Goal: Task Accomplishment & Management: Complete application form

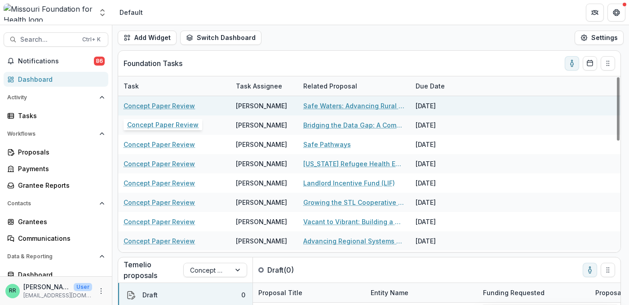
click at [183, 107] on link "Concept Paper Review" at bounding box center [159, 105] width 71 height 9
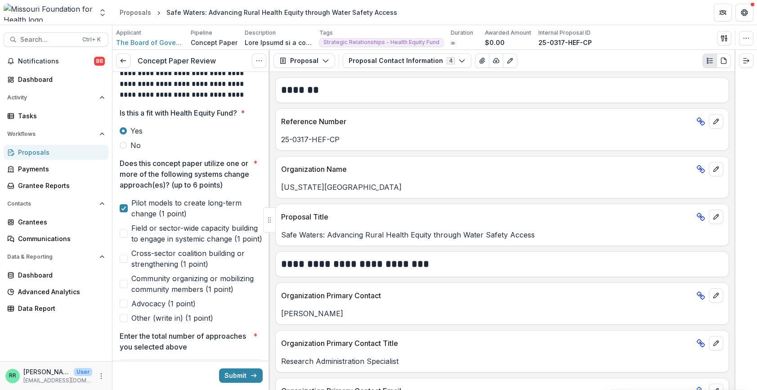
scroll to position [270, 0]
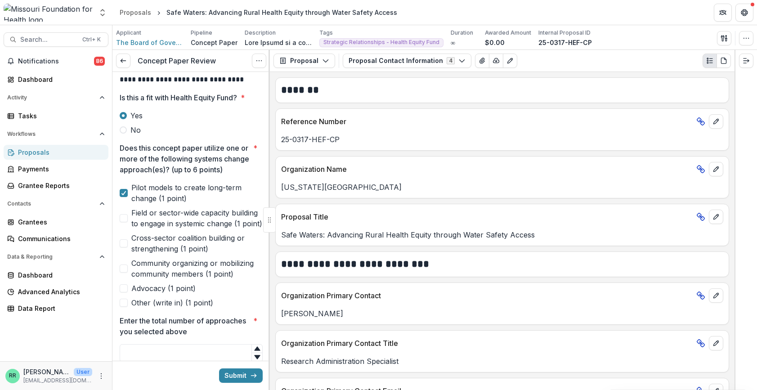
click at [123, 247] on span at bounding box center [124, 243] width 8 height 8
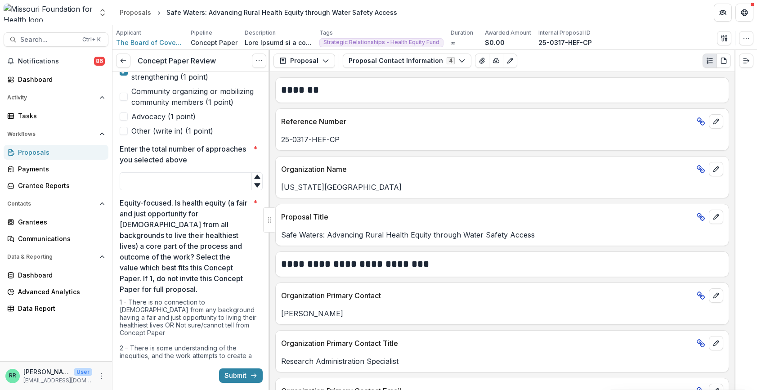
scroll to position [450, 0]
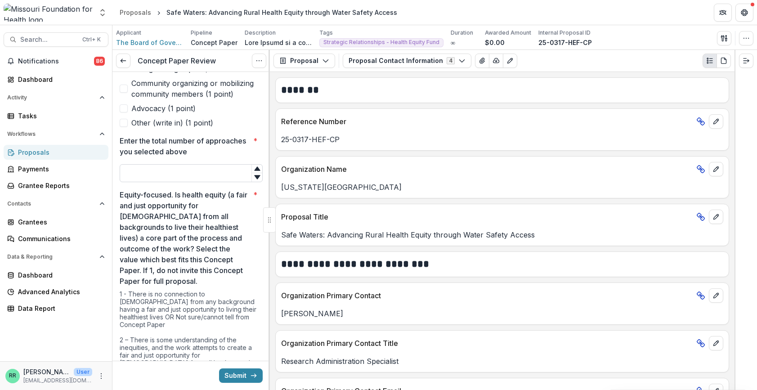
click at [161, 182] on input "Enter the total number of approaches you selected above *" at bounding box center [191, 173] width 143 height 18
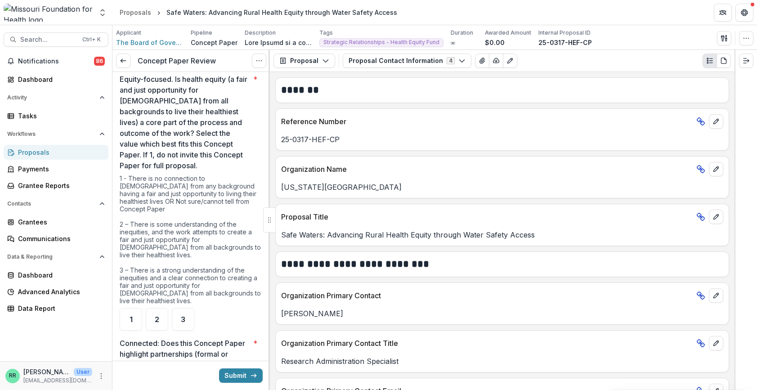
scroll to position [584, 0]
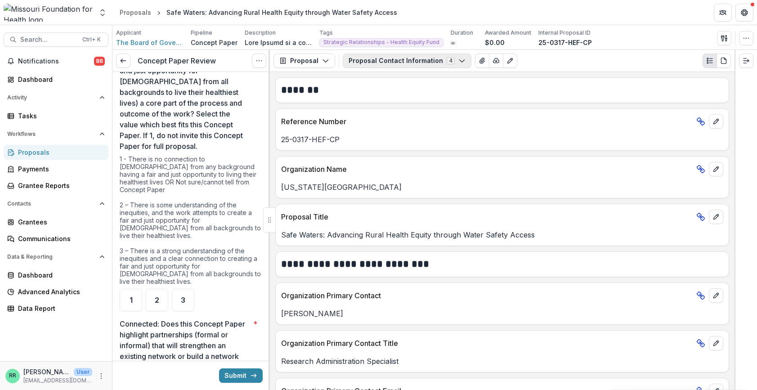
type input "*"
click at [429, 58] on button "Proposal Contact Information 4" at bounding box center [407, 60] width 129 height 14
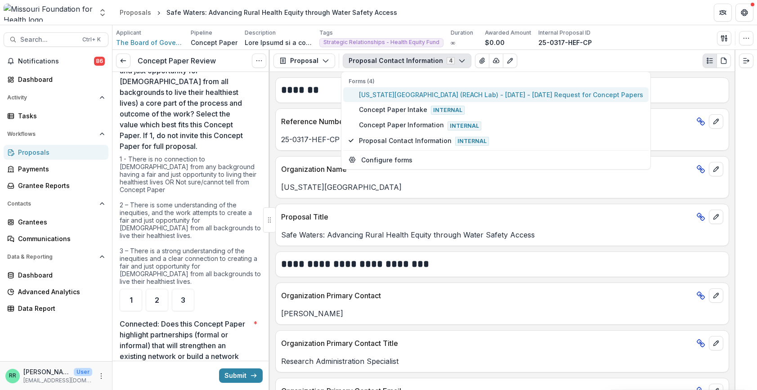
click at [447, 93] on span "Missouri State University (REACH Lab) - 2025 - 2025 Request for Concept Papers" at bounding box center [501, 94] width 284 height 9
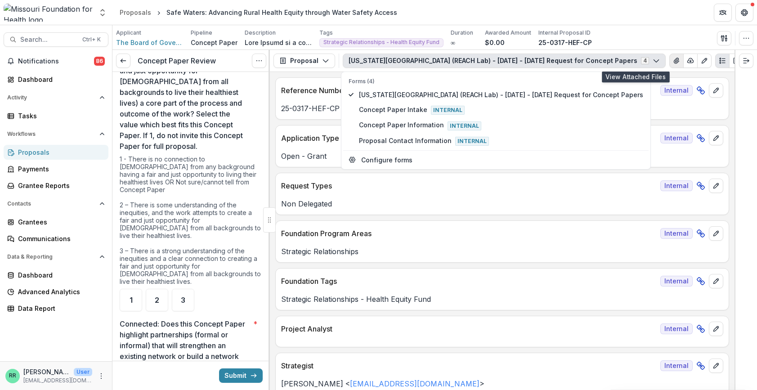
click at [629, 59] on icon "View Attached Files" at bounding box center [675, 60] width 5 height 5
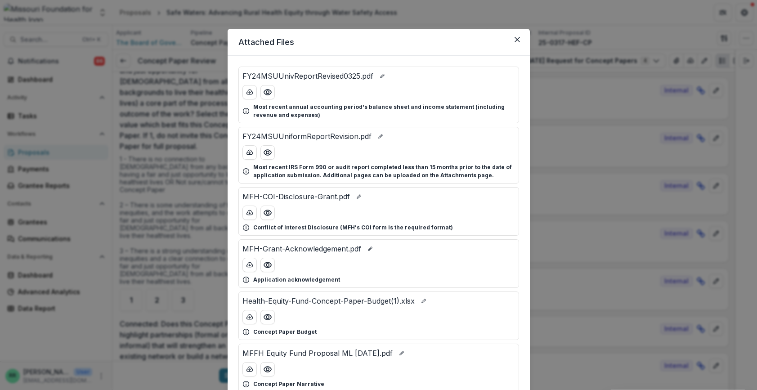
scroll to position [71, 0]
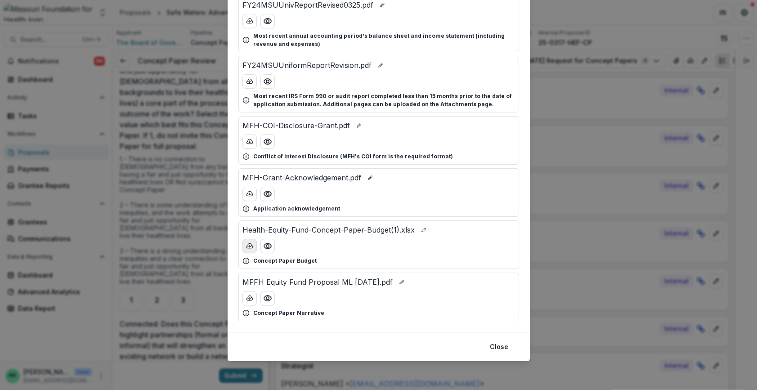
click at [250, 245] on icon "download-button" at bounding box center [249, 245] width 7 height 7
click at [252, 296] on button "download-button" at bounding box center [249, 298] width 14 height 14
click at [548, 12] on div "Attached Files FY24MSUUnivReportRevised0325.pdf Most recent annual accounting p…" at bounding box center [378, 195] width 757 height 390
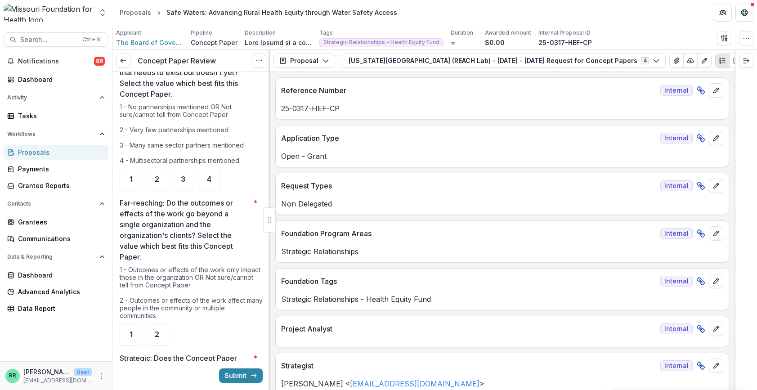
scroll to position [899, 0]
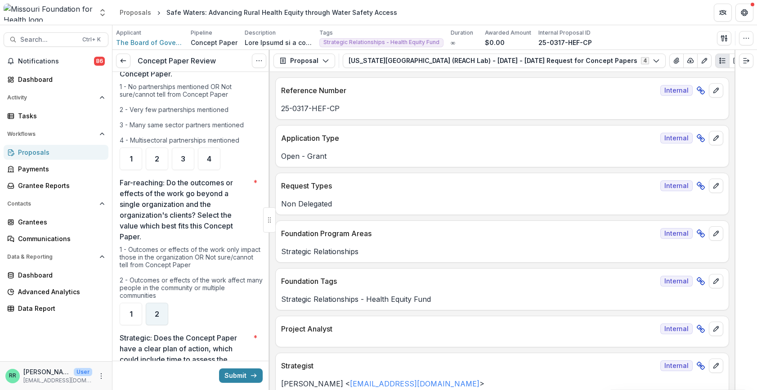
click at [157, 305] on span "2" at bounding box center [157, 313] width 4 height 7
click at [208, 155] on span "4" at bounding box center [209, 158] width 4 height 7
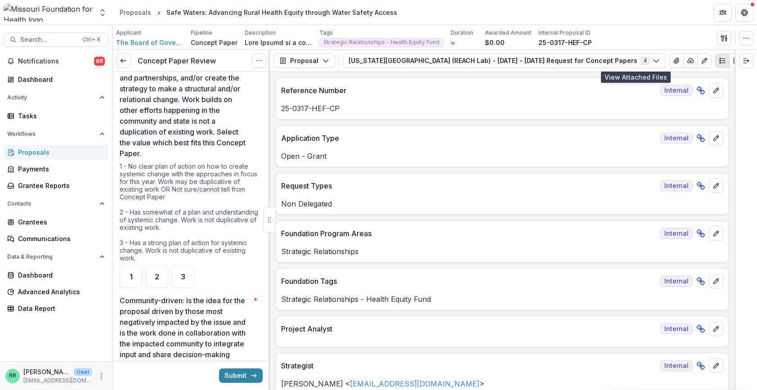
scroll to position [1214, 0]
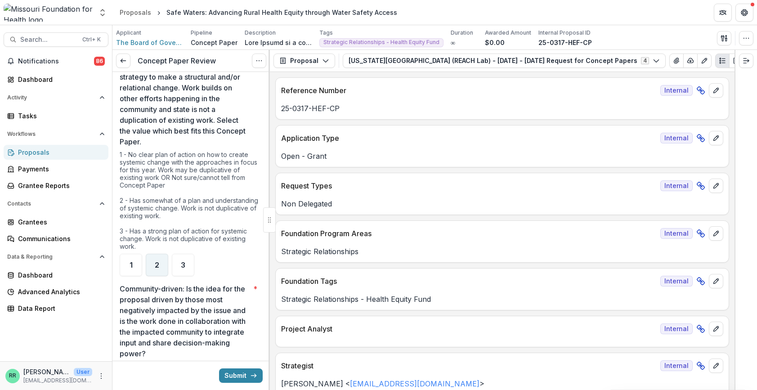
click at [161, 260] on div "2" at bounding box center [157, 265] width 22 height 22
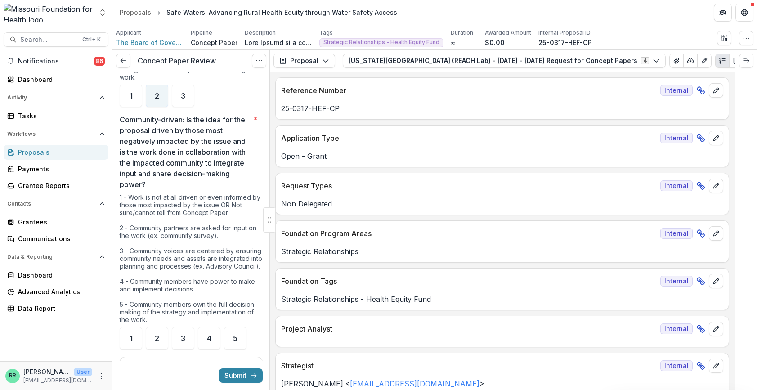
scroll to position [1394, 0]
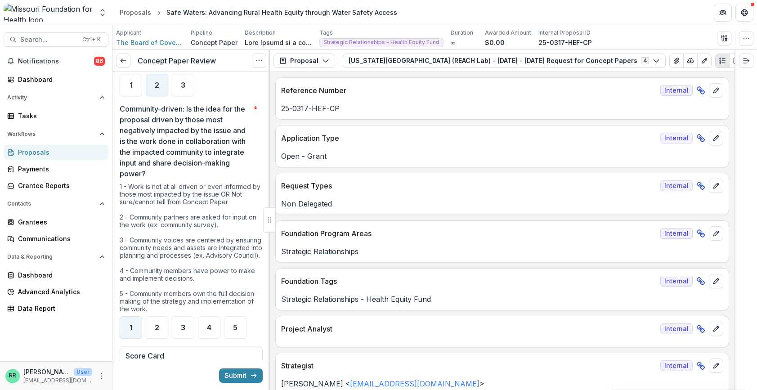
click at [134, 305] on div "1" at bounding box center [131, 327] width 22 height 22
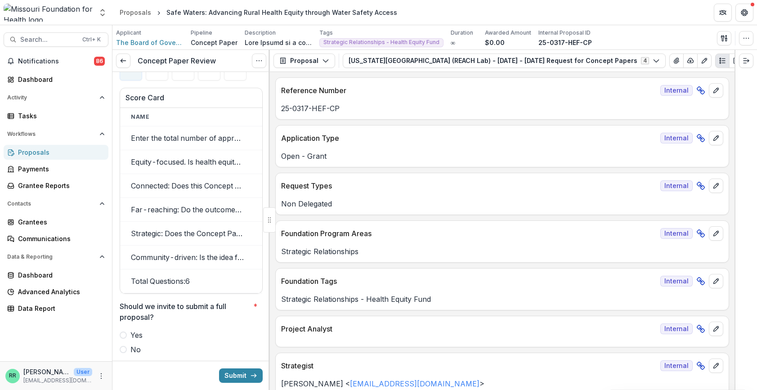
scroll to position [1663, 0]
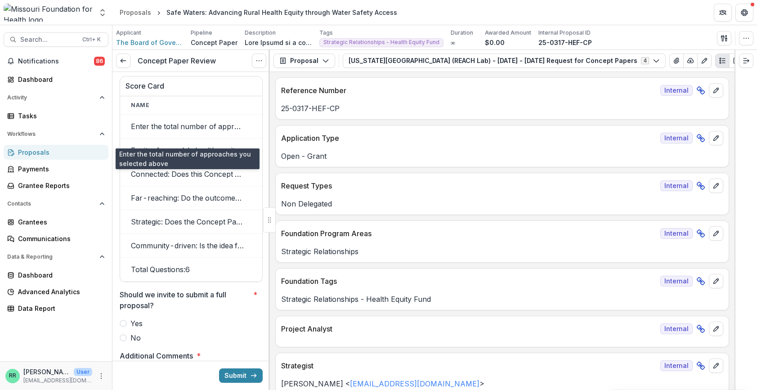
click at [185, 138] on td "Enter the total number of approaches you selected above" at bounding box center [187, 127] width 135 height 24
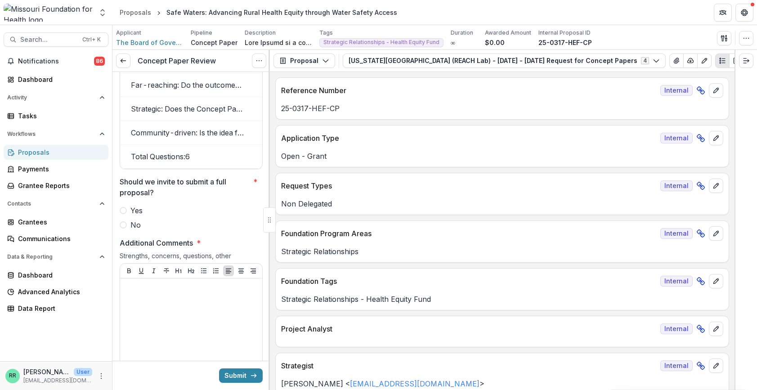
scroll to position [1798, 0]
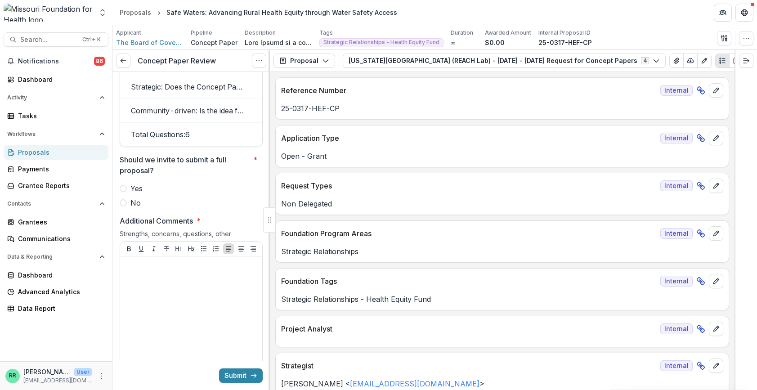
click at [125, 206] on span at bounding box center [123, 202] width 7 height 7
click at [160, 288] on div at bounding box center [191, 327] width 135 height 135
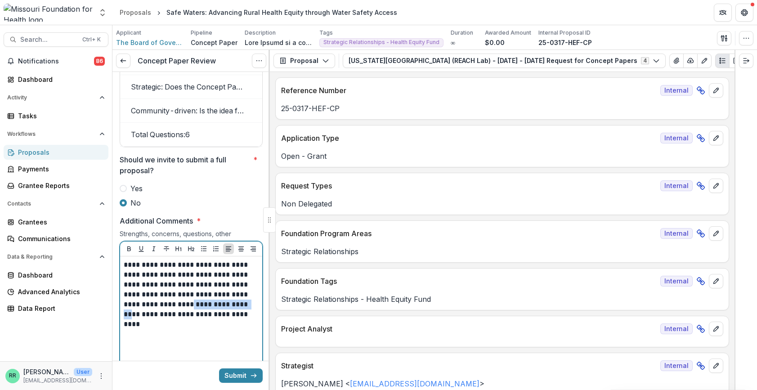
drag, startPoint x: 160, startPoint y: 317, endPoint x: 217, endPoint y: 317, distance: 57.5
click at [217, 305] on p "**********" at bounding box center [190, 289] width 132 height 59
click at [222, 305] on p "**********" at bounding box center [190, 289] width 132 height 59
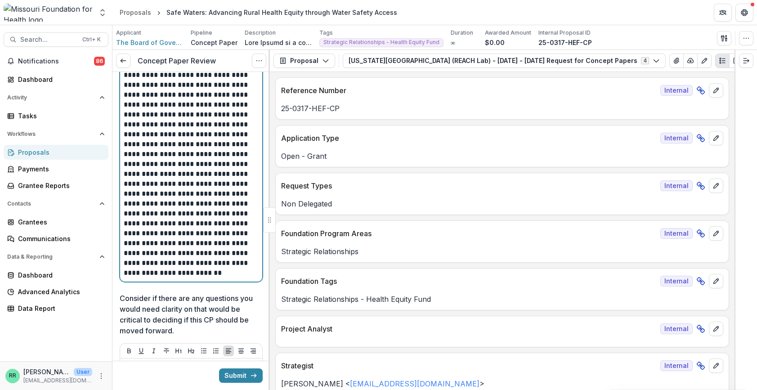
scroll to position [2023, 0]
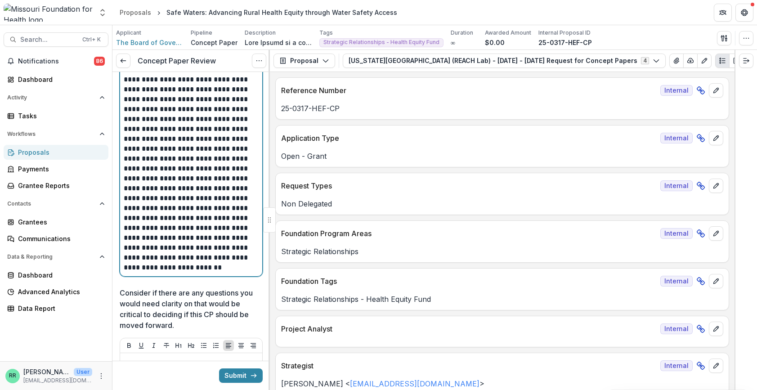
click at [138, 272] on p "**********" at bounding box center [190, 153] width 132 height 237
click at [140, 272] on p "**********" at bounding box center [190, 153] width 132 height 237
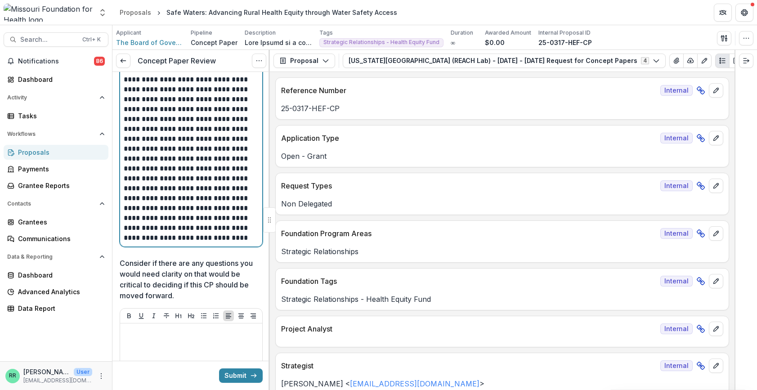
scroll to position [2068, 0]
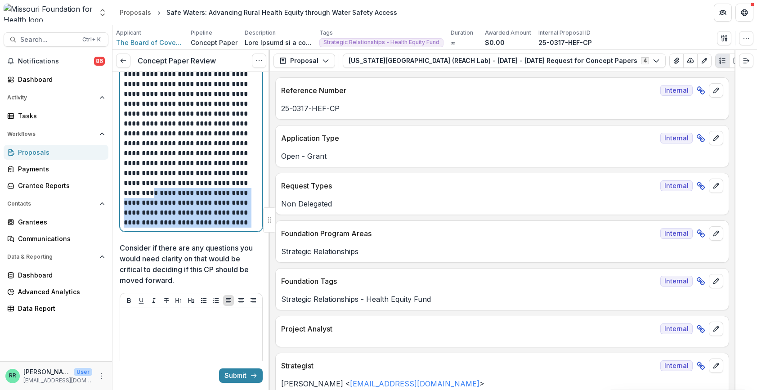
drag, startPoint x: 209, startPoint y: 234, endPoint x: 212, endPoint y: 199, distance: 35.7
click at [212, 199] on p "**********" at bounding box center [190, 108] width 132 height 237
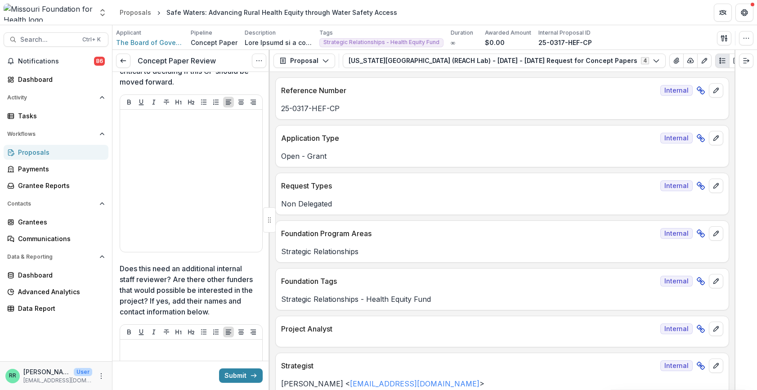
scroll to position [2338, 0]
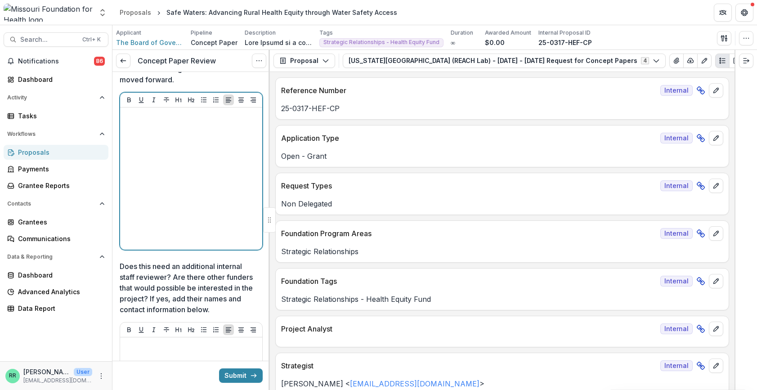
click at [162, 145] on div at bounding box center [191, 178] width 135 height 135
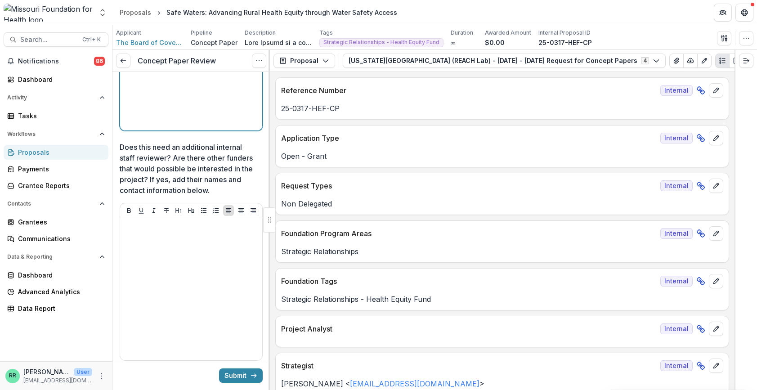
scroll to position [2473, 0]
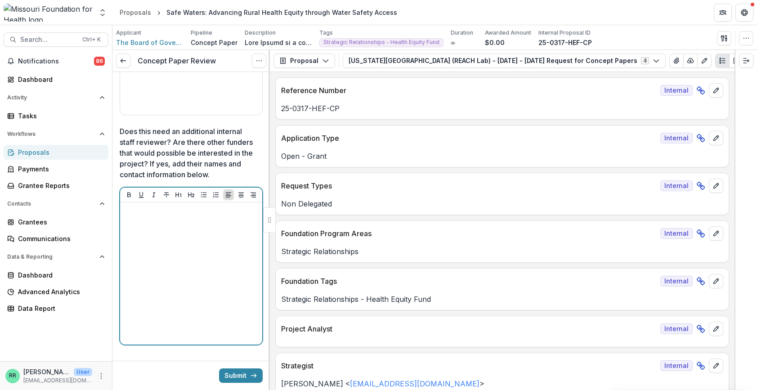
click at [150, 216] on p at bounding box center [191, 211] width 135 height 10
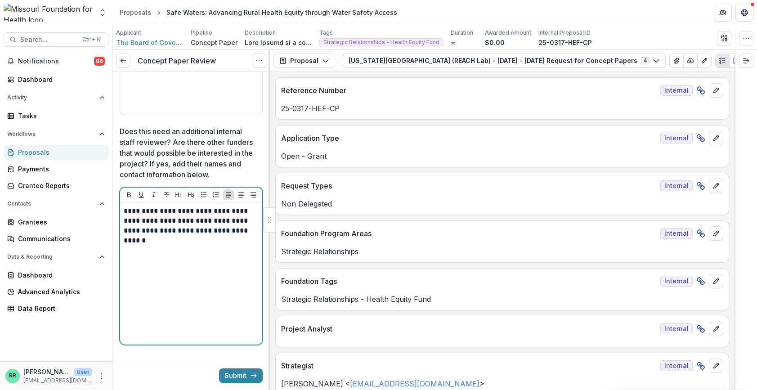
click at [223, 243] on p "**********" at bounding box center [190, 226] width 132 height 40
click at [225, 243] on p "**********" at bounding box center [190, 226] width 132 height 40
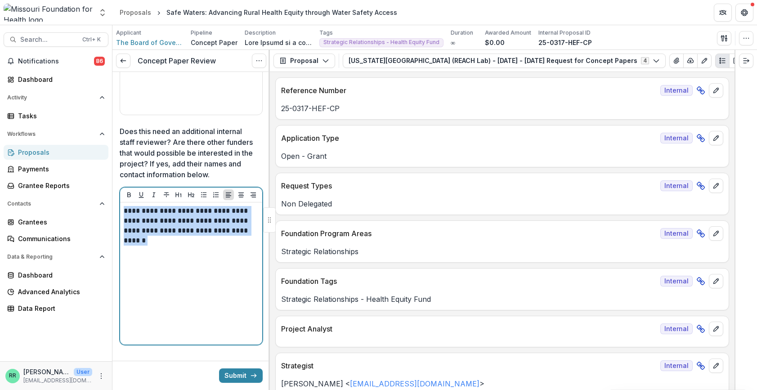
click at [230, 245] on p "**********" at bounding box center [190, 226] width 132 height 40
click at [229, 245] on p "**********" at bounding box center [190, 226] width 132 height 40
click at [226, 261] on div "**********" at bounding box center [191, 273] width 135 height 135
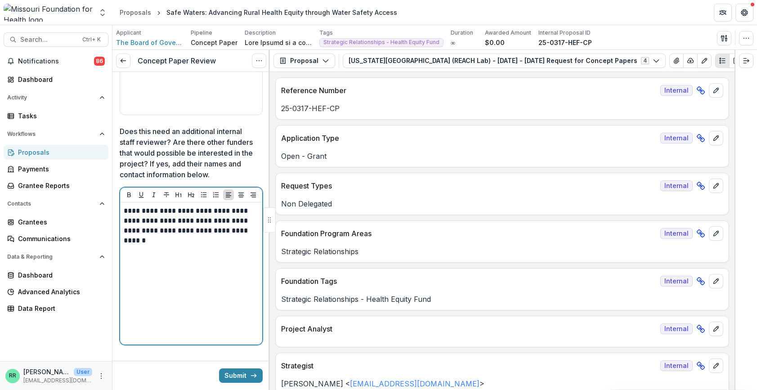
click at [228, 245] on p "**********" at bounding box center [190, 226] width 132 height 40
click at [210, 245] on p "**********" at bounding box center [190, 226] width 132 height 40
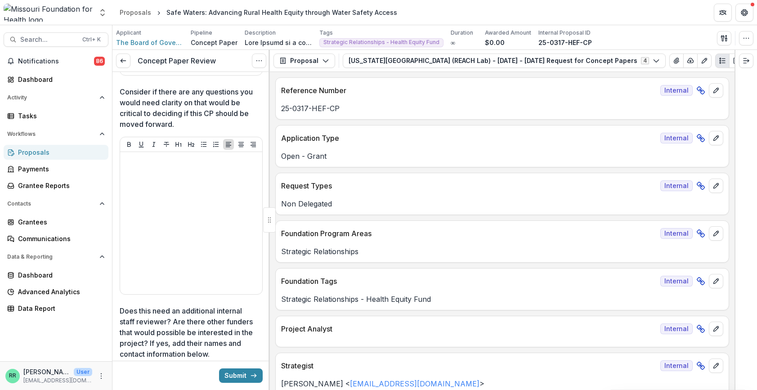
scroll to position [2293, 0]
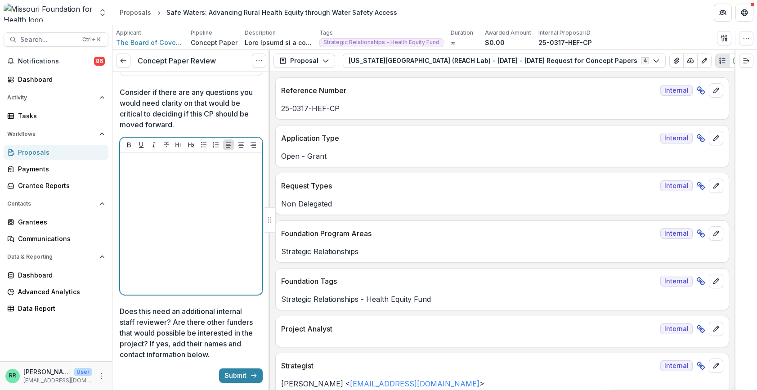
click at [203, 205] on div at bounding box center [191, 223] width 135 height 135
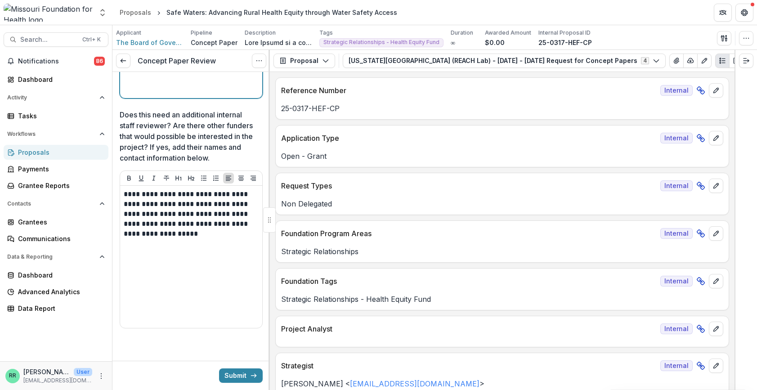
scroll to position [2502, 0]
click at [241, 305] on button "Submit" at bounding box center [241, 375] width 44 height 14
click at [231, 305] on button "Submit" at bounding box center [241, 375] width 44 height 14
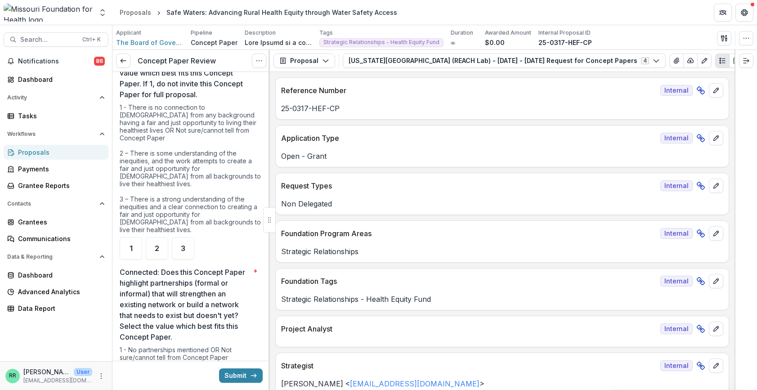
scroll to position [569, 0]
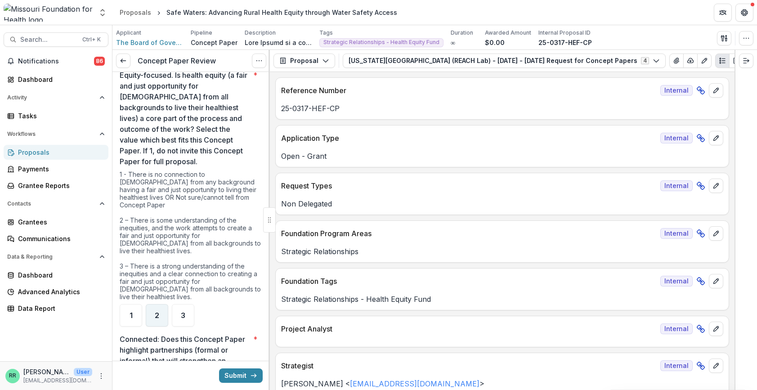
click at [153, 305] on div "2" at bounding box center [157, 315] width 22 height 22
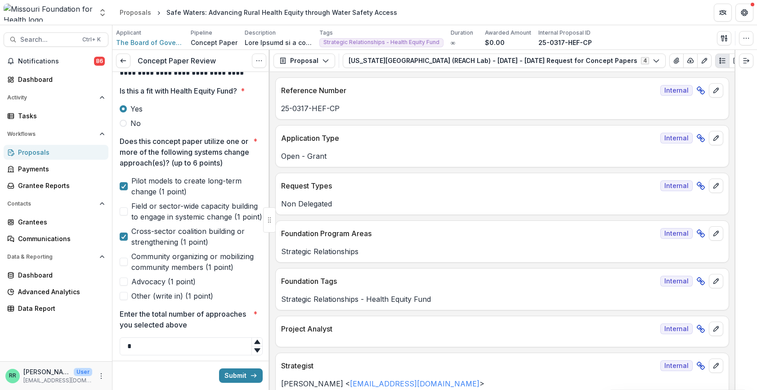
scroll to position [315, 0]
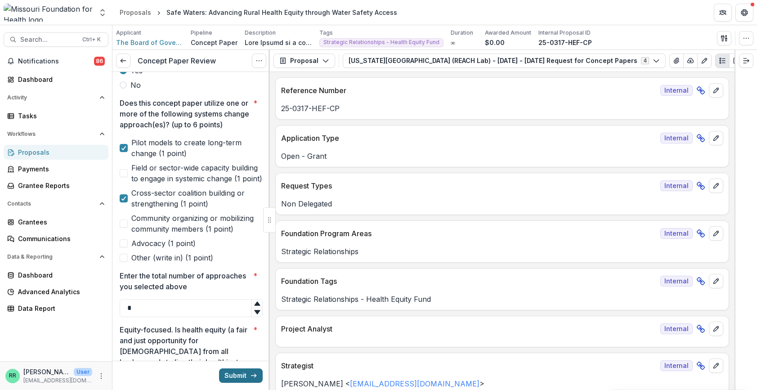
click at [234, 305] on button "Submit" at bounding box center [241, 375] width 44 height 14
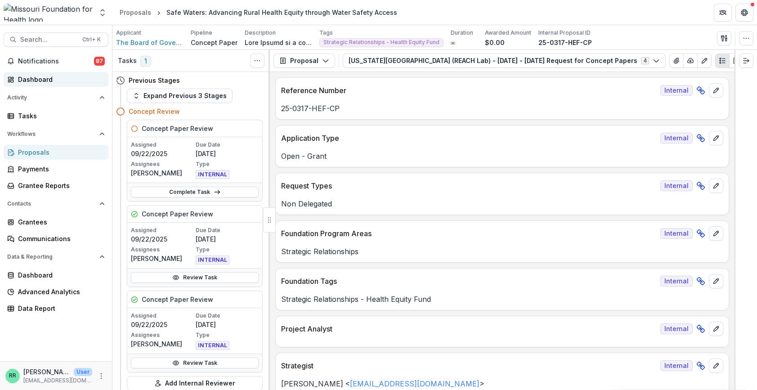
click at [39, 81] on div "Dashboard" at bounding box center [59, 79] width 83 height 9
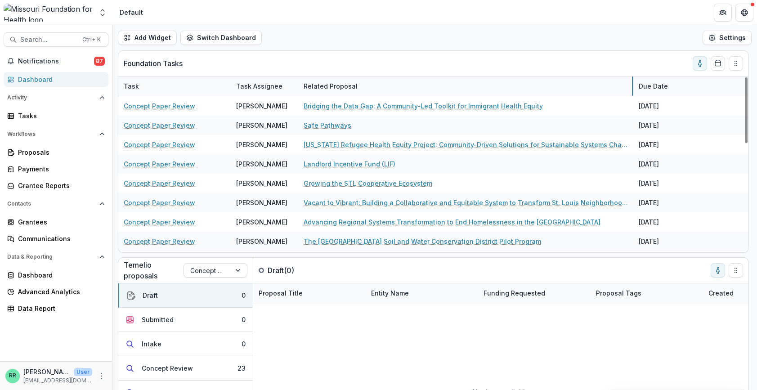
drag, startPoint x: 410, startPoint y: 88, endPoint x: 632, endPoint y: 80, distance: 222.7
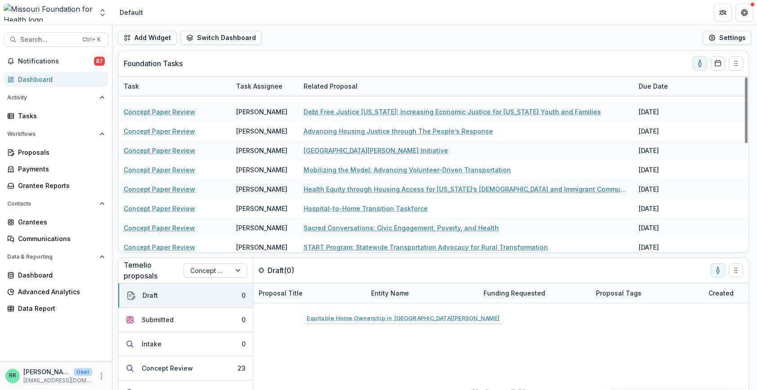
scroll to position [199, 0]
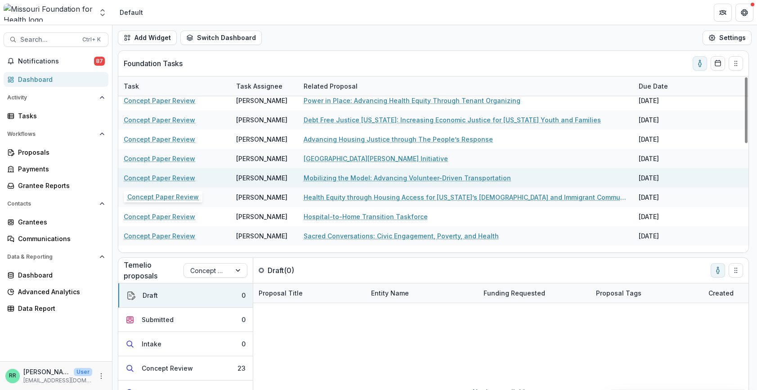
click at [171, 176] on link "Concept Paper Review" at bounding box center [159, 177] width 71 height 9
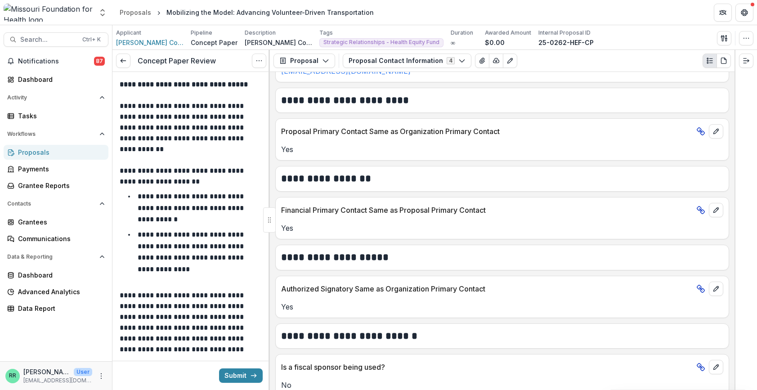
scroll to position [350, 0]
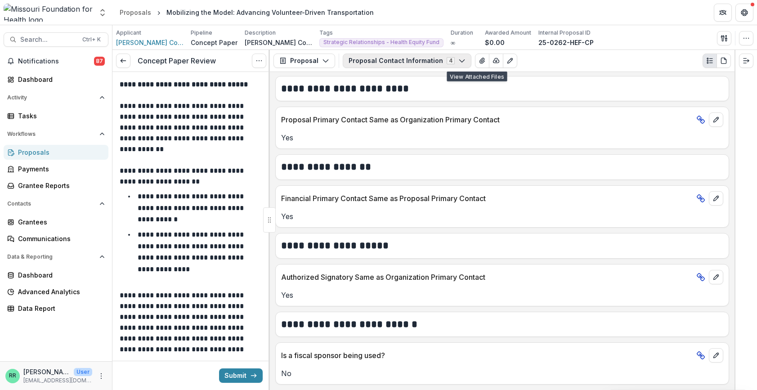
click at [458, 61] on icon "button" at bounding box center [461, 60] width 7 height 7
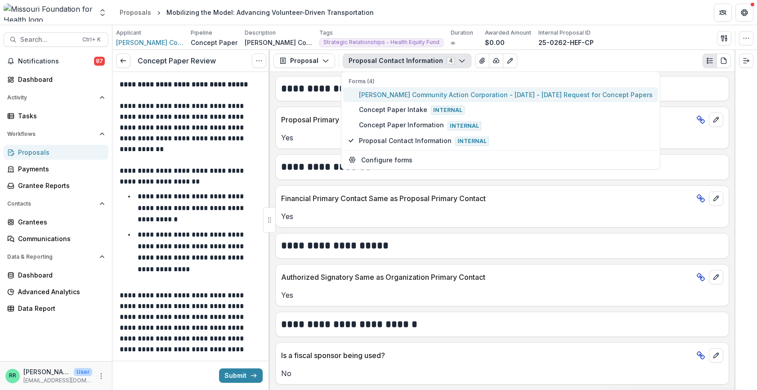
click at [418, 96] on span "Jefferson Franklin Community Action Corporation - 2025 - 2025 Request for Conce…" at bounding box center [506, 94] width 294 height 9
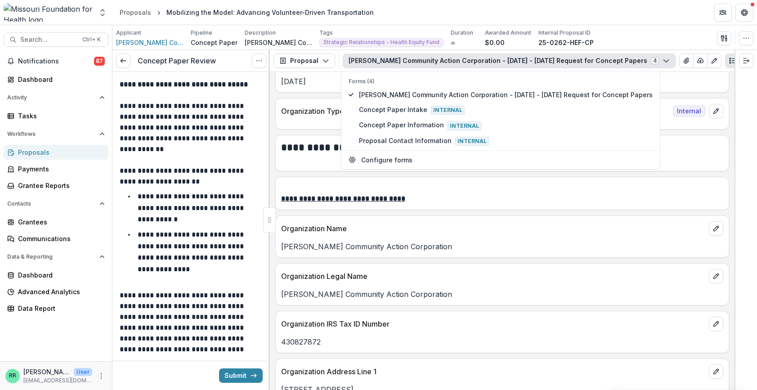
scroll to position [361, 0]
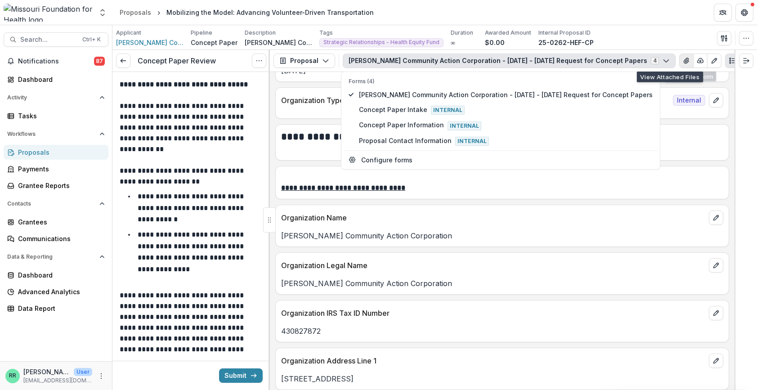
click at [629, 58] on icon "View Attached Files" at bounding box center [685, 60] width 5 height 5
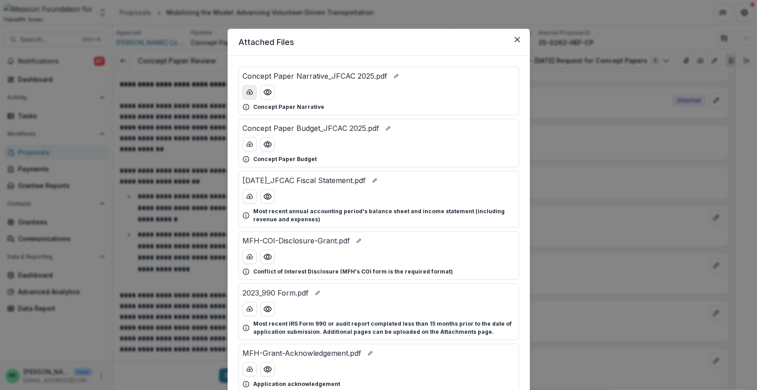
click at [251, 94] on icon "download-button" at bounding box center [249, 91] width 6 height 4
click at [246, 146] on icon "download-button" at bounding box center [249, 144] width 7 height 7
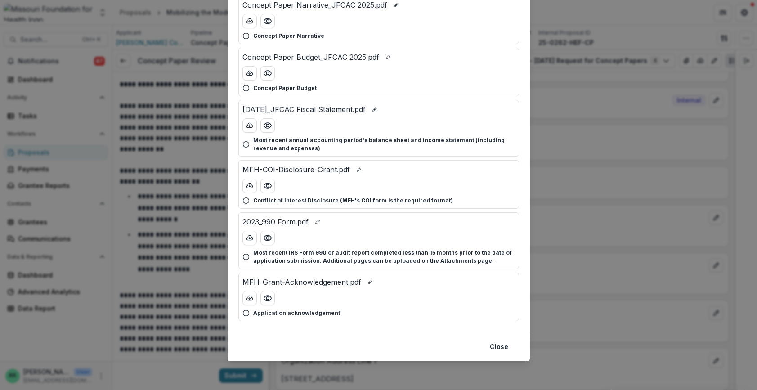
scroll to position [0, 0]
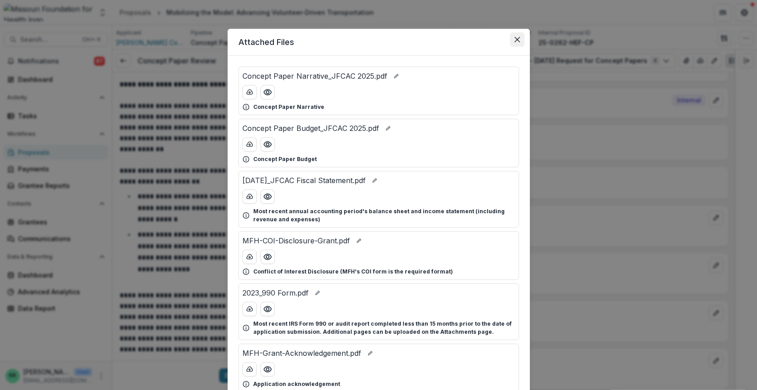
click at [514, 39] on icon "Close" at bounding box center [516, 39] width 5 height 5
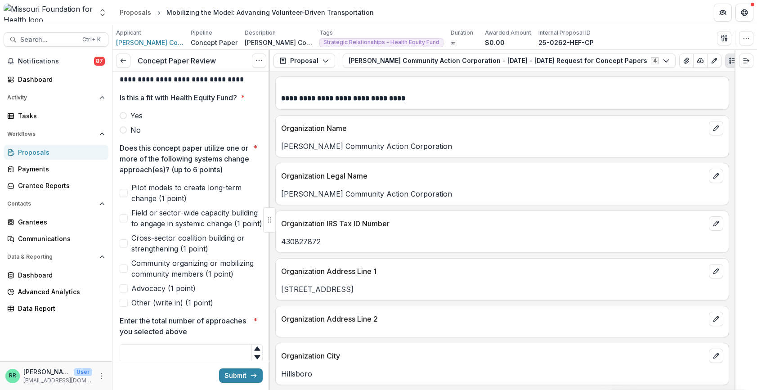
scroll to position [450, 0]
click at [123, 116] on span at bounding box center [123, 115] width 7 height 7
click at [124, 222] on span at bounding box center [124, 218] width 8 height 8
click at [121, 247] on span at bounding box center [124, 243] width 8 height 8
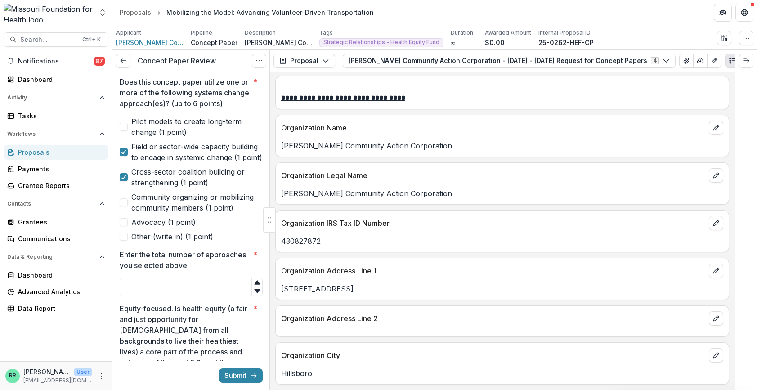
scroll to position [360, 0]
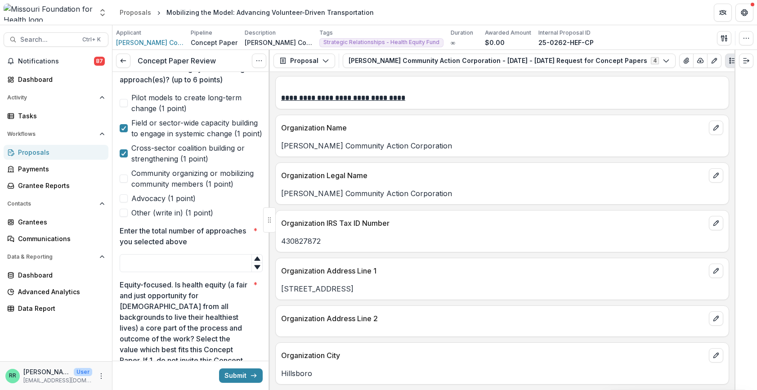
click at [123, 202] on span at bounding box center [124, 198] width 8 height 8
click at [227, 272] on input "Enter the total number of approaches you selected above *" at bounding box center [191, 263] width 143 height 18
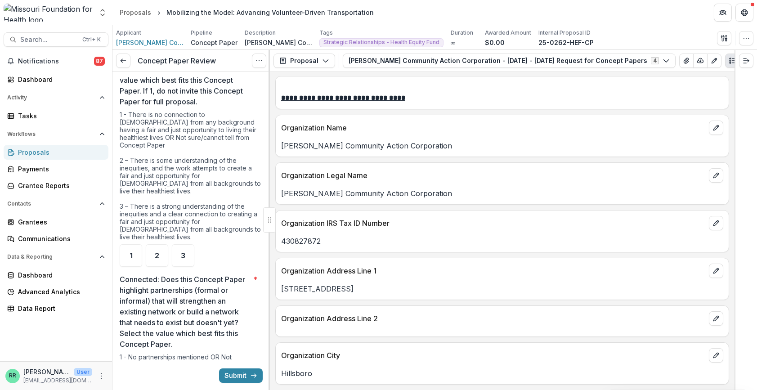
scroll to position [629, 0]
click at [180, 249] on div "3" at bounding box center [183, 255] width 22 height 22
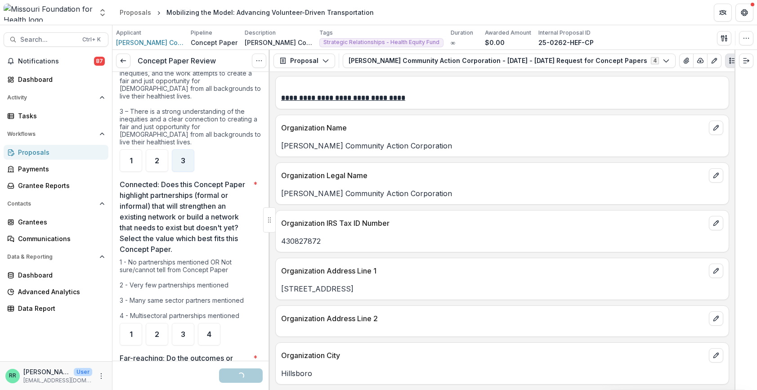
scroll to position [764, 0]
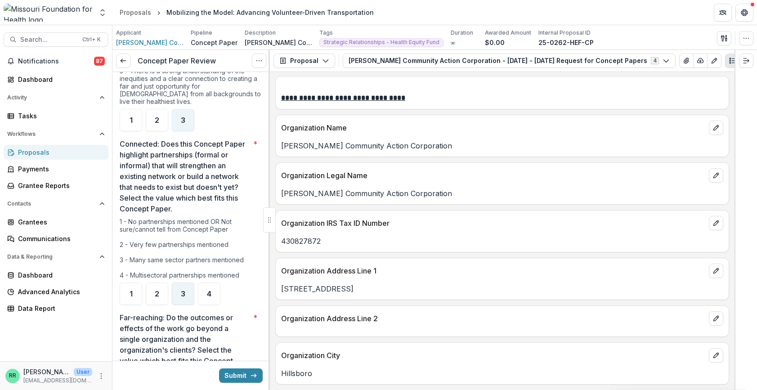
type input "*"
click at [185, 298] on div "3" at bounding box center [183, 293] width 22 height 22
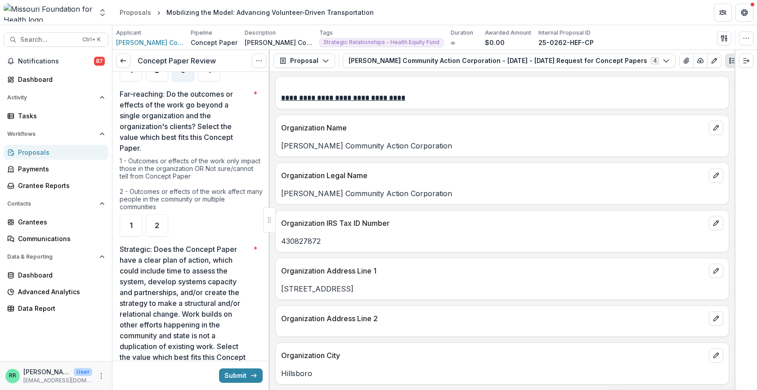
scroll to position [989, 0]
drag, startPoint x: 161, startPoint y: 224, endPoint x: 257, endPoint y: 234, distance: 96.3
click at [161, 224] on div "2" at bounding box center [157, 224] width 22 height 22
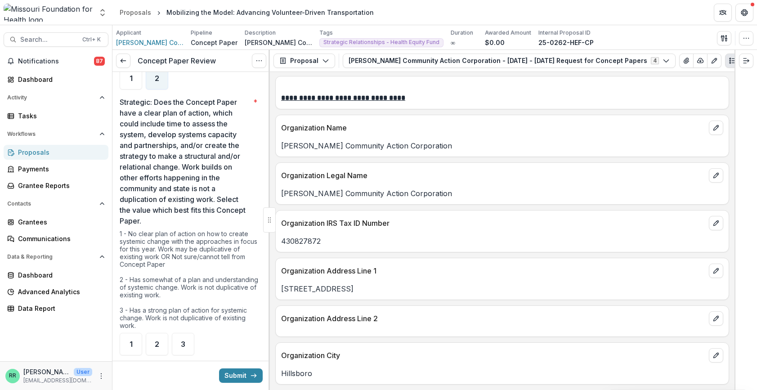
scroll to position [1169, 0]
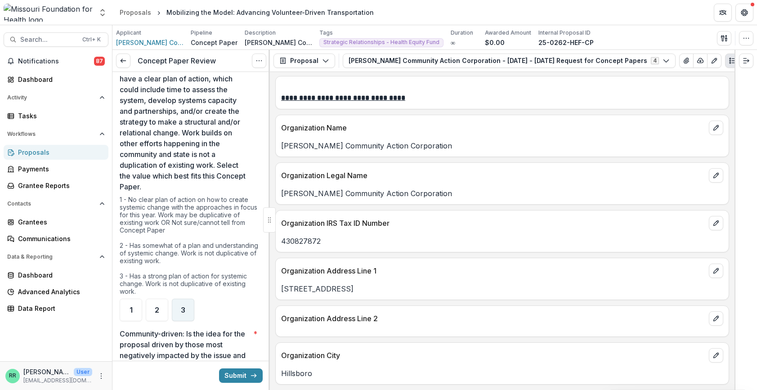
click at [185, 305] on span "3" at bounding box center [183, 309] width 4 height 7
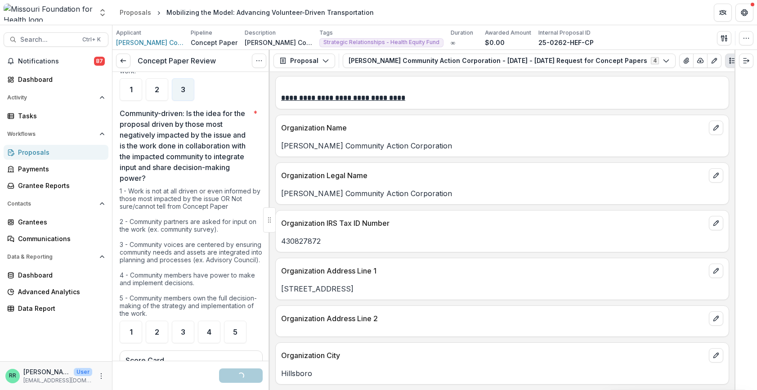
scroll to position [1394, 0]
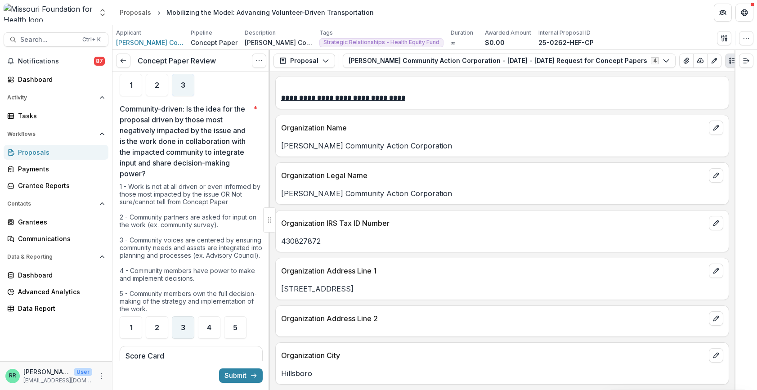
click at [181, 305] on span "3" at bounding box center [183, 327] width 4 height 7
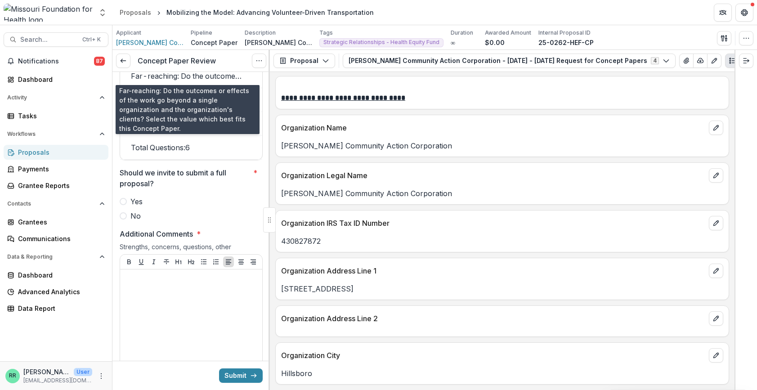
scroll to position [1798, 0]
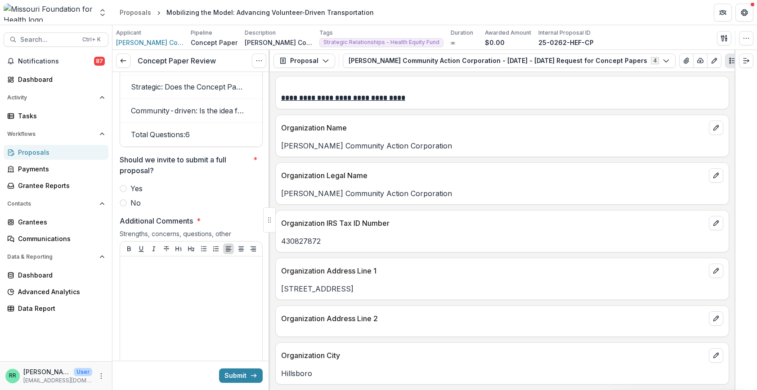
click at [126, 192] on span at bounding box center [123, 188] width 7 height 7
click at [148, 285] on div at bounding box center [191, 327] width 135 height 135
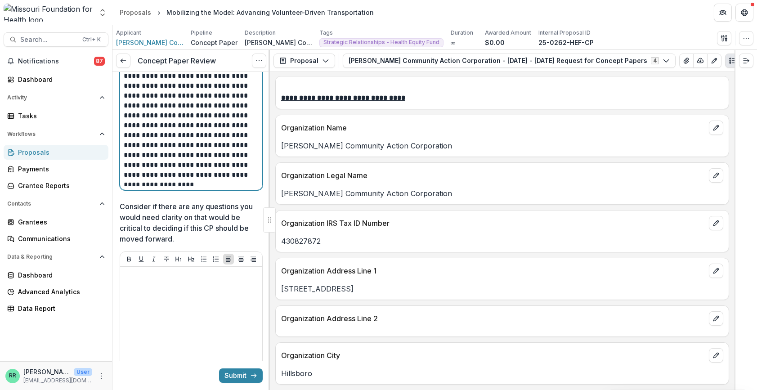
scroll to position [1978, 0]
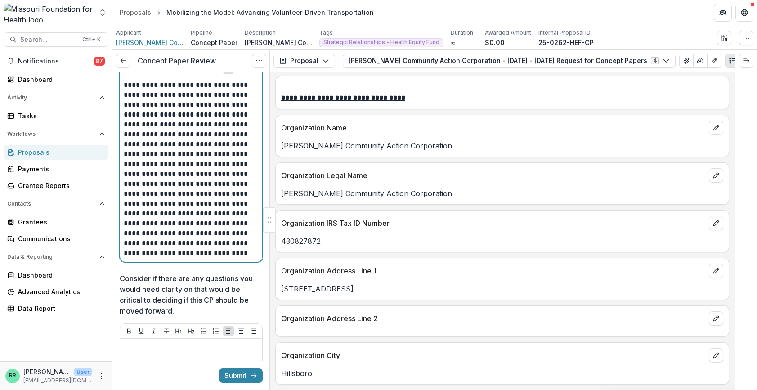
click at [197, 258] on p "**********" at bounding box center [190, 169] width 132 height 178
click at [250, 258] on p "**********" at bounding box center [190, 169] width 132 height 178
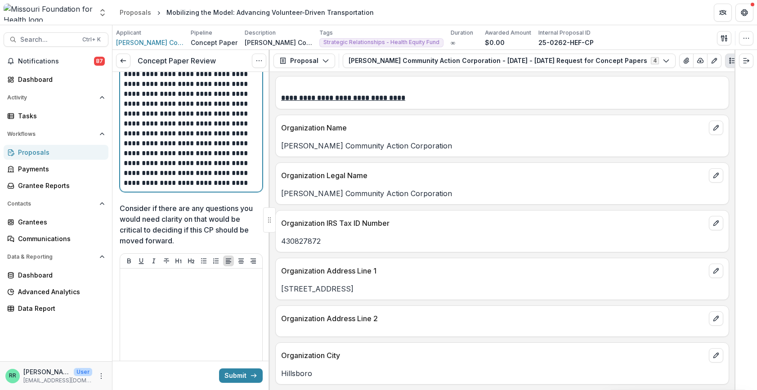
scroll to position [2158, 0]
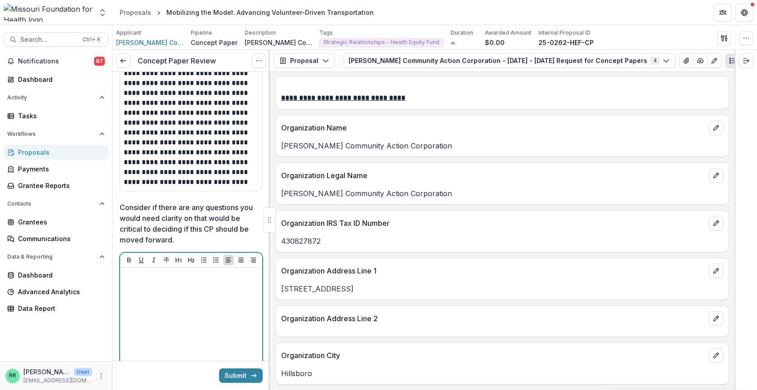
click at [207, 298] on div at bounding box center [191, 338] width 135 height 135
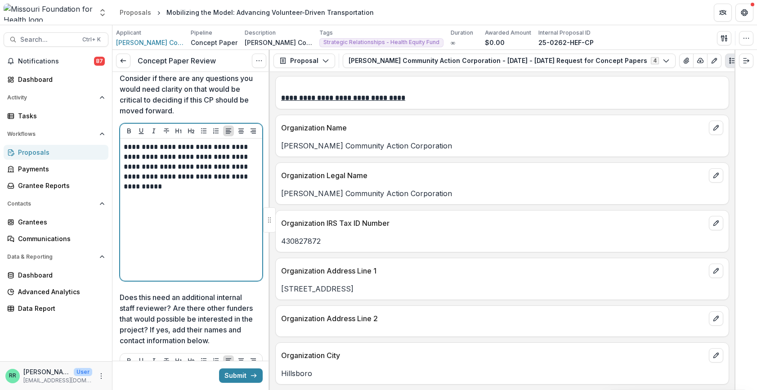
scroll to position [2293, 0]
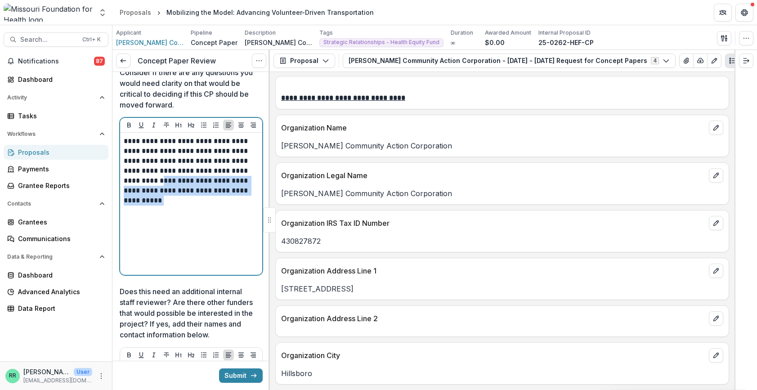
drag, startPoint x: 205, startPoint y: 193, endPoint x: 219, endPoint y: 214, distance: 24.9
click at [219, 205] on p "**********" at bounding box center [190, 170] width 132 height 69
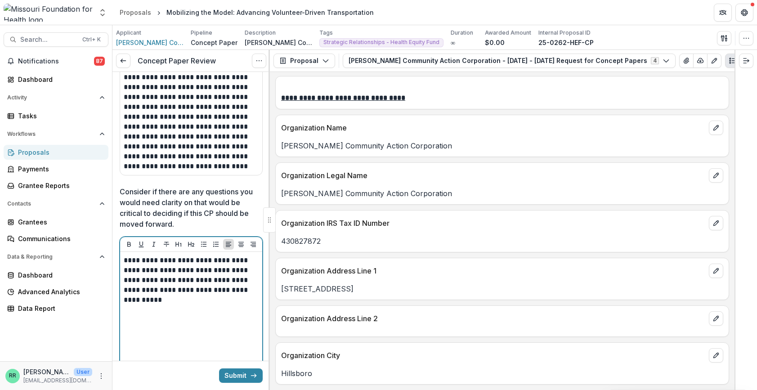
scroll to position [2158, 0]
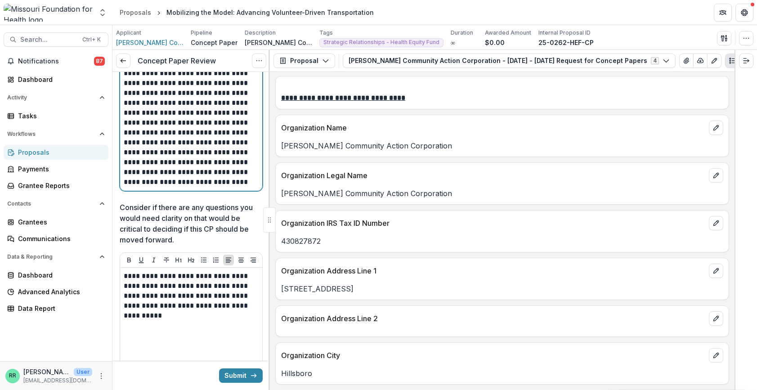
click at [227, 187] on p at bounding box center [190, 43] width 132 height 287
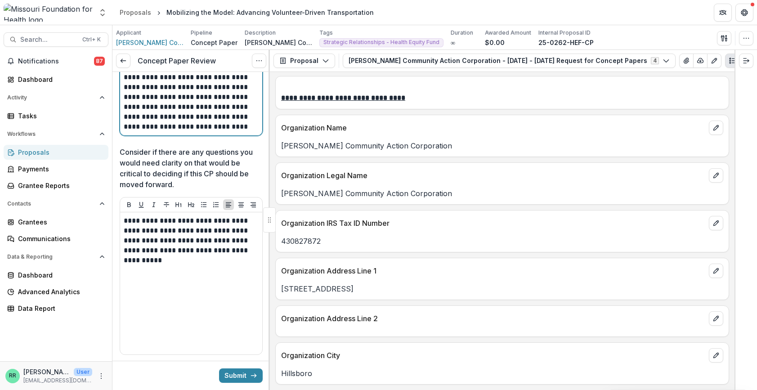
scroll to position [2293, 0]
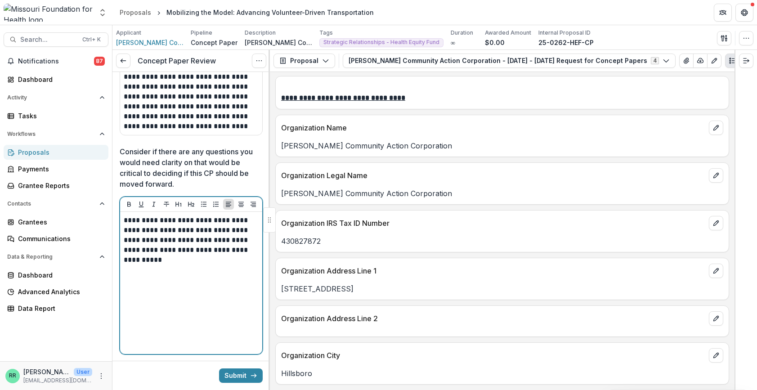
click at [218, 265] on p "**********" at bounding box center [190, 239] width 132 height 49
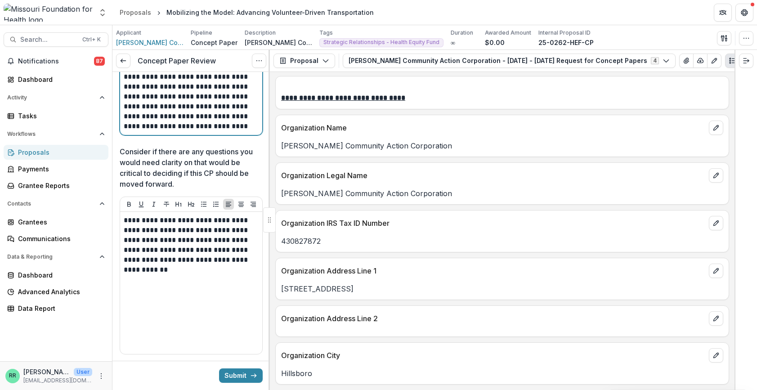
drag, startPoint x: 192, startPoint y: 136, endPoint x: 166, endPoint y: 122, distance: 29.6
drag, startPoint x: 193, startPoint y: 139, endPoint x: 135, endPoint y: 120, distance: 61.0
copy p "**********"
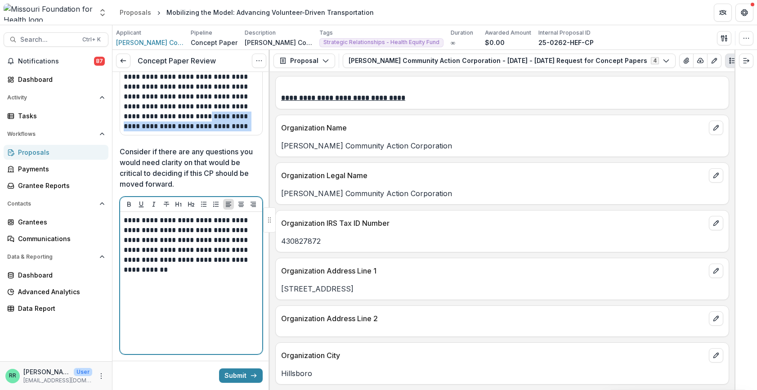
click at [184, 275] on p "**********" at bounding box center [190, 244] width 132 height 59
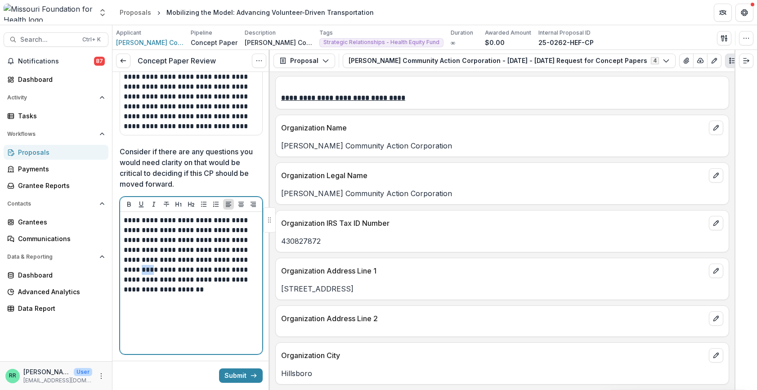
drag, startPoint x: 175, startPoint y: 281, endPoint x: 169, endPoint y: 281, distance: 6.7
click at [169, 281] on p "**********" at bounding box center [190, 254] width 132 height 79
click at [221, 294] on p "**********" at bounding box center [190, 254] width 132 height 79
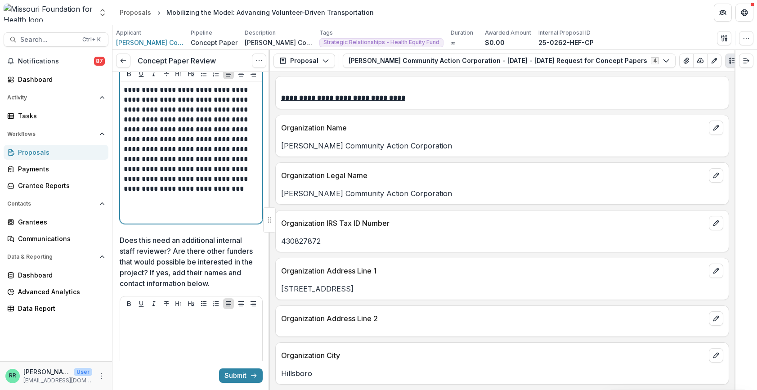
scroll to position [2428, 0]
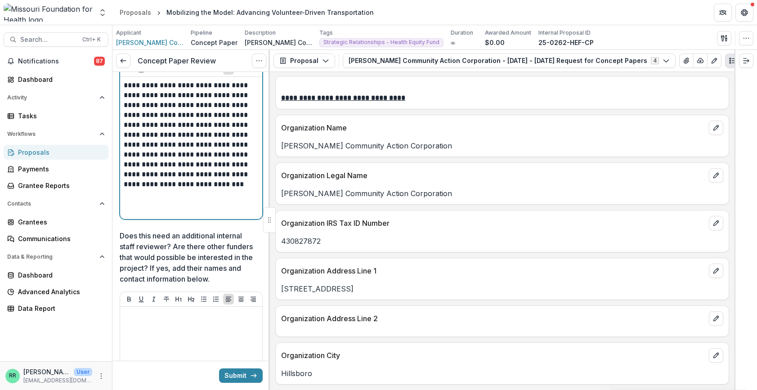
click at [135, 199] on p "**********" at bounding box center [190, 139] width 132 height 119
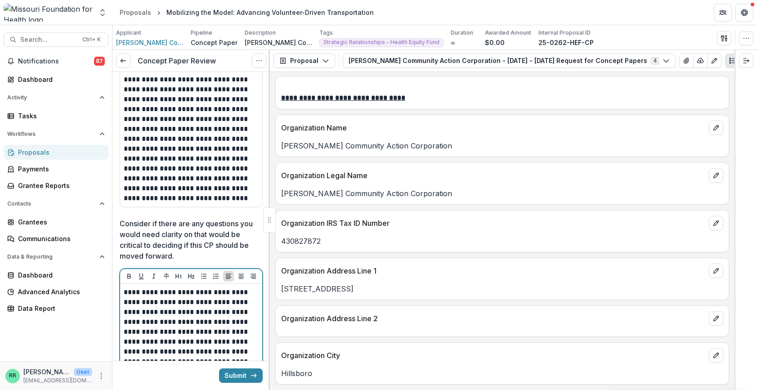
scroll to position [2202, 0]
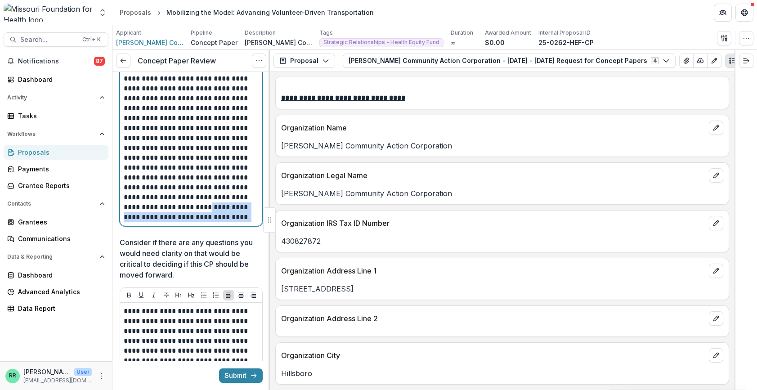
click at [208, 222] on p at bounding box center [190, 39] width 132 height 366
click at [212, 222] on p at bounding box center [190, 39] width 132 height 366
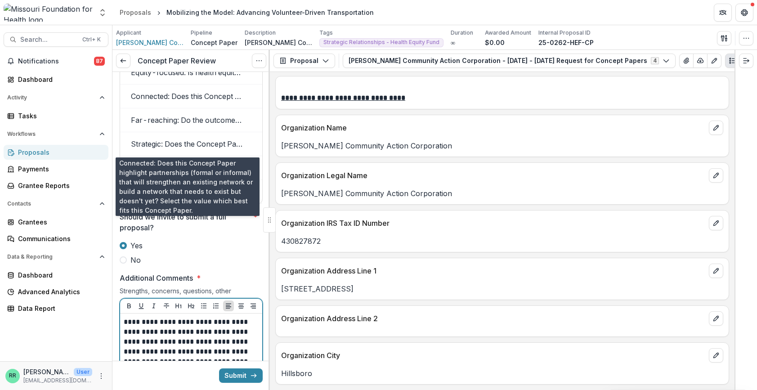
scroll to position [1745, 0]
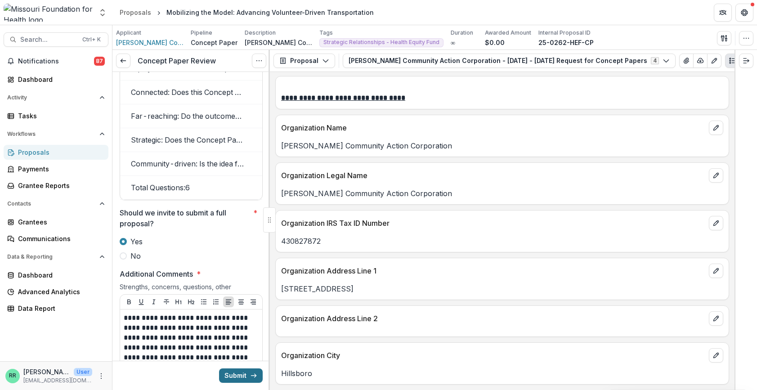
click at [243, 305] on button "Submit" at bounding box center [241, 375] width 44 height 14
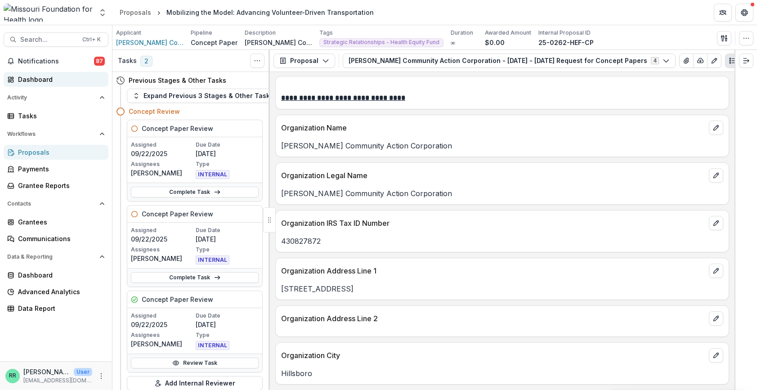
click at [37, 80] on div "Dashboard" at bounding box center [59, 79] width 83 height 9
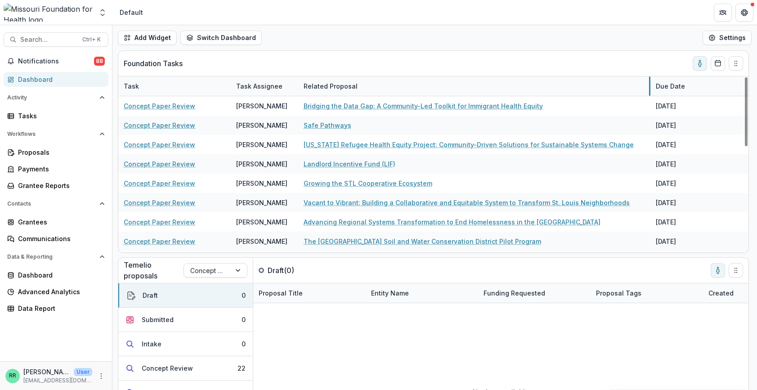
drag, startPoint x: 410, startPoint y: 84, endPoint x: 650, endPoint y: 87, distance: 239.6
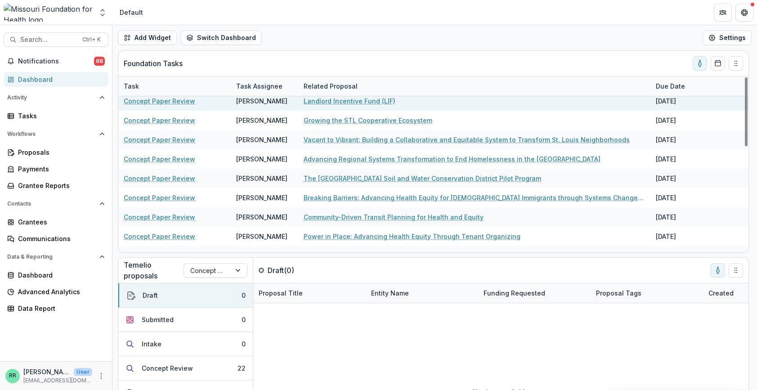
scroll to position [90, 0]
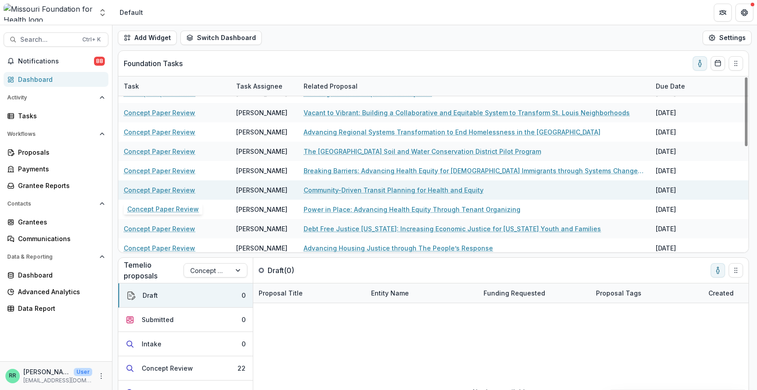
click at [163, 189] on link "Concept Paper Review" at bounding box center [159, 189] width 71 height 9
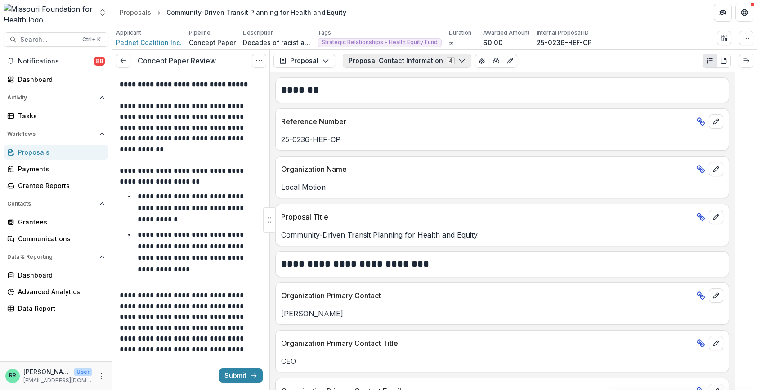
click at [458, 62] on icon "button" at bounding box center [461, 60] width 7 height 7
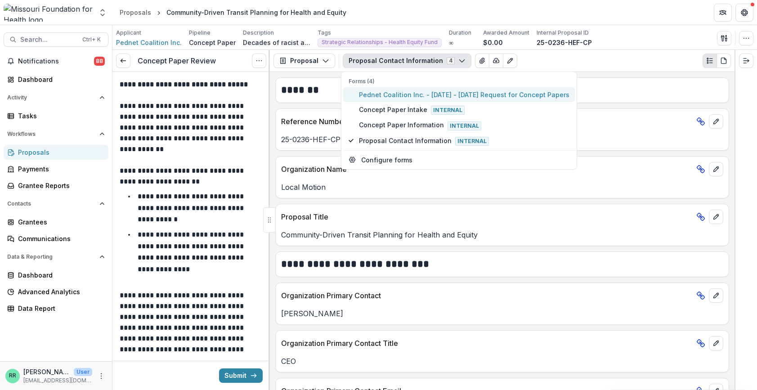
click at [388, 94] on span "Pednet Coalition Inc. - 2025 - 2025 Request for Concept Papers" at bounding box center [464, 94] width 210 height 9
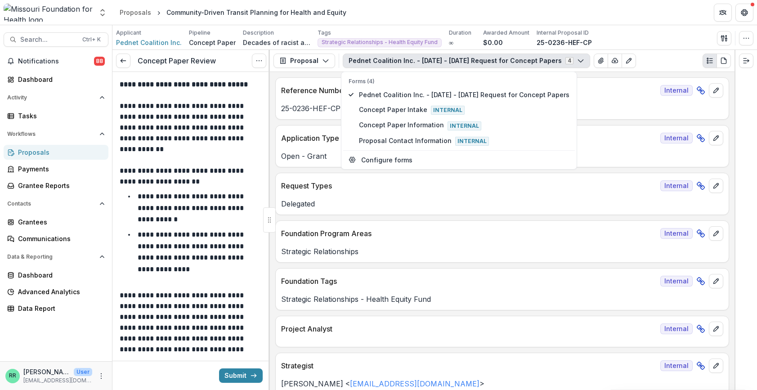
click at [629, 51] on div "Proposal Proposal Payments Reports Grant Agreements Board Summaries Bank Detail…" at bounding box center [502, 61] width 464 height 22
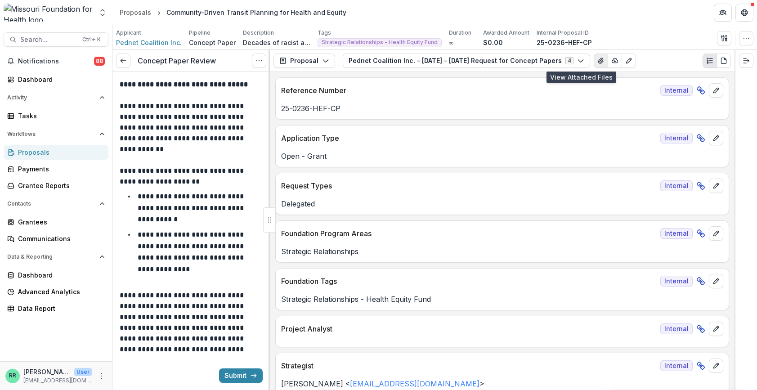
click at [597, 62] on icon "View Attached Files" at bounding box center [600, 60] width 7 height 7
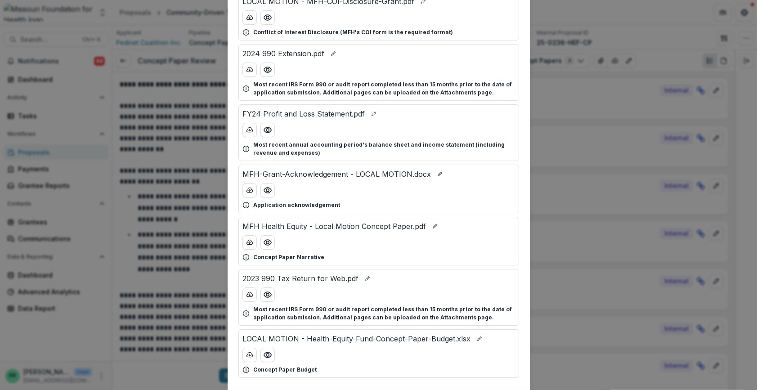
scroll to position [192, 0]
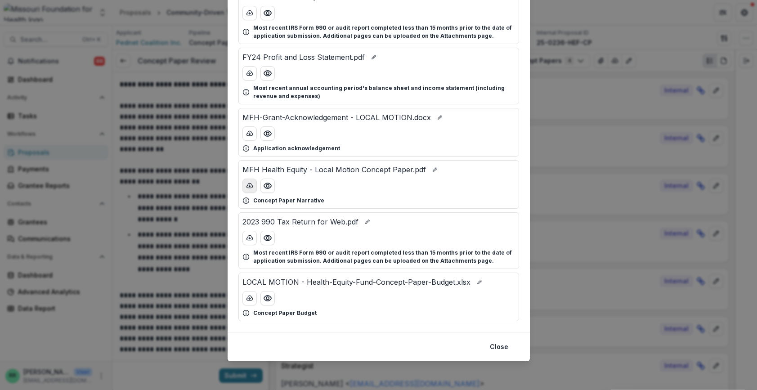
click at [249, 183] on icon "download-button" at bounding box center [249, 185] width 6 height 4
click at [246, 298] on icon "download-button" at bounding box center [249, 297] width 6 height 4
click at [569, 77] on div "Attached Files FY24 Balance Sheet.pdf Most recent annual accounting period's ba…" at bounding box center [378, 195] width 757 height 390
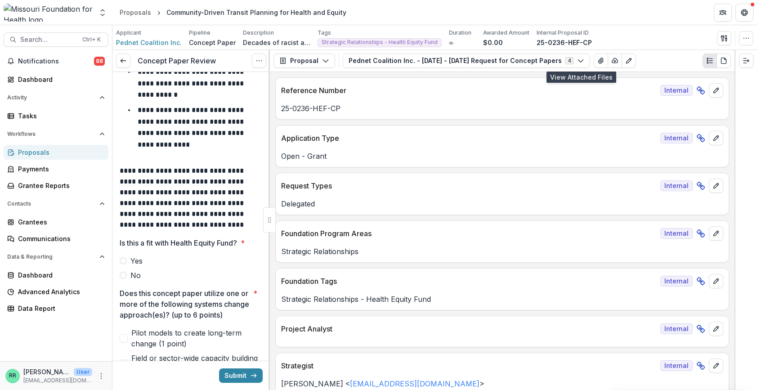
scroll to position [0, 0]
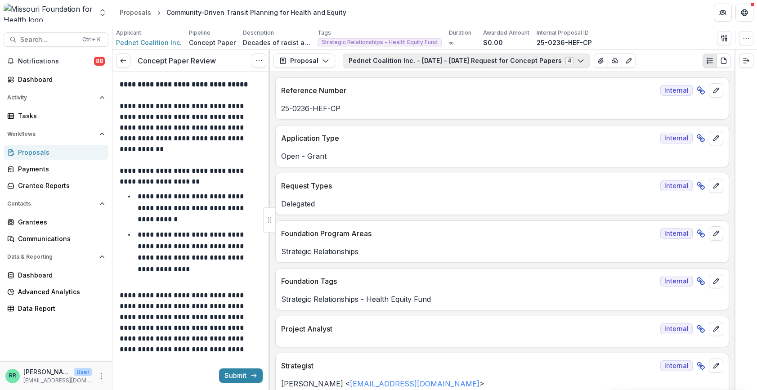
click at [439, 58] on button "Pednet Coalition Inc. - 2025 - 2025 Request for Concept Papers 4" at bounding box center [466, 60] width 247 height 14
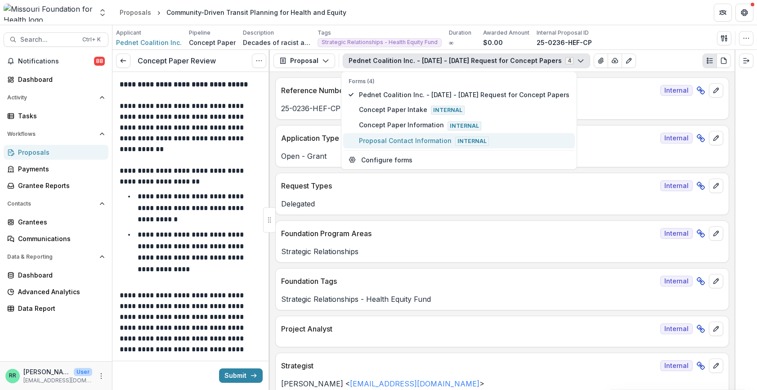
click at [403, 140] on span "Proposal Contact Information Internal" at bounding box center [464, 141] width 210 height 10
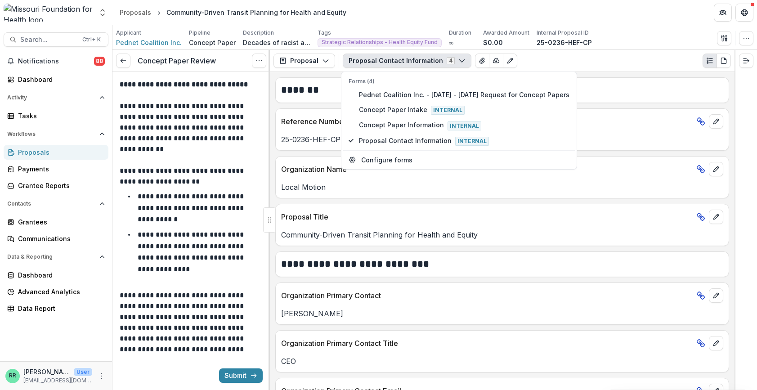
click at [461, 59] on button "Proposal Contact Information 4" at bounding box center [407, 60] width 129 height 14
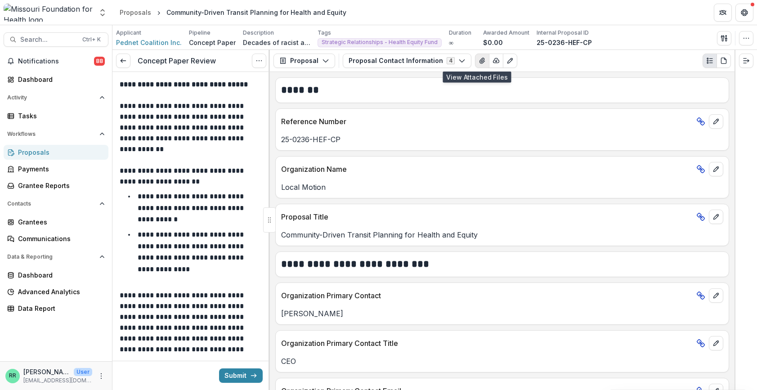
click at [475, 56] on button "View Attached Files" at bounding box center [482, 60] width 14 height 14
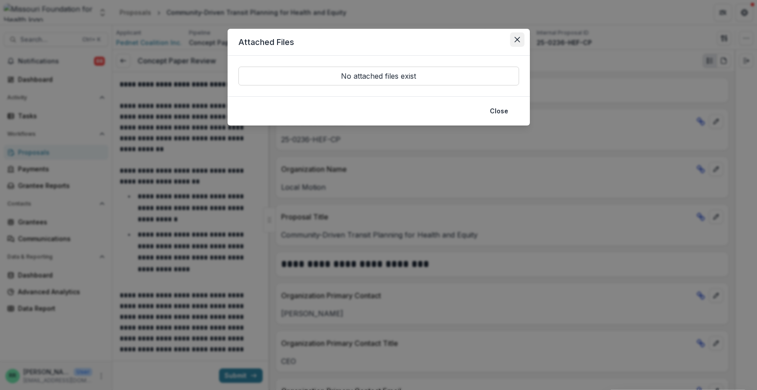
click at [513, 41] on button "Close" at bounding box center [517, 39] width 14 height 14
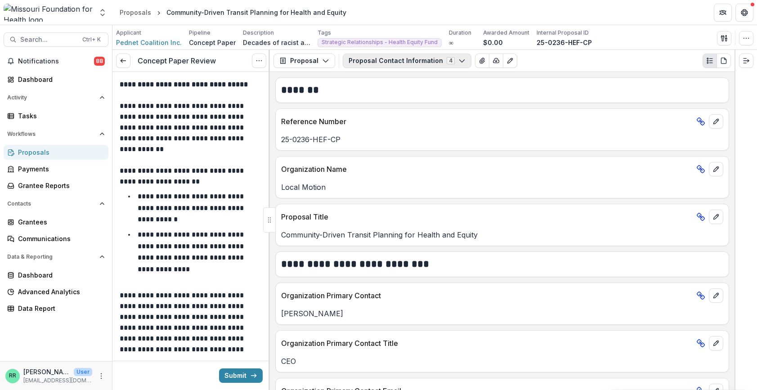
click at [428, 61] on button "Proposal Contact Information 4" at bounding box center [407, 60] width 129 height 14
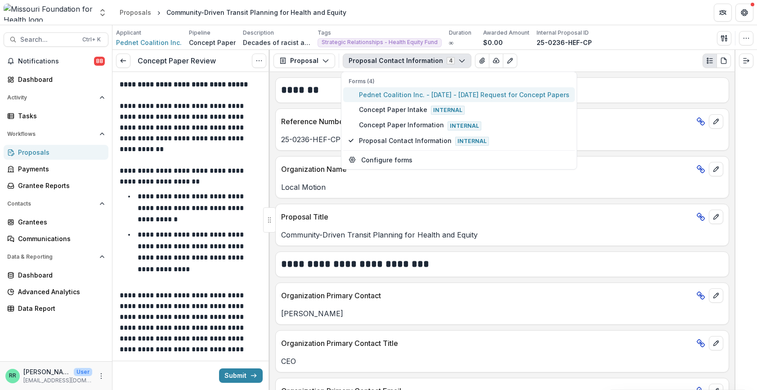
click at [404, 93] on span "Pednet Coalition Inc. - 2025 - 2025 Request for Concept Papers" at bounding box center [464, 94] width 210 height 9
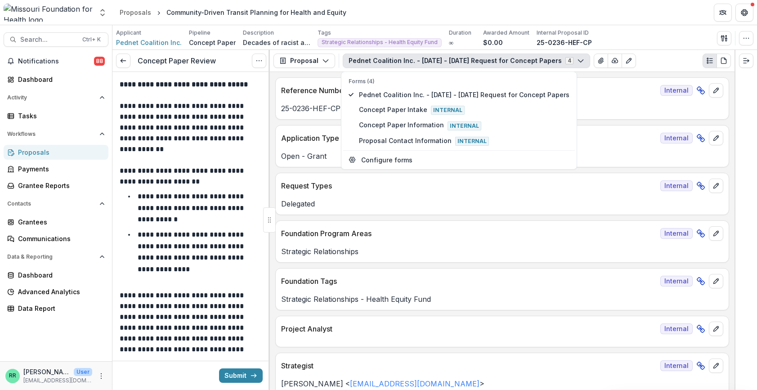
click at [629, 41] on div "Applicant Pednet Coalition Inc. Pipeline Concept Paper Description Decades of r…" at bounding box center [434, 38] width 637 height 18
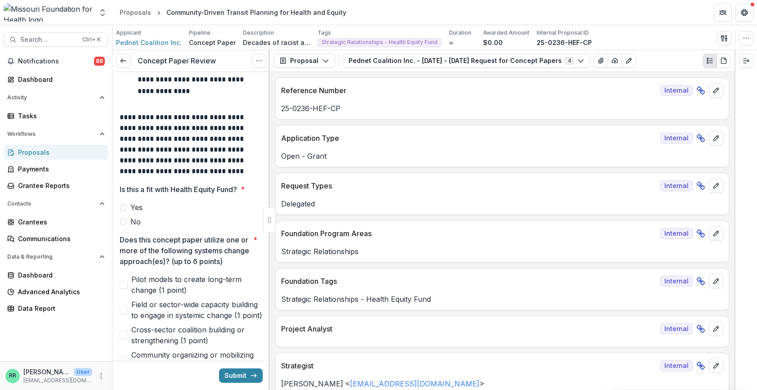
scroll to position [180, 0]
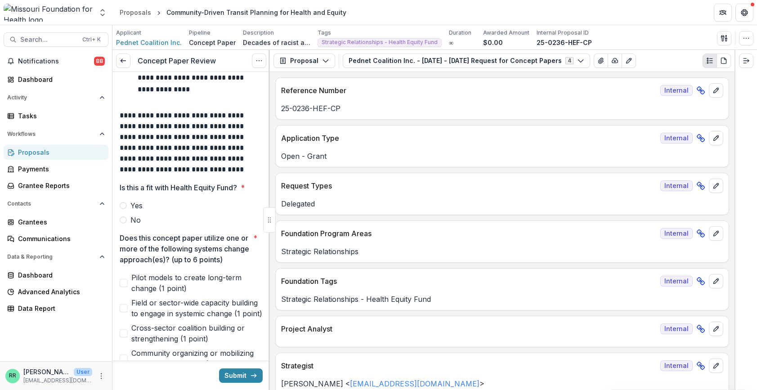
click at [127, 203] on label "Yes" at bounding box center [191, 205] width 143 height 11
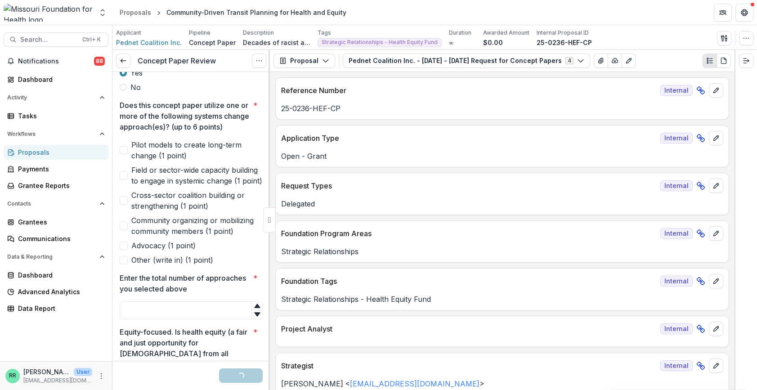
scroll to position [315, 0]
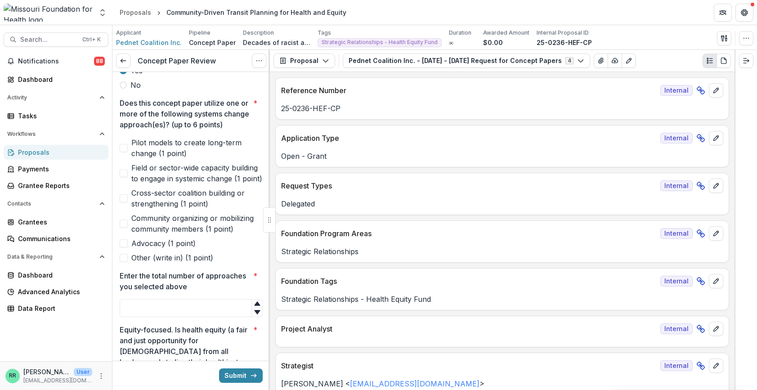
click at [124, 202] on span at bounding box center [124, 198] width 8 height 8
click at [124, 227] on span at bounding box center [124, 223] width 8 height 8
click at [125, 247] on span at bounding box center [124, 243] width 8 height 8
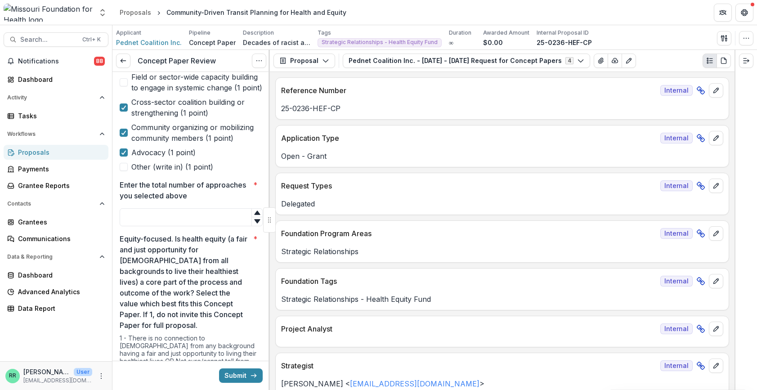
scroll to position [405, 0]
click at [152, 227] on input "Enter the total number of approaches you selected above *" at bounding box center [191, 218] width 143 height 18
type input "*"
click at [170, 282] on p "Equity-focused. Is health equity (a fair and just opportunity for [DEMOGRAPHIC_…" at bounding box center [185, 282] width 130 height 97
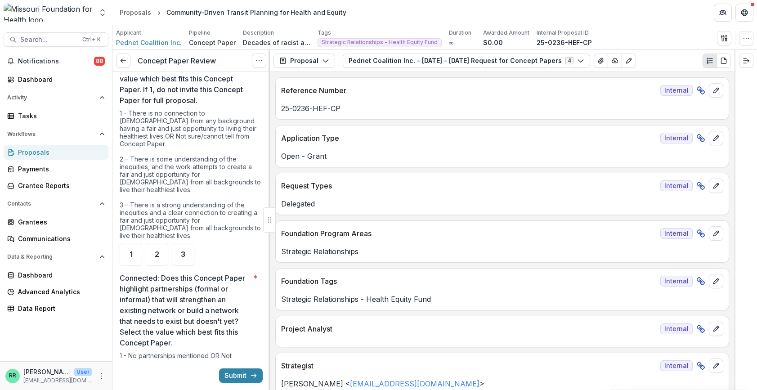
scroll to position [674, 0]
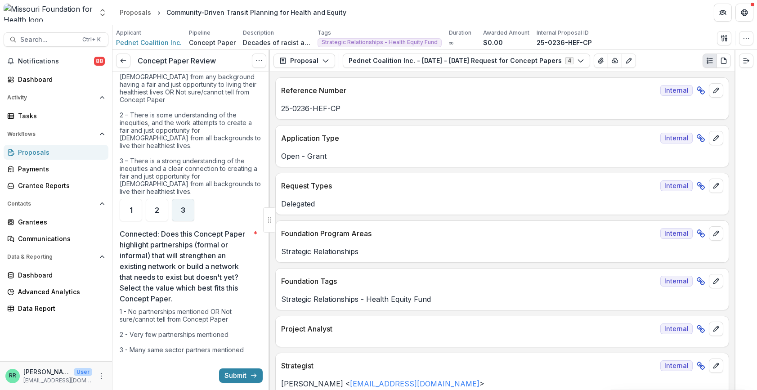
click at [184, 218] on div "3" at bounding box center [183, 210] width 22 height 22
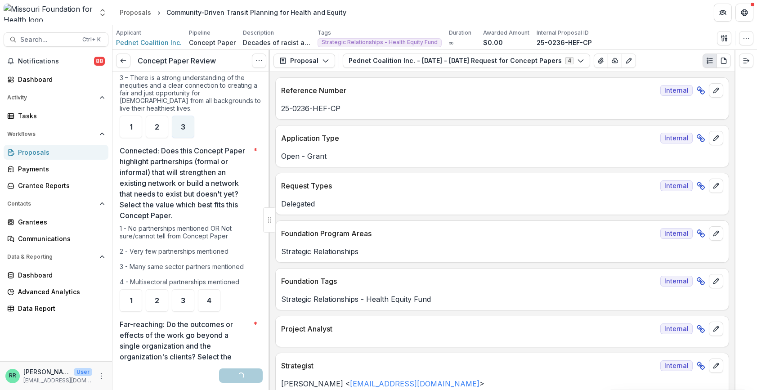
scroll to position [764, 0]
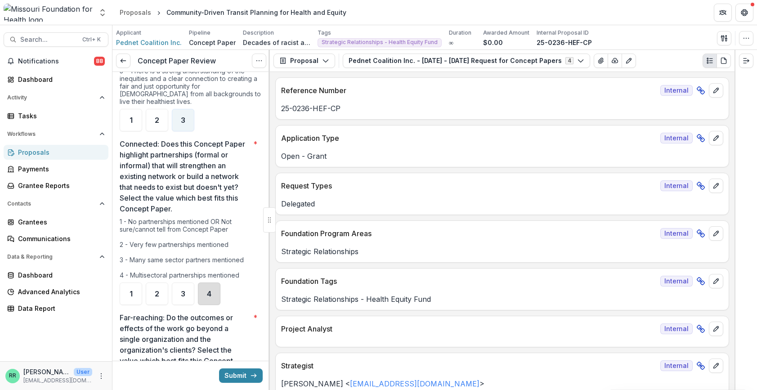
click at [204, 286] on div "4" at bounding box center [209, 293] width 22 height 22
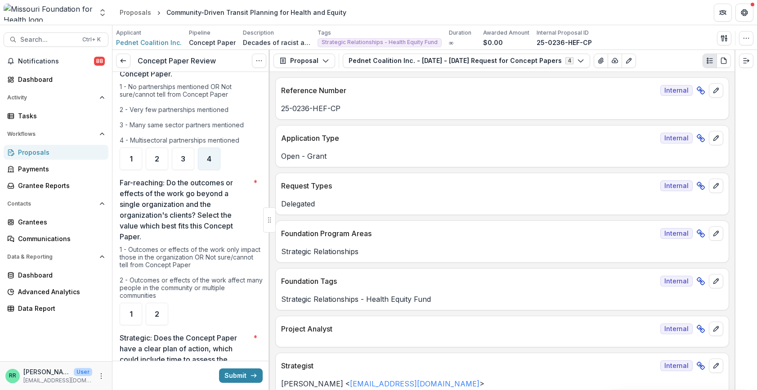
scroll to position [944, 0]
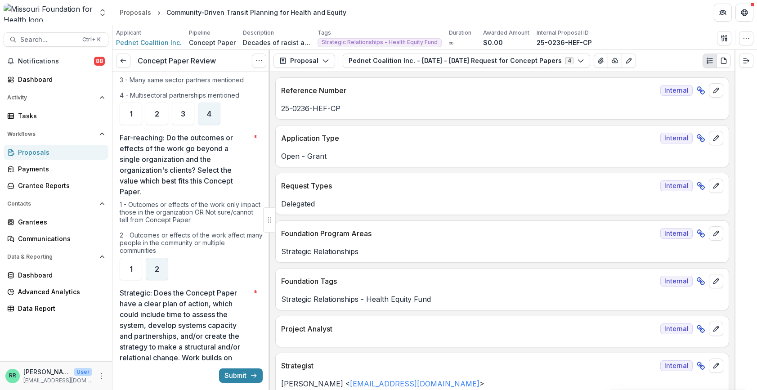
click at [163, 272] on div "2" at bounding box center [157, 269] width 22 height 22
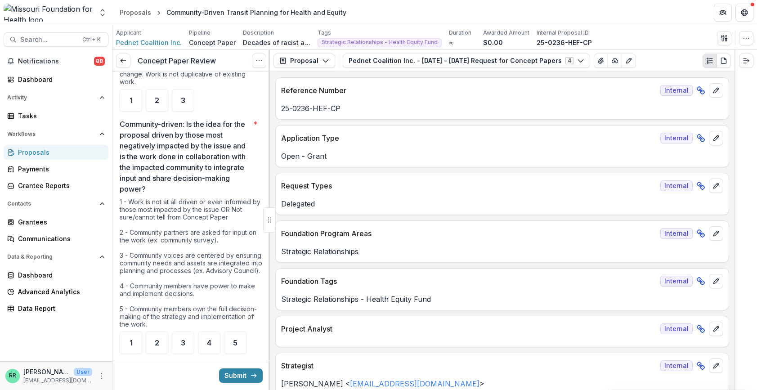
scroll to position [1394, 0]
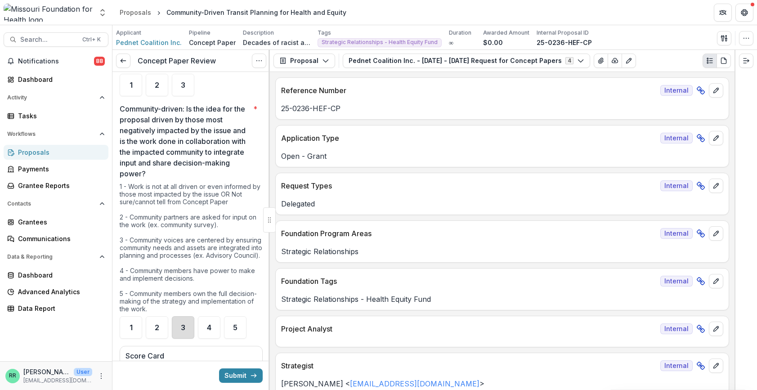
click at [190, 305] on div "3" at bounding box center [183, 327] width 22 height 22
click at [156, 78] on div "2" at bounding box center [157, 85] width 22 height 22
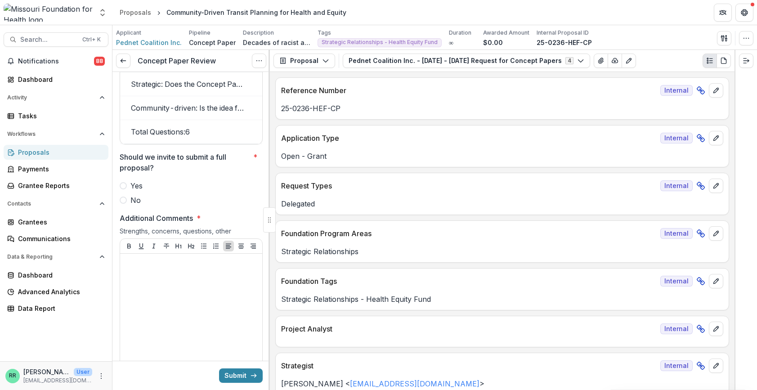
scroll to position [1843, 0]
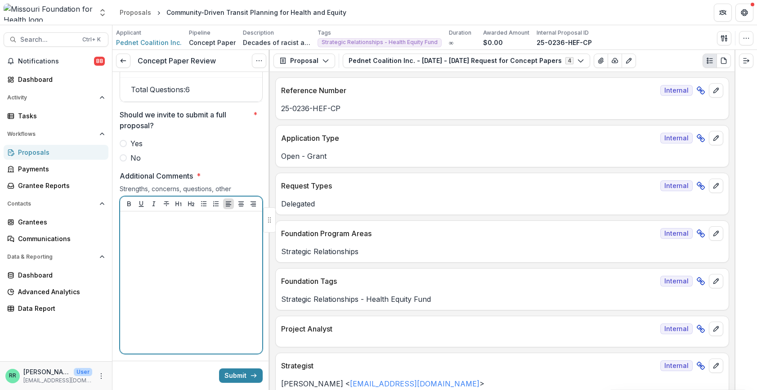
click at [165, 250] on div at bounding box center [191, 282] width 135 height 135
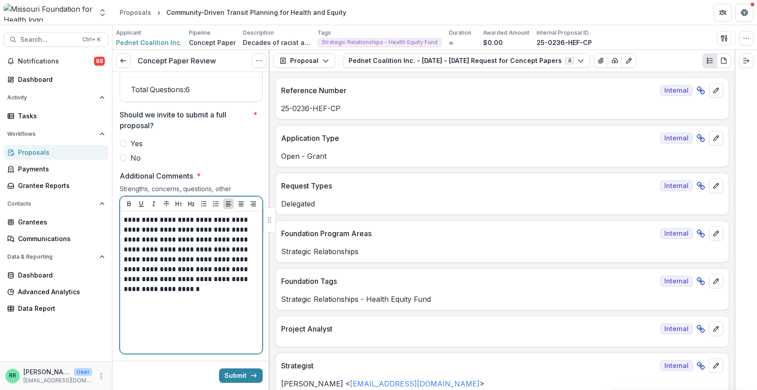
click at [130, 294] on p "**********" at bounding box center [190, 254] width 132 height 79
drag, startPoint x: 243, startPoint y: 303, endPoint x: 165, endPoint y: 307, distance: 78.3
click at [165, 294] on p "**********" at bounding box center [190, 254] width 132 height 79
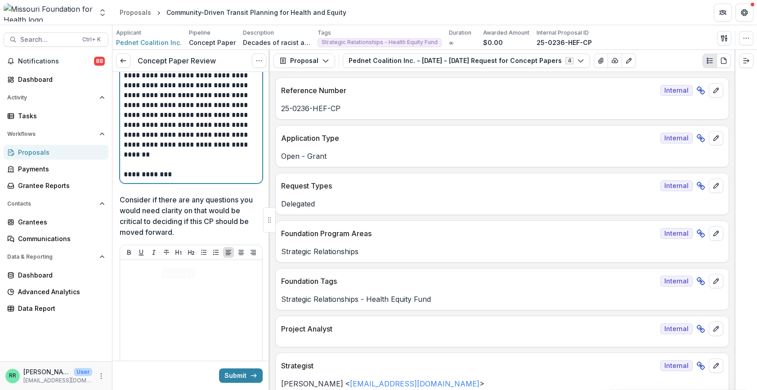
scroll to position [2023, 0]
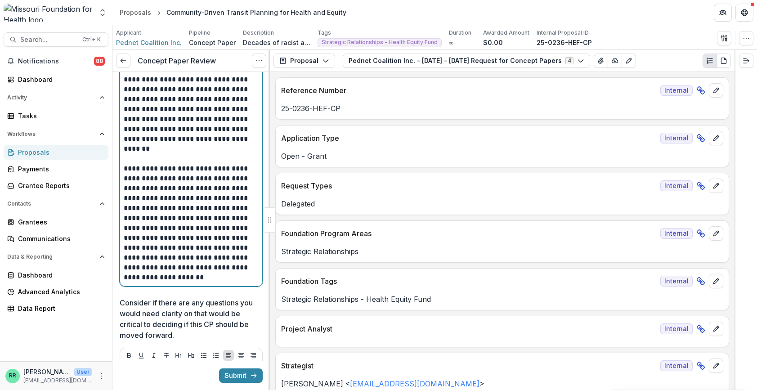
click at [220, 279] on p "**********" at bounding box center [190, 223] width 132 height 119
click at [173, 282] on p "**********" at bounding box center [190, 223] width 132 height 119
click at [174, 282] on p "**********" at bounding box center [190, 223] width 132 height 119
click at [236, 282] on p "**********" at bounding box center [190, 223] width 132 height 119
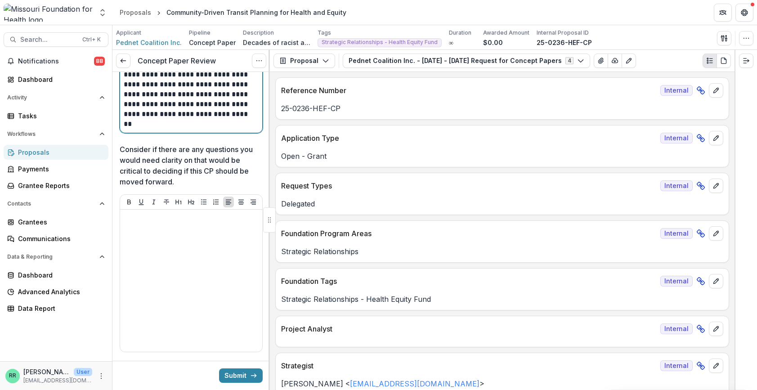
scroll to position [2248, 0]
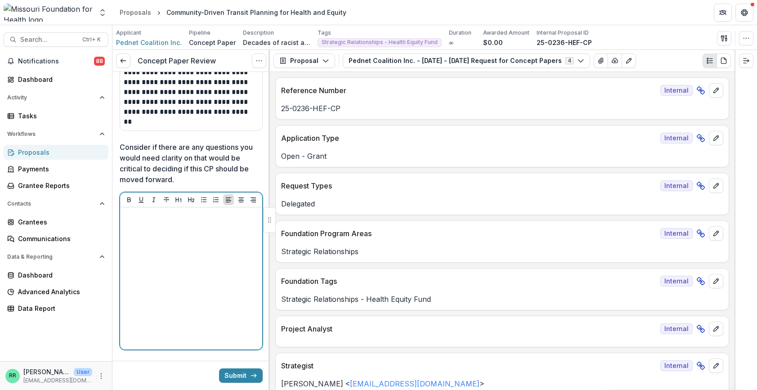
click at [206, 235] on div at bounding box center [191, 278] width 135 height 135
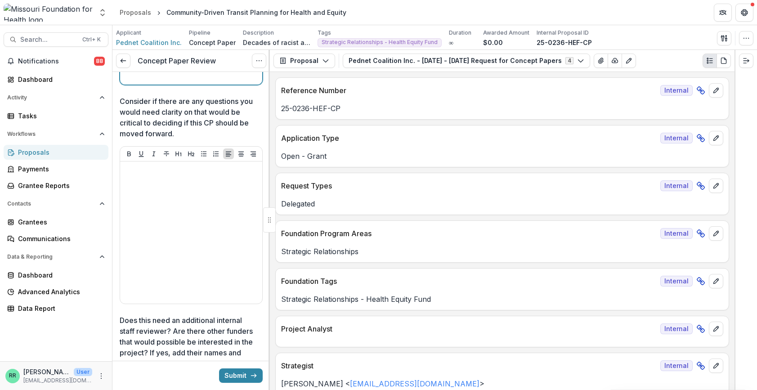
scroll to position [2338, 0]
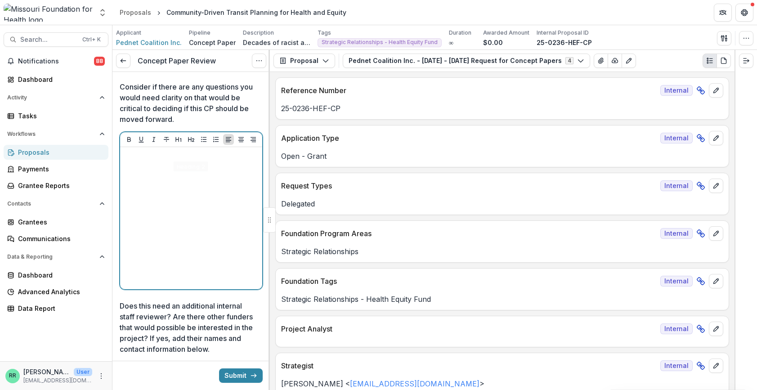
click at [197, 184] on div at bounding box center [191, 218] width 135 height 135
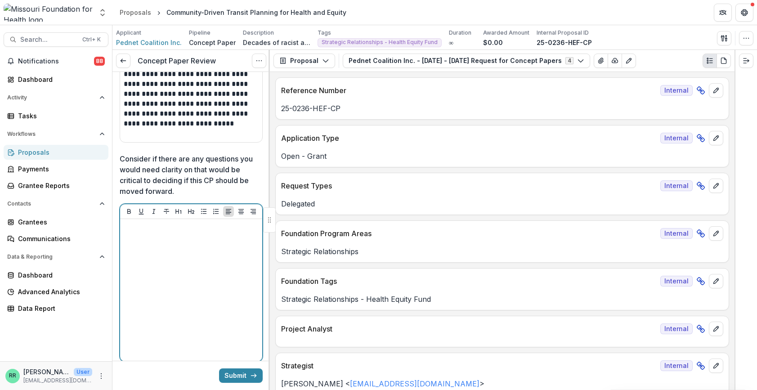
scroll to position [2293, 0]
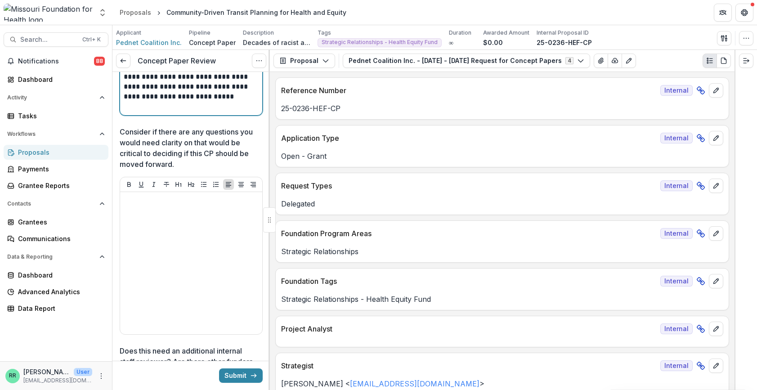
click at [205, 111] on p "**********" at bounding box center [190, 3] width 132 height 218
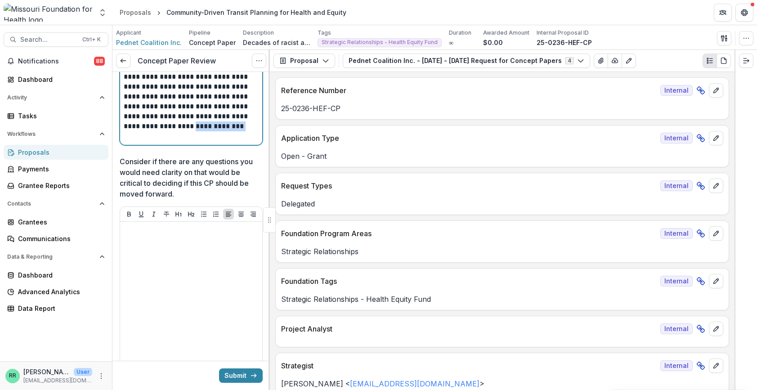
drag, startPoint x: 208, startPoint y: 155, endPoint x: 151, endPoint y: 153, distance: 57.1
drag, startPoint x: 129, startPoint y: 151, endPoint x: 207, endPoint y: 153, distance: 78.7
click at [207, 141] on p "**********" at bounding box center [190, 17] width 132 height 247
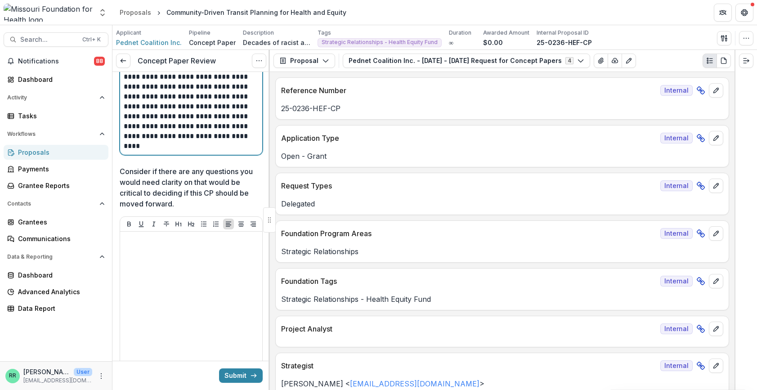
click at [155, 141] on p "**********" at bounding box center [190, 22] width 132 height 257
click at [208, 151] on p "**********" at bounding box center [190, 22] width 132 height 257
click at [220, 151] on p "**********" at bounding box center [190, 22] width 132 height 257
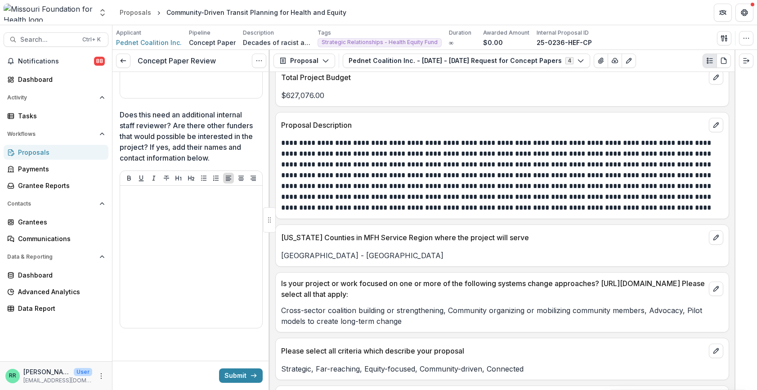
scroll to position [2113, 0]
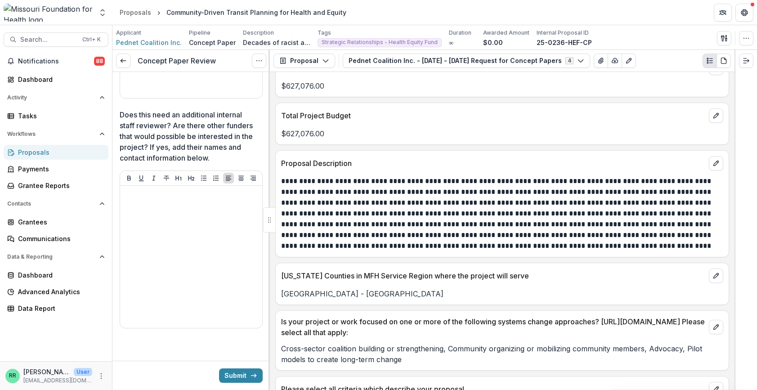
click at [360, 219] on p "**********" at bounding box center [500, 214] width 439 height 76
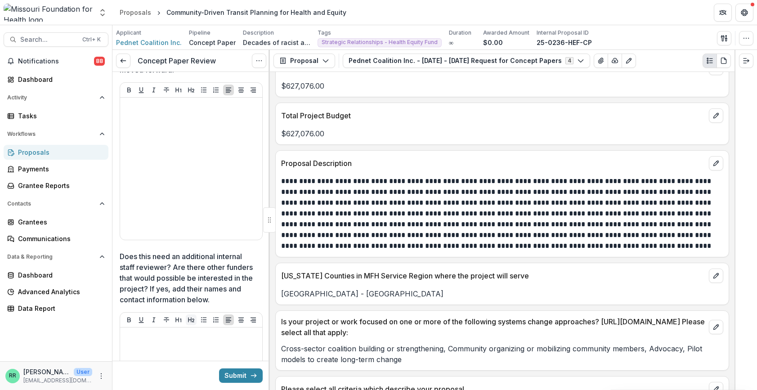
scroll to position [2412, 0]
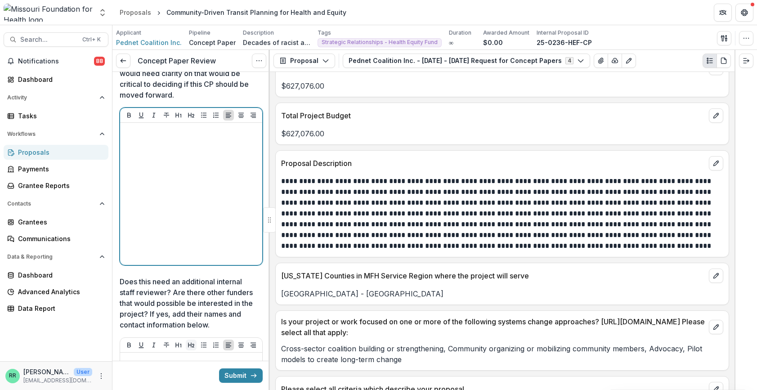
click at [185, 210] on div at bounding box center [191, 193] width 135 height 135
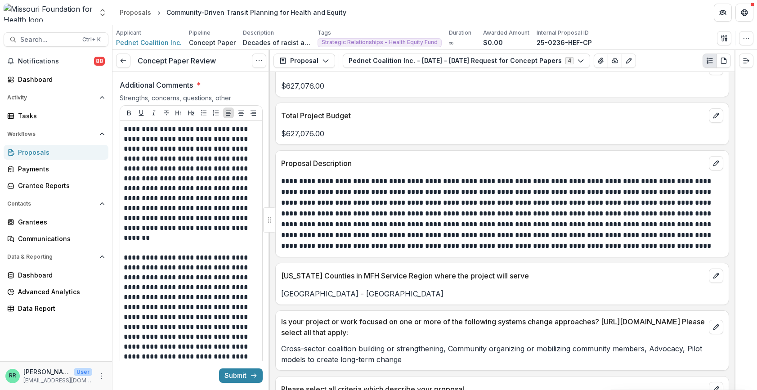
scroll to position [1872, 0]
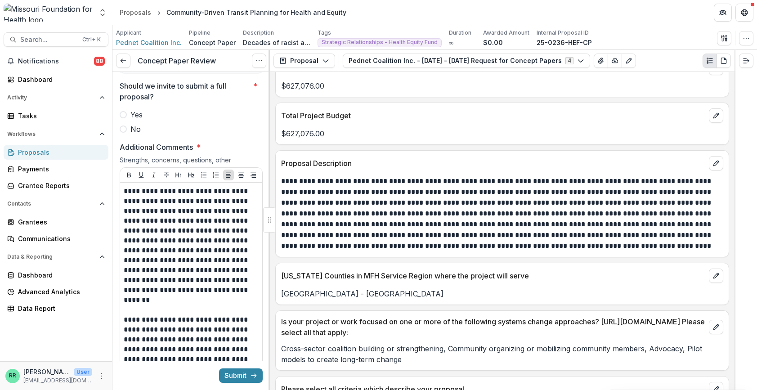
click at [125, 133] on span at bounding box center [123, 128] width 7 height 7
click at [123, 109] on div at bounding box center [191, 108] width 143 height 4
click at [120, 118] on span at bounding box center [123, 114] width 7 height 7
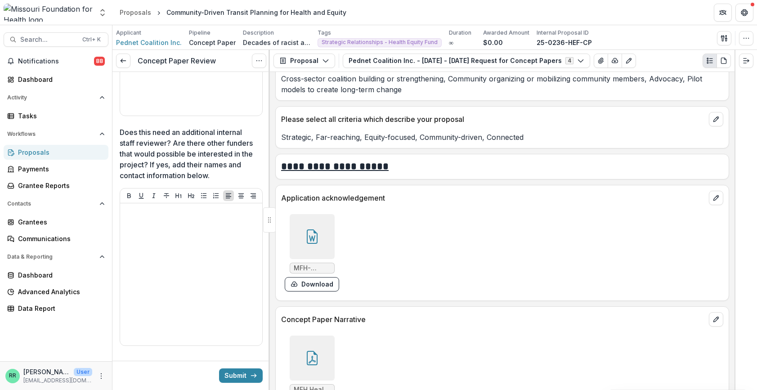
scroll to position [2591, 0]
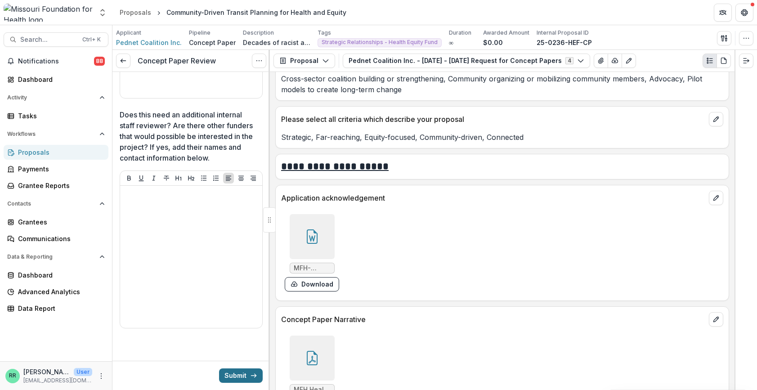
click at [241, 305] on button "Submit" at bounding box center [241, 375] width 44 height 14
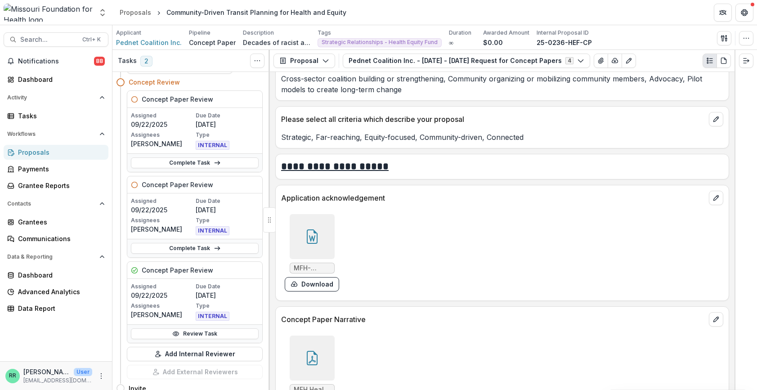
scroll to position [45, 0]
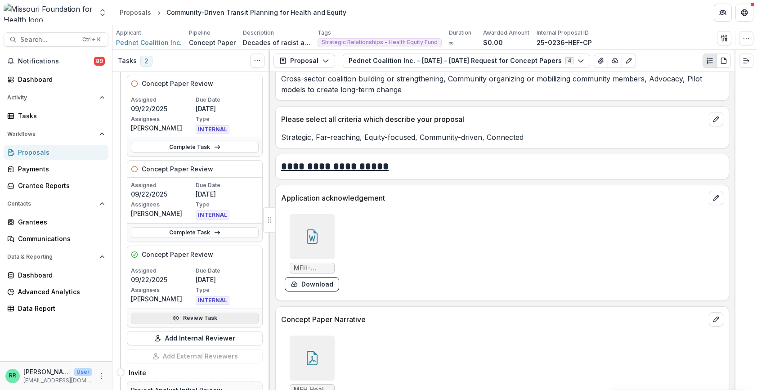
click at [193, 305] on link "Review Task" at bounding box center [195, 317] width 128 height 11
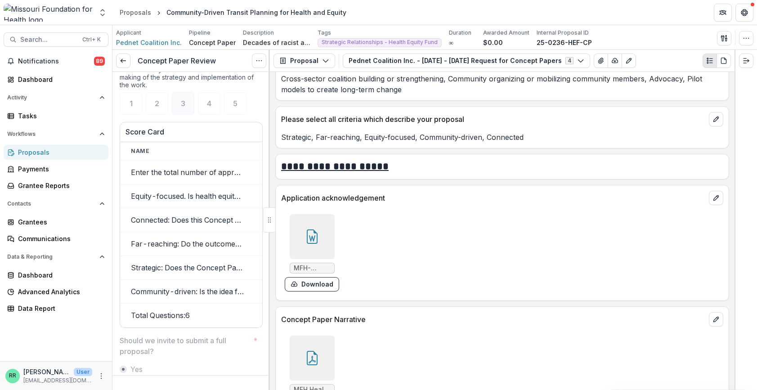
scroll to position [1753, 0]
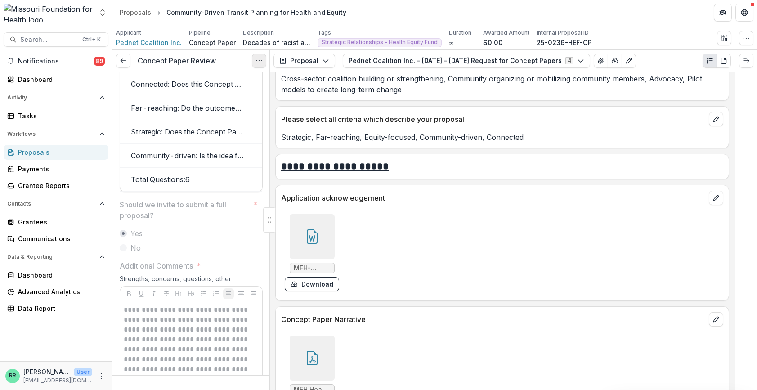
click at [253, 61] on button "Options" at bounding box center [259, 60] width 14 height 14
click at [213, 101] on button "Reopen Task" at bounding box center [216, 100] width 96 height 15
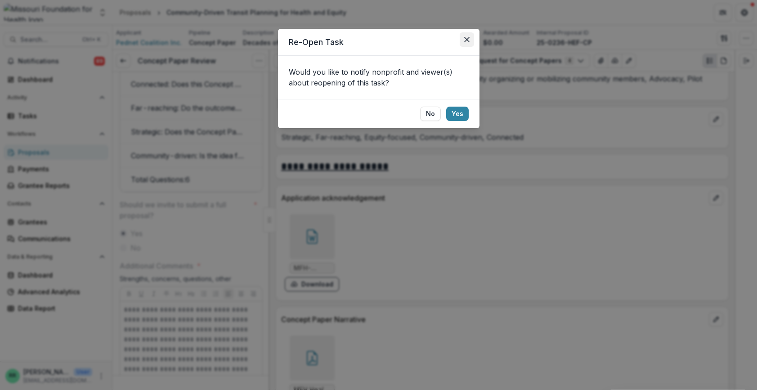
click at [464, 38] on icon "Close" at bounding box center [466, 39] width 5 height 5
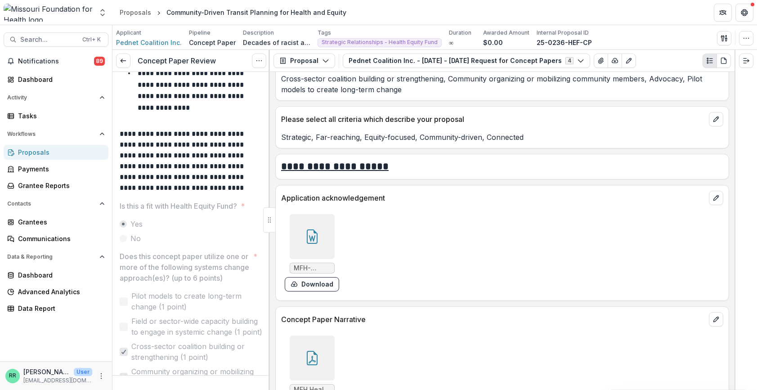
scroll to position [0, 0]
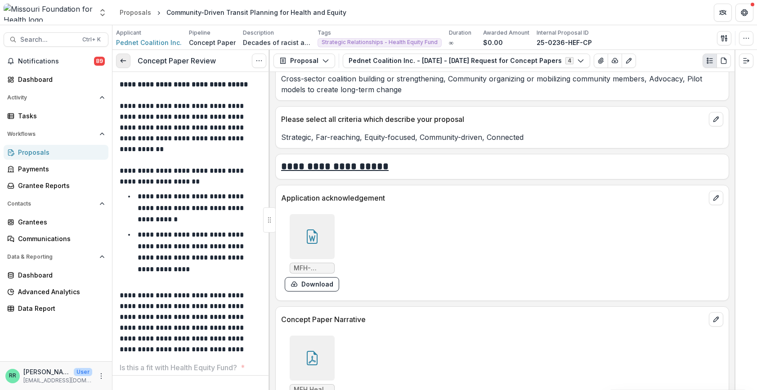
click at [124, 58] on icon at bounding box center [123, 60] width 7 height 7
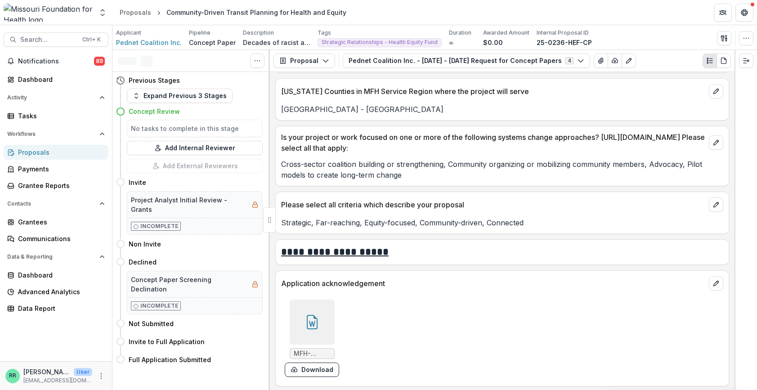
scroll to position [2293, 0]
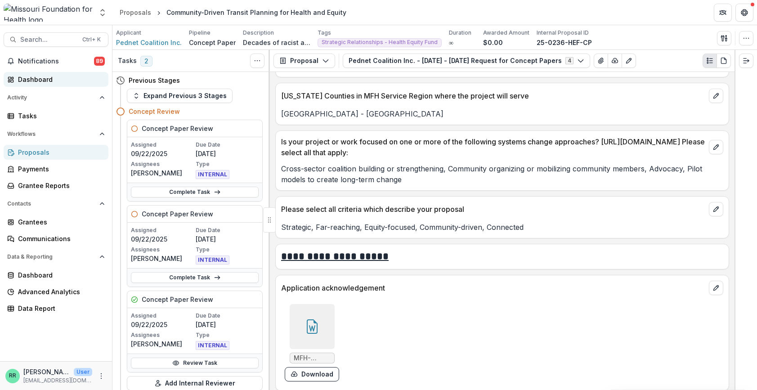
click at [33, 82] on div "Dashboard" at bounding box center [59, 79] width 83 height 9
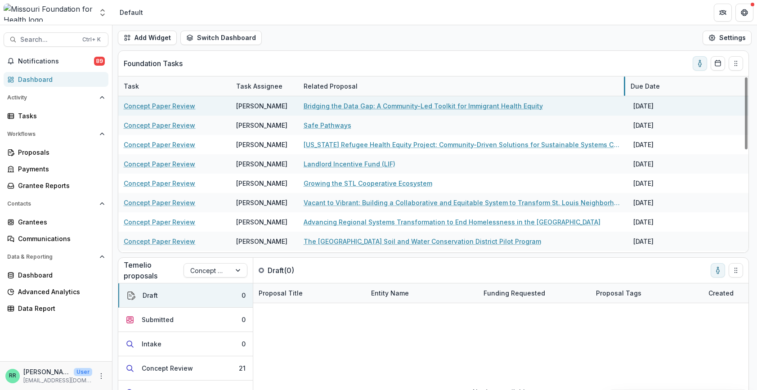
drag, startPoint x: 410, startPoint y: 87, endPoint x: 622, endPoint y: 107, distance: 212.7
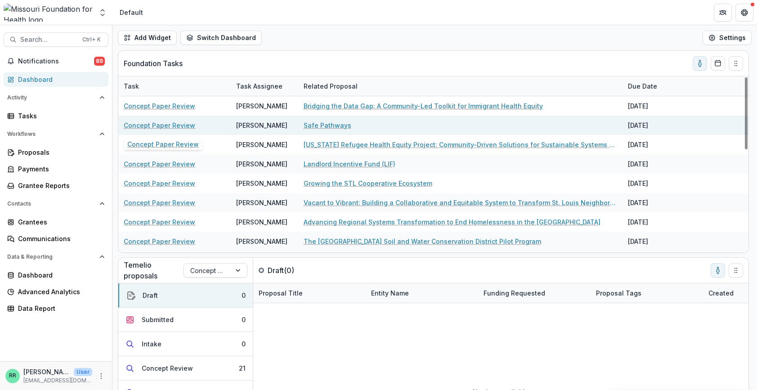
click at [179, 127] on link "Concept Paper Review" at bounding box center [159, 124] width 71 height 9
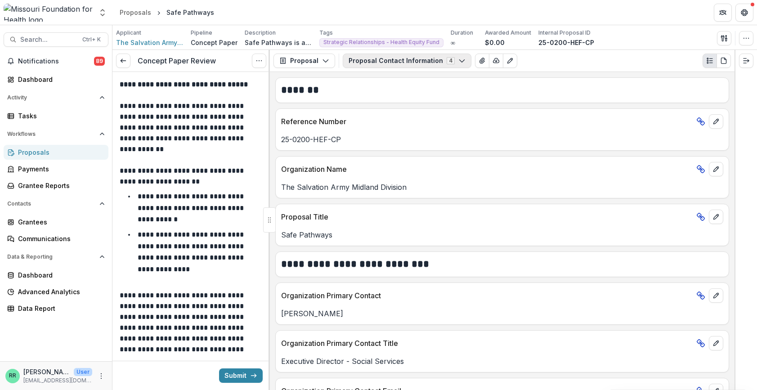
click at [455, 55] on button "Proposal Contact Information 4" at bounding box center [407, 60] width 129 height 14
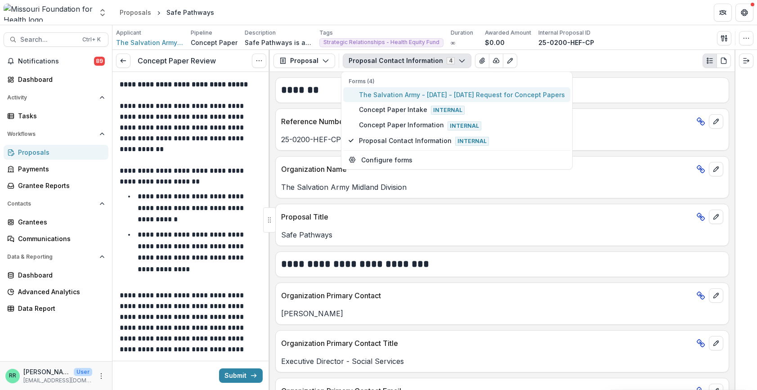
click at [391, 96] on span "The Salvation Army - 2025 - 2025 Request for Concept Papers" at bounding box center [462, 94] width 206 height 9
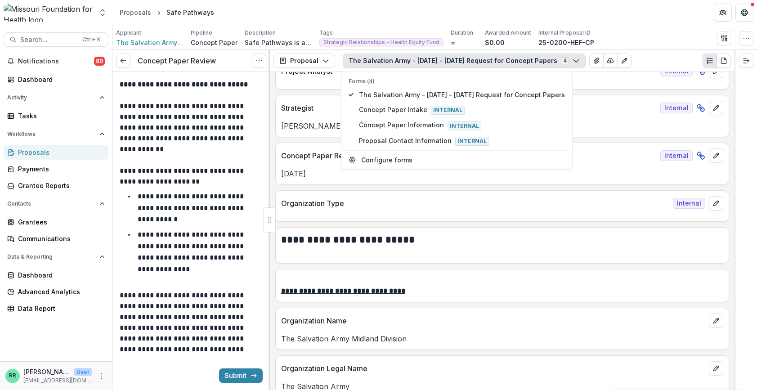
scroll to position [315, 0]
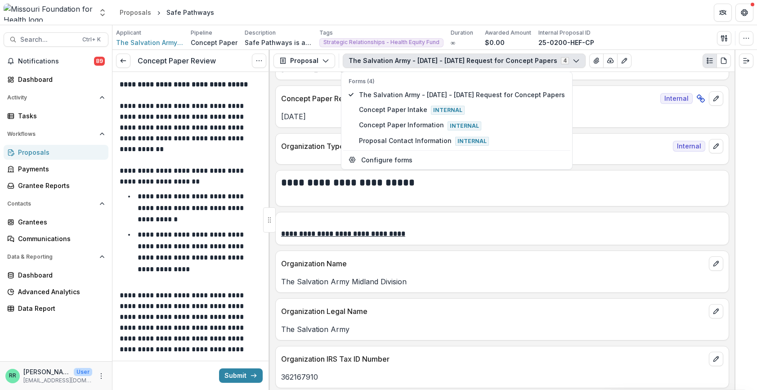
click at [629, 60] on div "The Salvation Army - 2025 - 2025 Request for Concept Papers 4 Forms (4) The Sal…" at bounding box center [537, 60] width 388 height 14
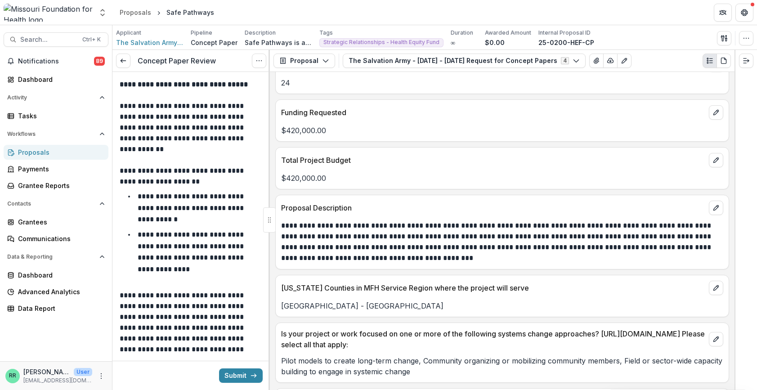
scroll to position [1843, 0]
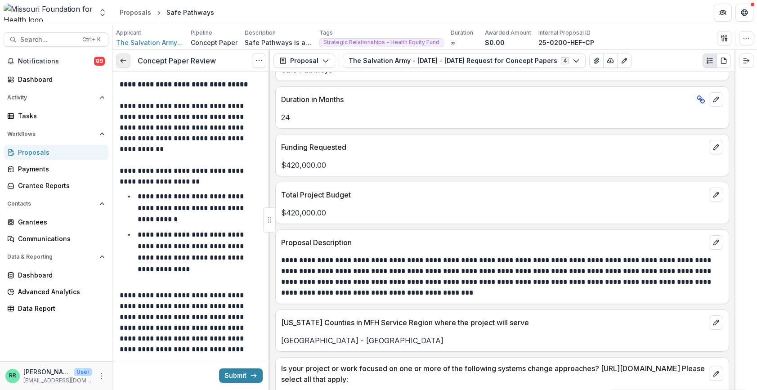
click at [119, 61] on link at bounding box center [123, 60] width 14 height 14
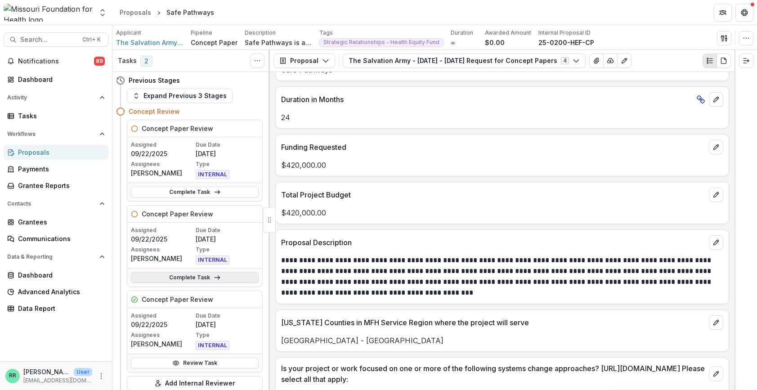
scroll to position [45, 0]
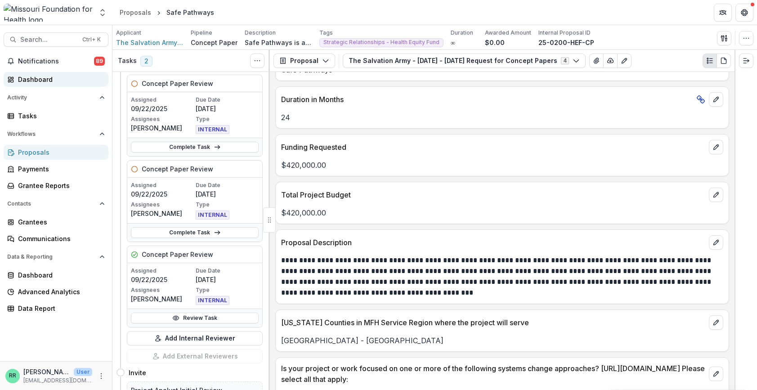
click at [35, 81] on div "Dashboard" at bounding box center [59, 79] width 83 height 9
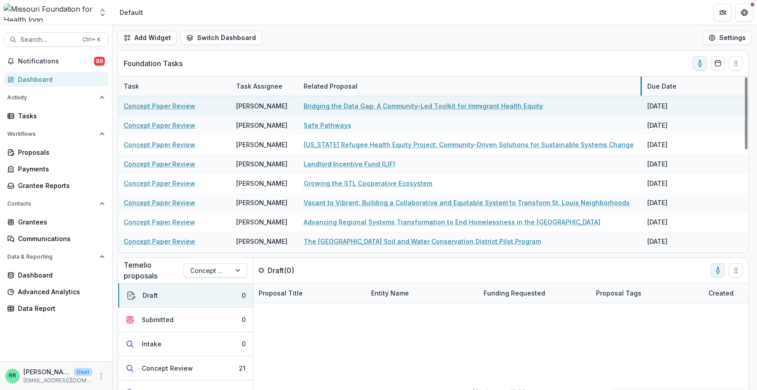
drag, startPoint x: 409, startPoint y: 80, endPoint x: 640, endPoint y: 101, distance: 232.0
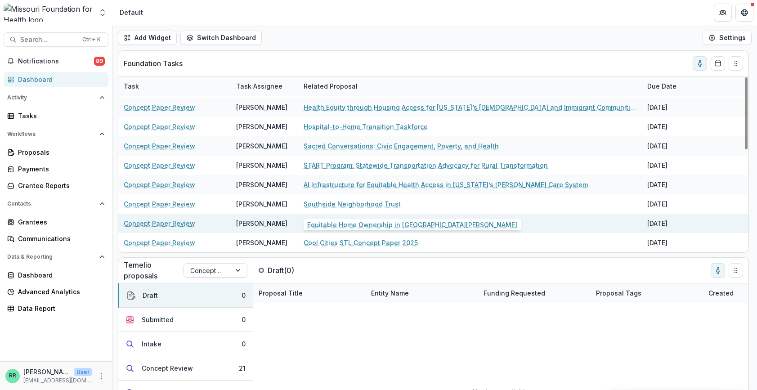
scroll to position [70, 0]
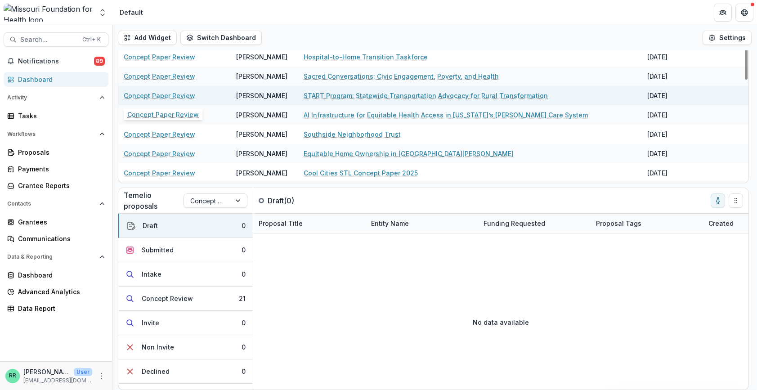
click at [153, 98] on link "Concept Paper Review" at bounding box center [159, 95] width 71 height 9
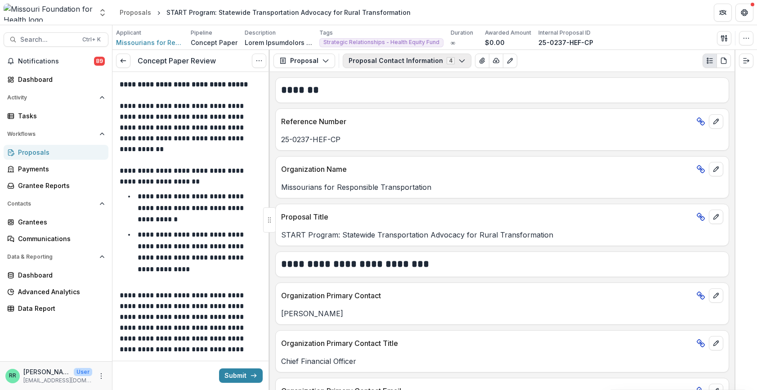
click at [400, 62] on button "Proposal Contact Information 4" at bounding box center [407, 60] width 129 height 14
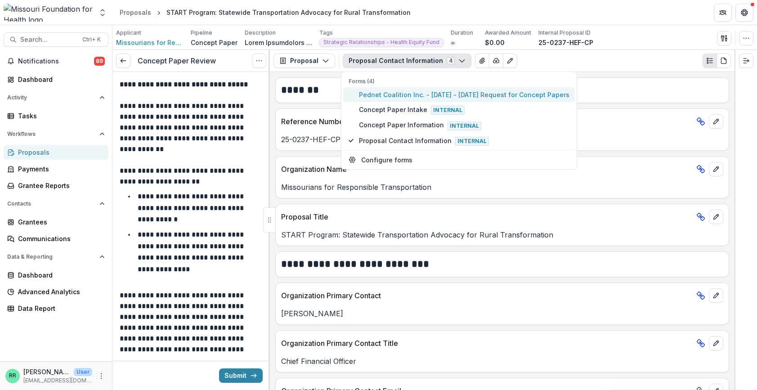
click at [374, 94] on span "Pednet Coalition Inc. - 2025 - 2025 Request for Concept Papers" at bounding box center [464, 94] width 210 height 9
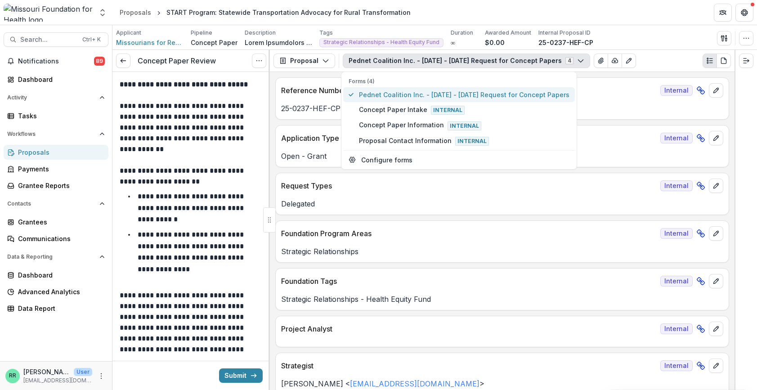
click at [413, 95] on span "Pednet Coalition Inc. - 2025 - 2025 Request for Concept Papers" at bounding box center [464, 94] width 210 height 9
click at [583, 90] on p "Reference Number" at bounding box center [468, 90] width 375 height 11
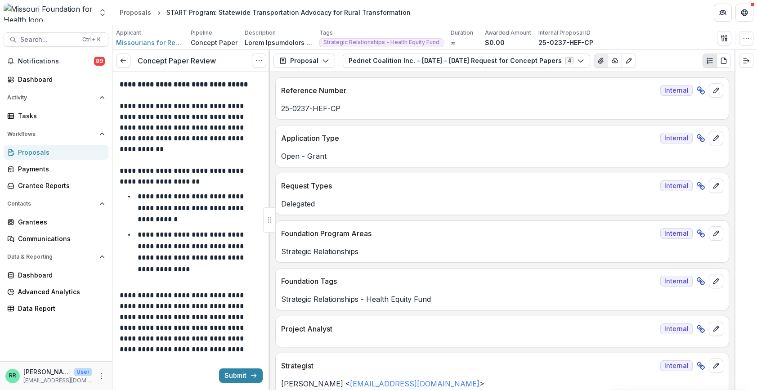
click at [597, 59] on icon "View Attached Files" at bounding box center [600, 60] width 7 height 7
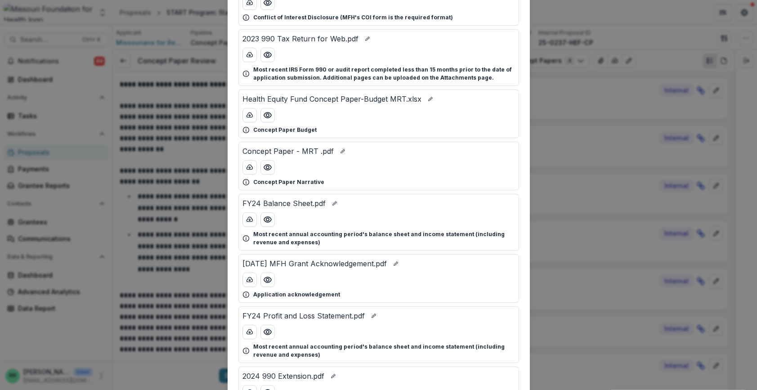
scroll to position [90, 0]
click at [243, 109] on button "download-button" at bounding box center [249, 114] width 14 height 14
click at [245, 163] on button "download-button" at bounding box center [249, 167] width 14 height 14
click at [579, 124] on div "Attached Files MFH COI Disclosure.pdf Conflict of Interest Disclosure (MFH's CO…" at bounding box center [378, 195] width 757 height 390
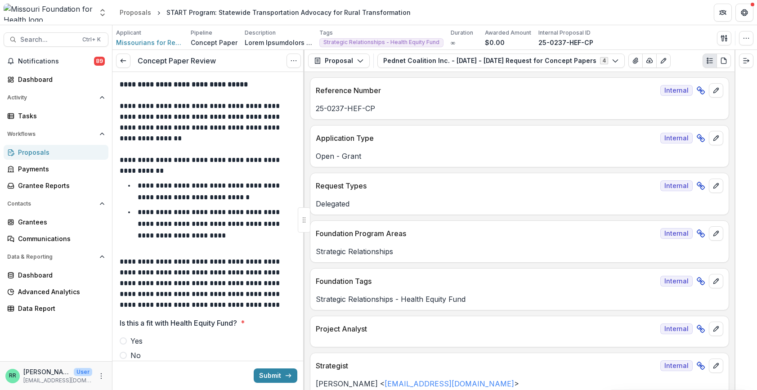
scroll to position [135, 0]
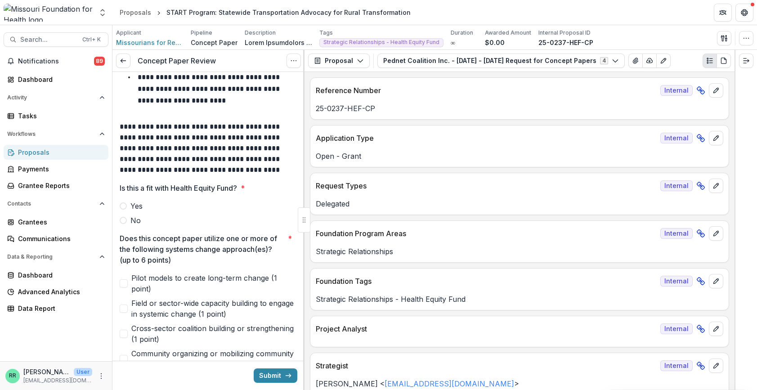
click at [127, 203] on label "Yes" at bounding box center [209, 206] width 178 height 11
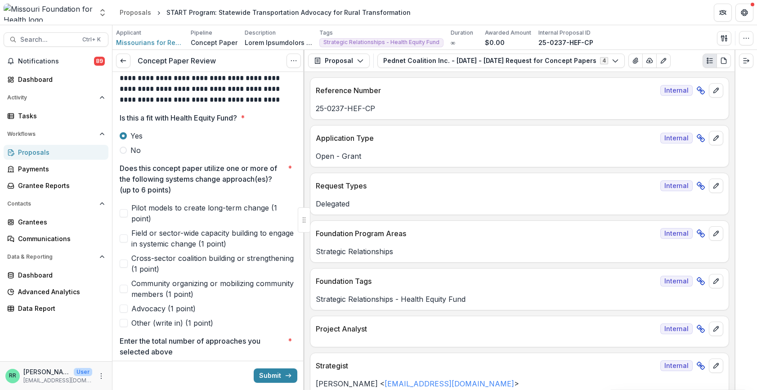
scroll to position [225, 0]
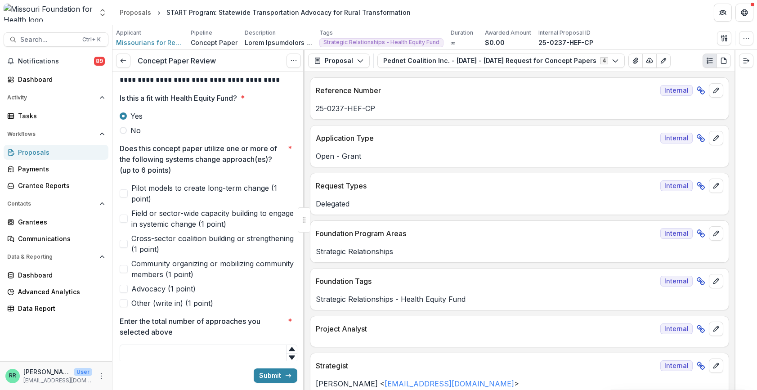
click at [120, 218] on span at bounding box center [124, 218] width 8 height 8
click at [123, 241] on span at bounding box center [124, 244] width 8 height 8
click at [123, 288] on span at bounding box center [124, 289] width 8 height 8
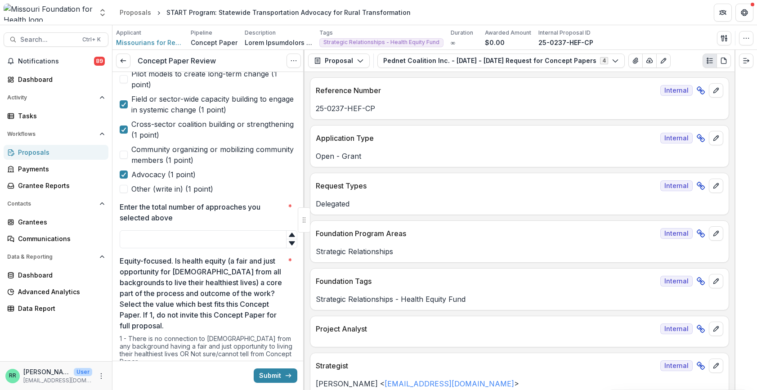
scroll to position [360, 0]
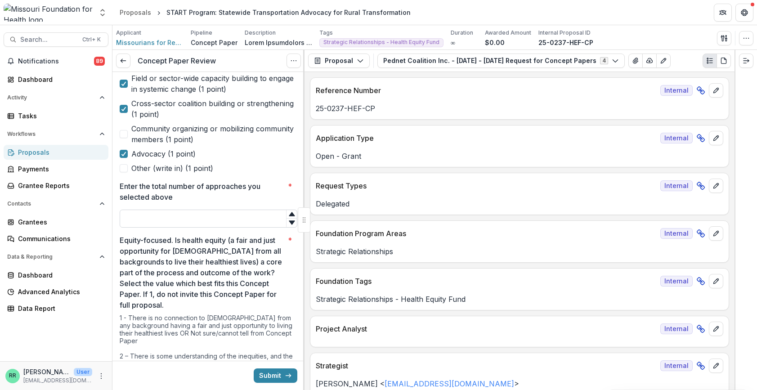
click at [180, 211] on input "Enter the total number of approaches you selected above *" at bounding box center [209, 219] width 178 height 18
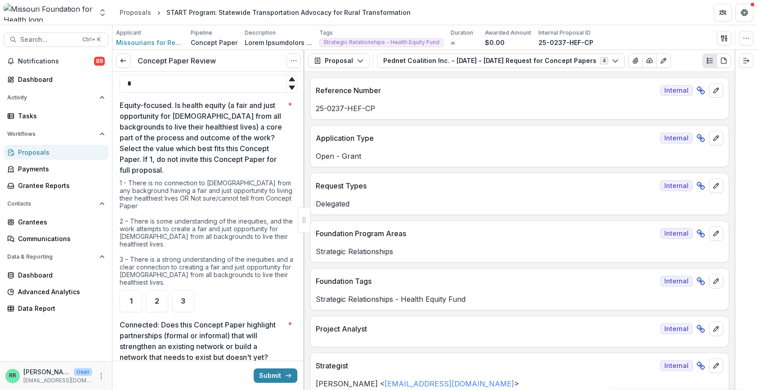
type input "*"
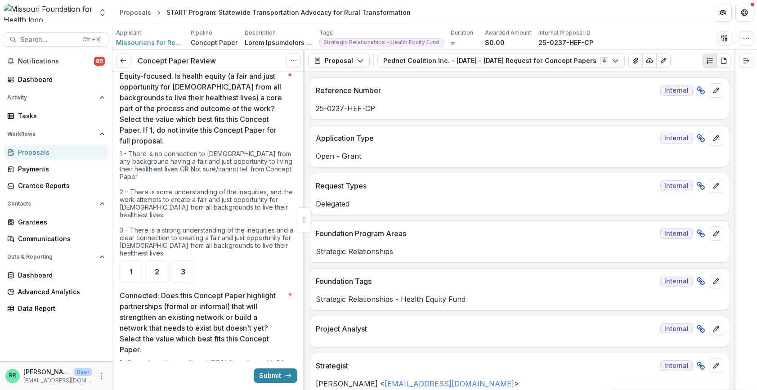
scroll to position [539, 0]
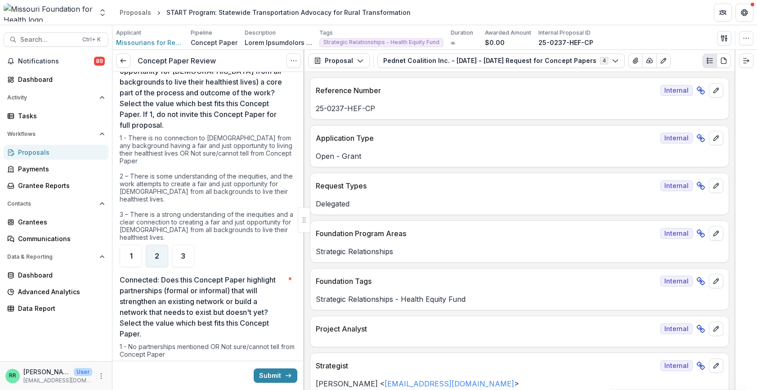
click at [157, 255] on span "2" at bounding box center [157, 255] width 4 height 7
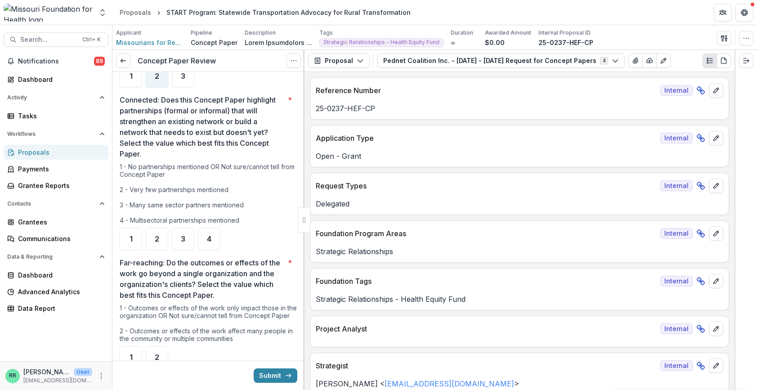
scroll to position [764, 0]
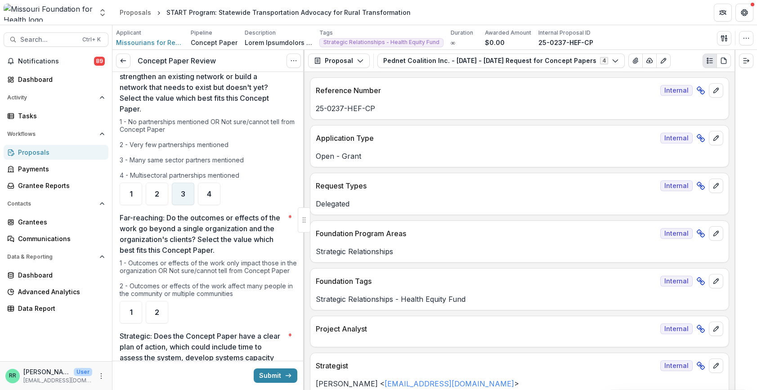
click at [184, 194] on span "3" at bounding box center [183, 193] width 4 height 7
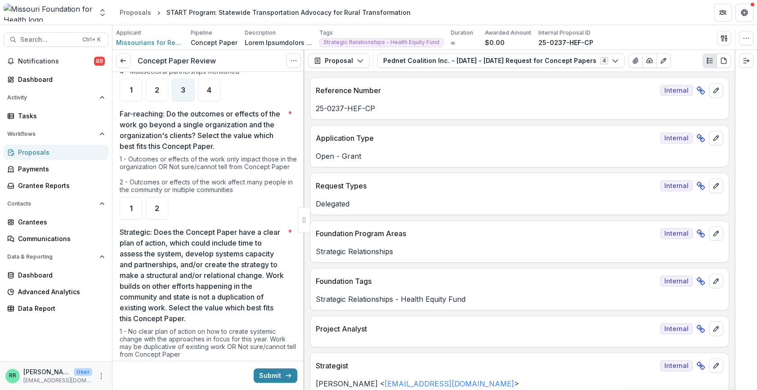
scroll to position [899, 0]
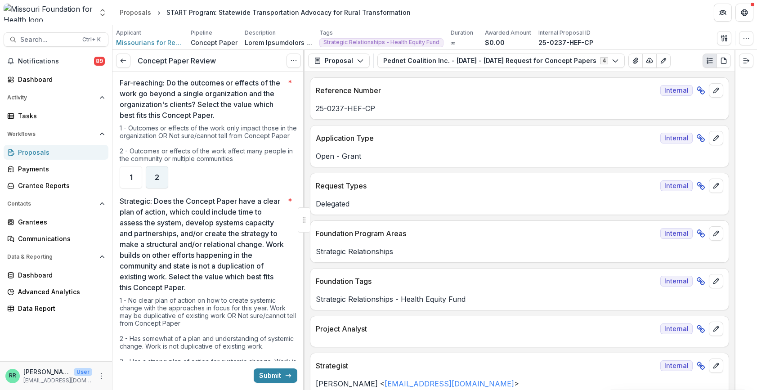
click at [162, 188] on div "2" at bounding box center [157, 177] width 22 height 22
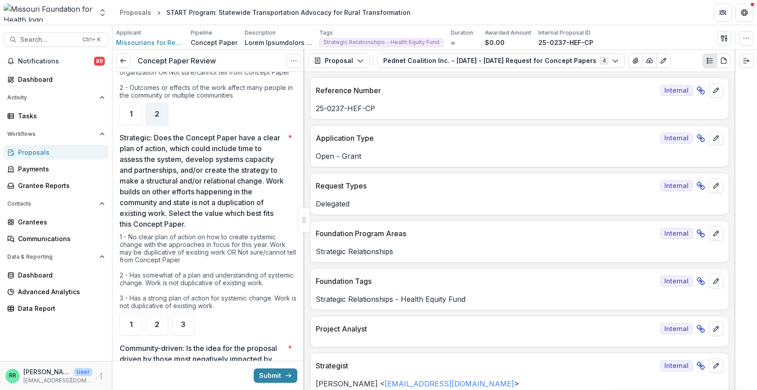
scroll to position [989, 0]
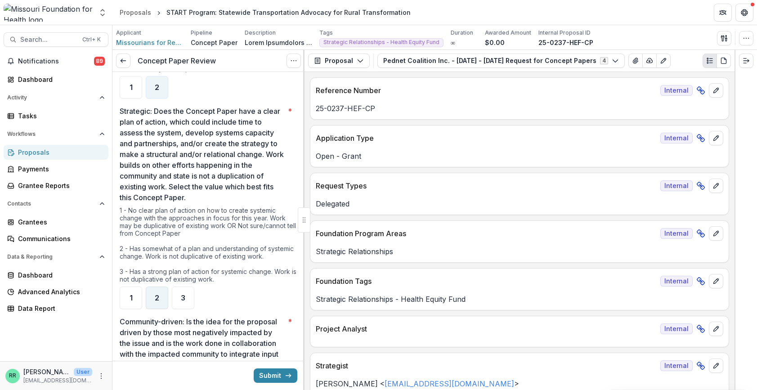
click at [155, 301] on span "2" at bounding box center [157, 297] width 4 height 7
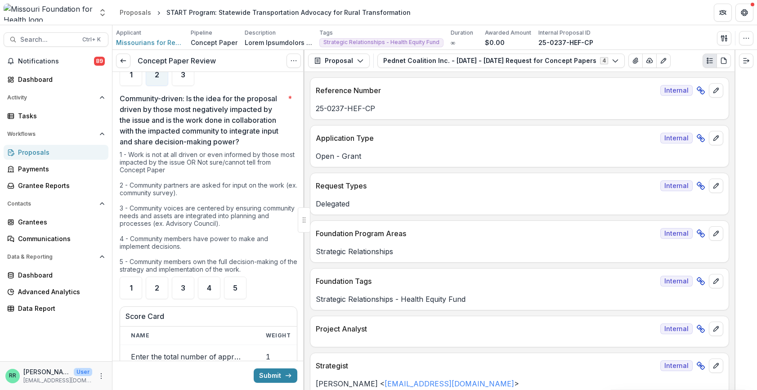
scroll to position [1214, 0]
click at [196, 286] on ul "1 2 3 4 5" at bounding box center [209, 286] width 178 height 22
click at [204, 288] on div "4" at bounding box center [209, 286] width 22 height 22
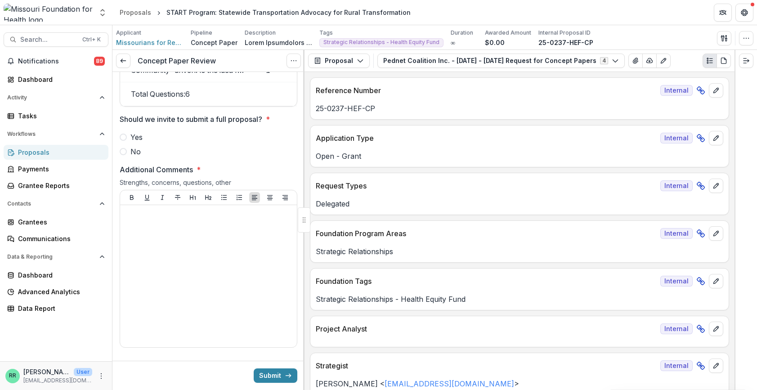
scroll to position [1618, 0]
click at [124, 140] on span at bounding box center [123, 136] width 7 height 7
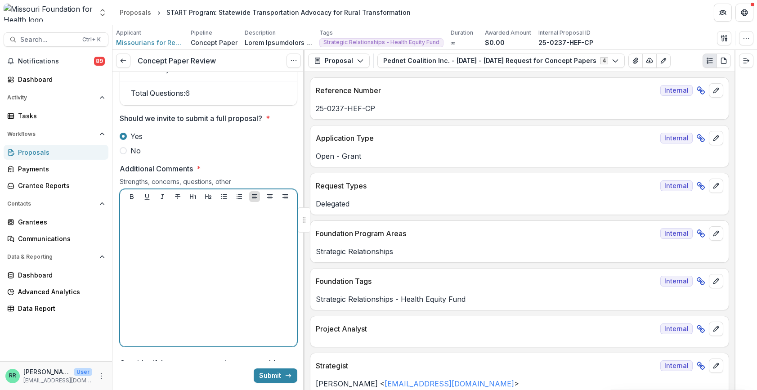
click at [158, 250] on div at bounding box center [208, 275] width 169 height 135
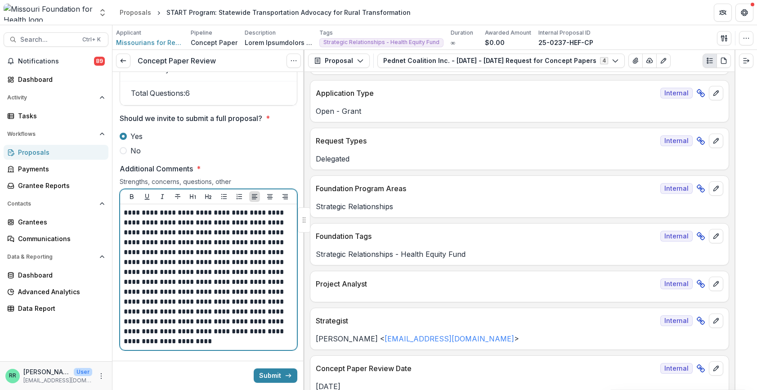
scroll to position [1663, 0]
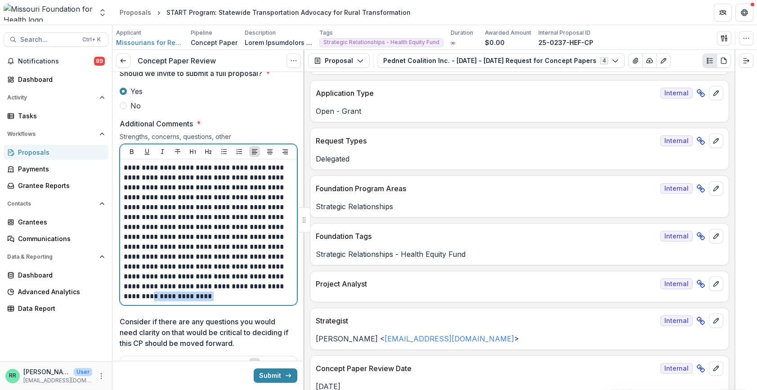
drag, startPoint x: 231, startPoint y: 312, endPoint x: 163, endPoint y: 313, distance: 68.3
click at [163, 301] on p "**********" at bounding box center [207, 232] width 167 height 138
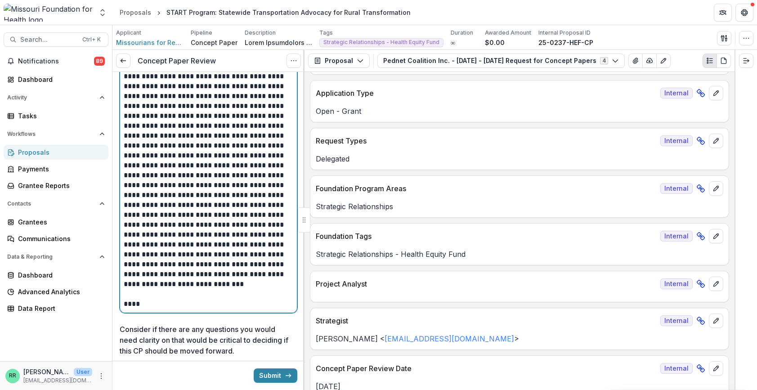
scroll to position [1798, 0]
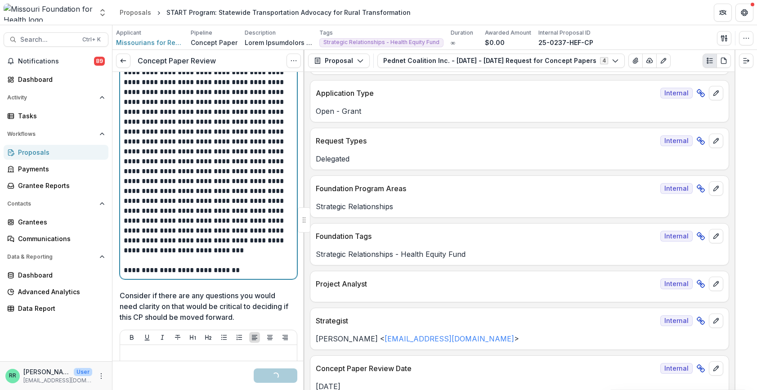
click at [175, 275] on p "**********" at bounding box center [207, 270] width 167 height 10
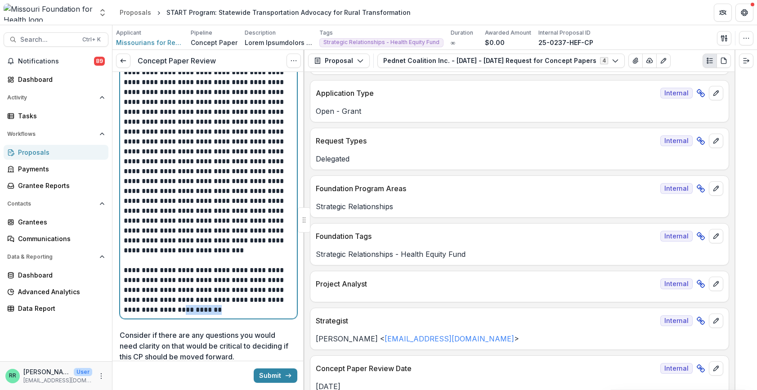
drag, startPoint x: 205, startPoint y: 323, endPoint x: 171, endPoint y: 325, distance: 33.3
click at [171, 305] on p "**********" at bounding box center [207, 289] width 167 height 49
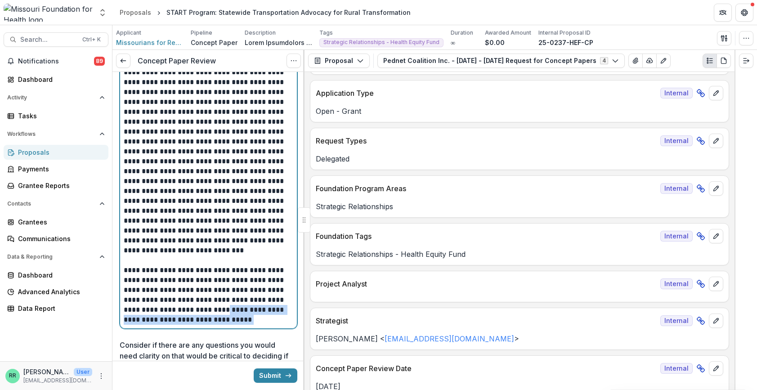
drag, startPoint x: 234, startPoint y: 336, endPoint x: 214, endPoint y: 327, distance: 22.1
click at [214, 305] on p "**********" at bounding box center [207, 294] width 167 height 59
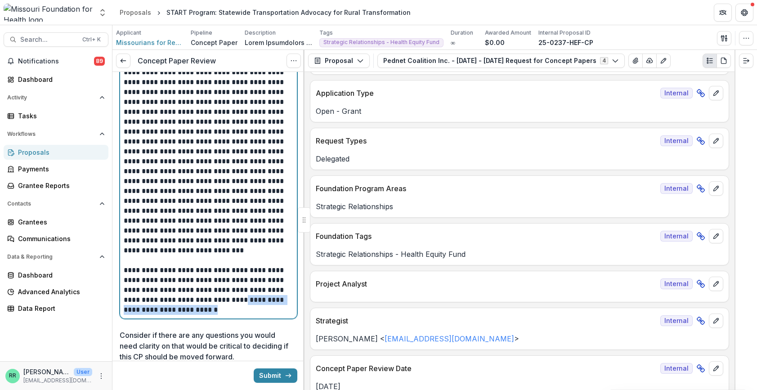
drag, startPoint x: 217, startPoint y: 322, endPoint x: 248, endPoint y: 317, distance: 31.0
click at [248, 305] on p "**********" at bounding box center [207, 289] width 167 height 49
drag, startPoint x: 231, startPoint y: 326, endPoint x: 186, endPoint y: 316, distance: 46.7
click at [186, 305] on p "**********" at bounding box center [207, 289] width 167 height 49
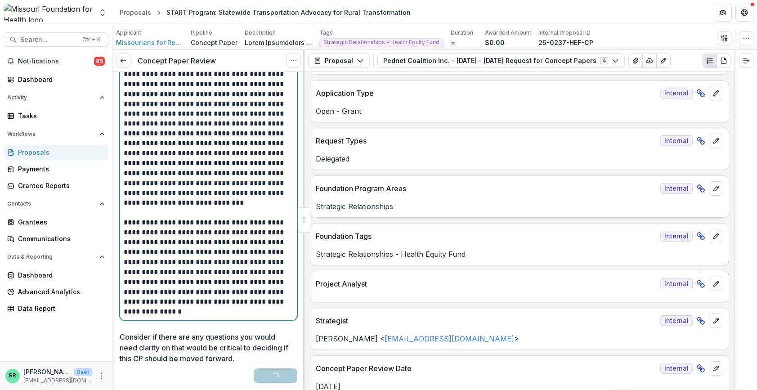
scroll to position [1888, 0]
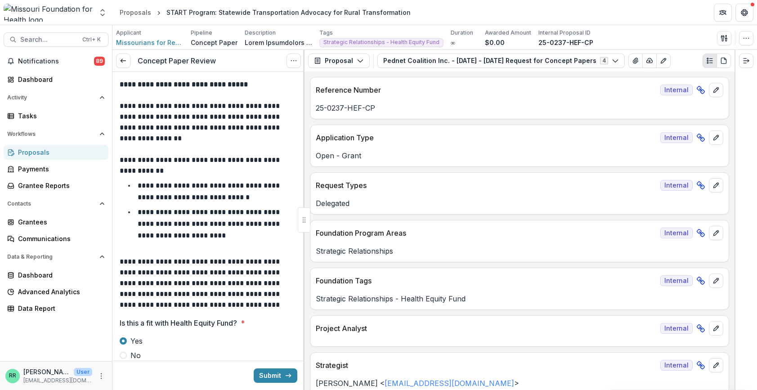
scroll to position [45, 0]
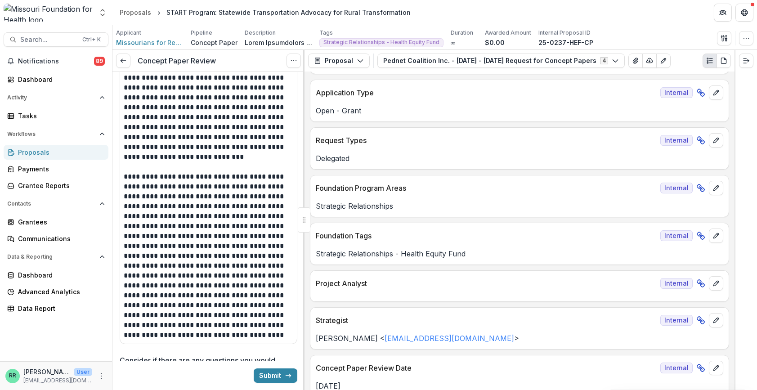
click at [256, 340] on p "**********" at bounding box center [207, 256] width 167 height 168
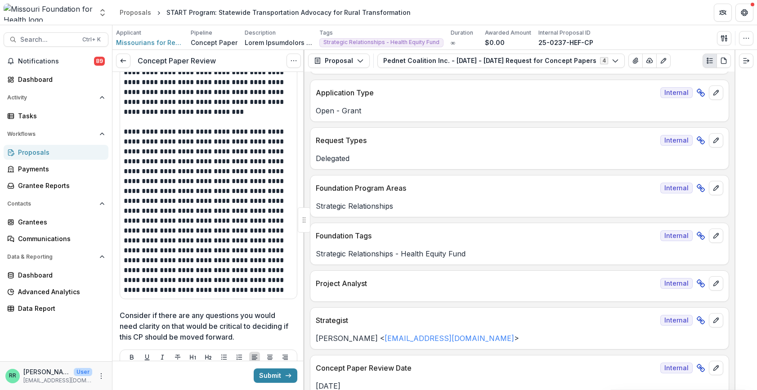
click at [262, 295] on p "**********" at bounding box center [207, 211] width 167 height 168
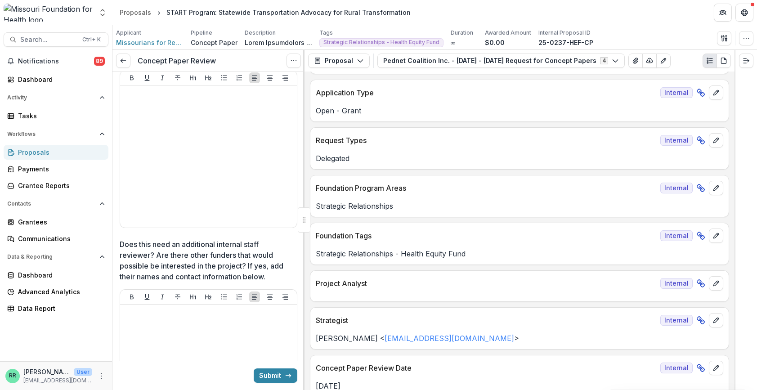
scroll to position [2248, 0]
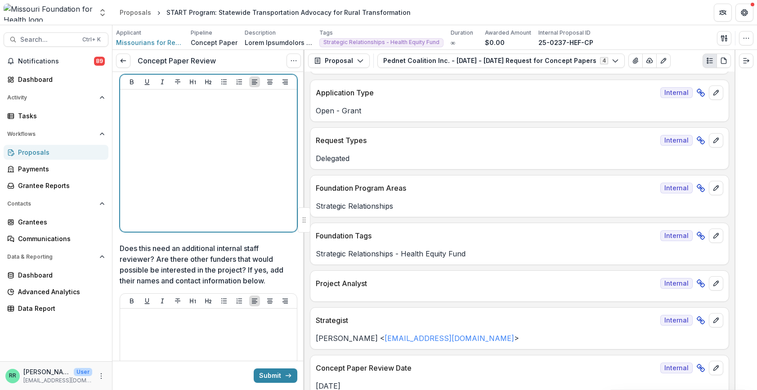
click at [212, 180] on div at bounding box center [208, 160] width 169 height 135
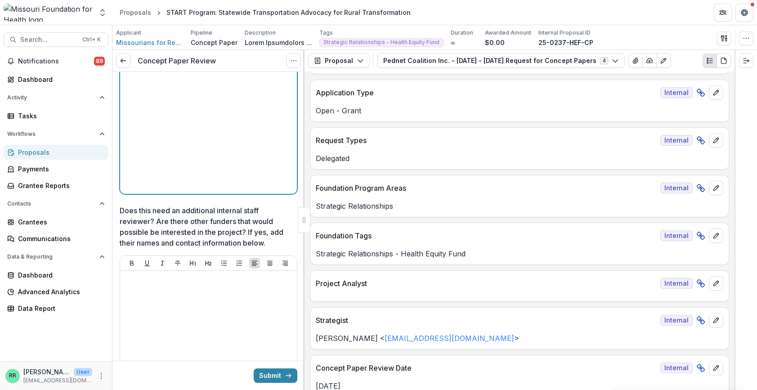
scroll to position [2338, 0]
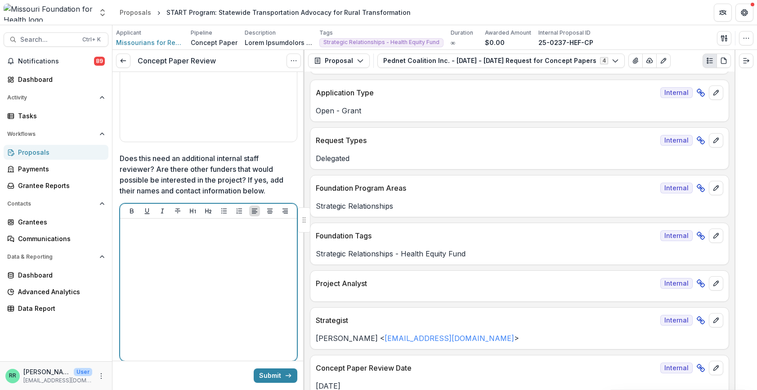
click at [155, 251] on div at bounding box center [208, 289] width 169 height 135
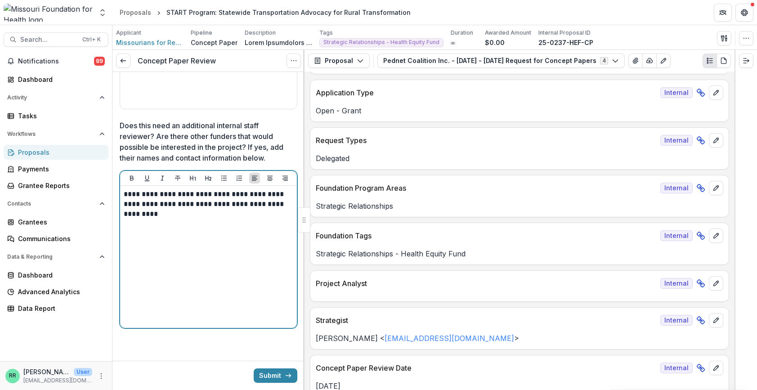
scroll to position [2389, 0]
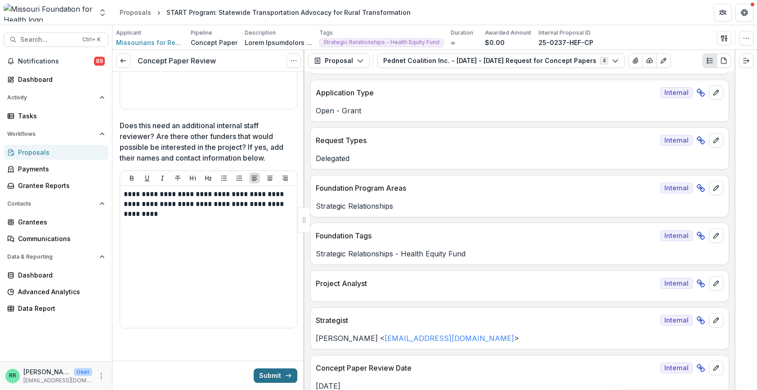
click at [262, 370] on button "Submit" at bounding box center [276, 375] width 44 height 14
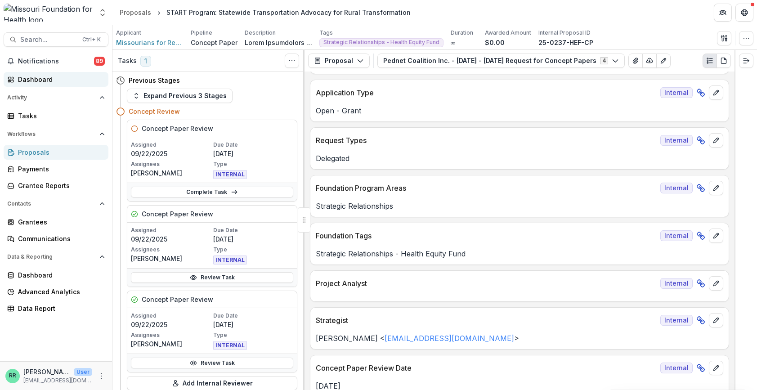
click at [48, 81] on div "Dashboard" at bounding box center [59, 79] width 83 height 9
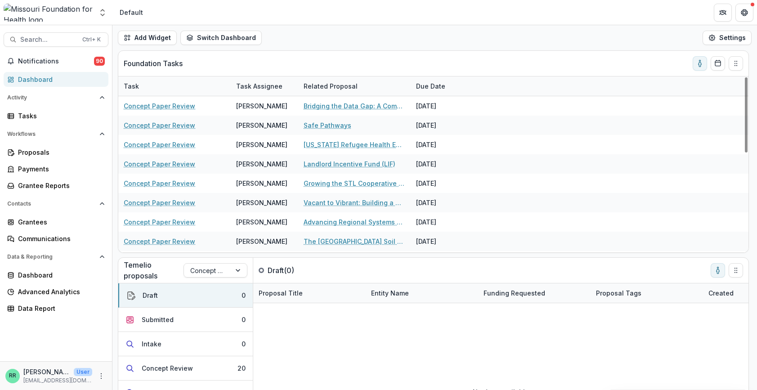
click at [409, 85] on div "Related Proposal" at bounding box center [354, 85] width 112 height 19
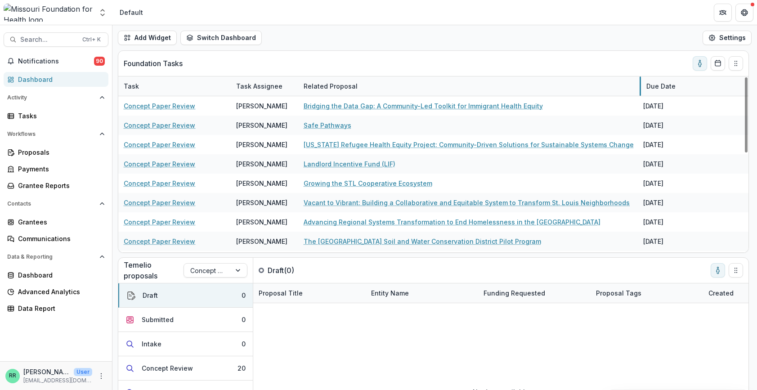
drag, startPoint x: 410, startPoint y: 85, endPoint x: 640, endPoint y: 90, distance: 230.2
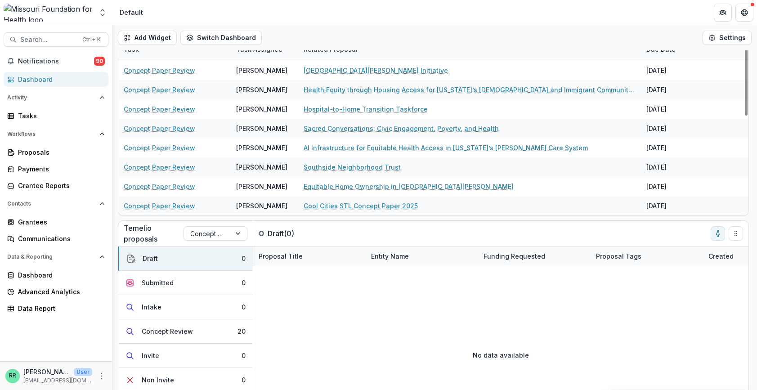
scroll to position [70, 0]
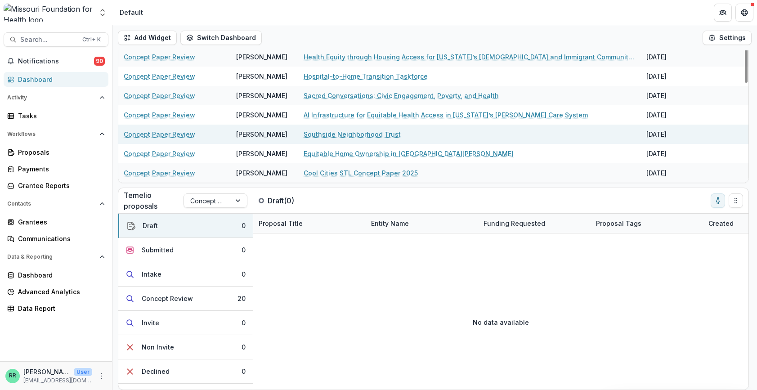
click at [168, 133] on link "Concept Paper Review" at bounding box center [159, 133] width 71 height 9
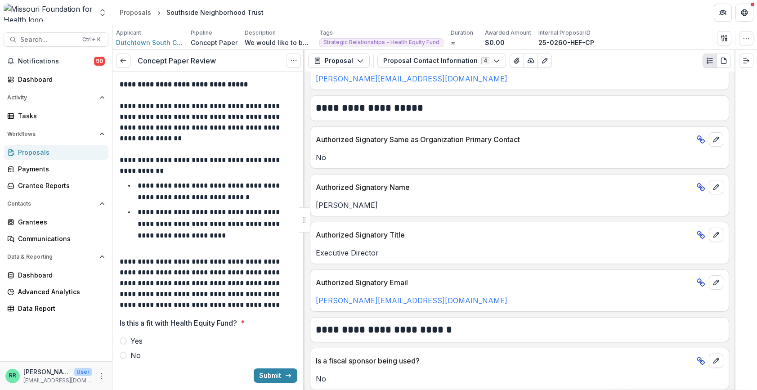
scroll to position [636, 0]
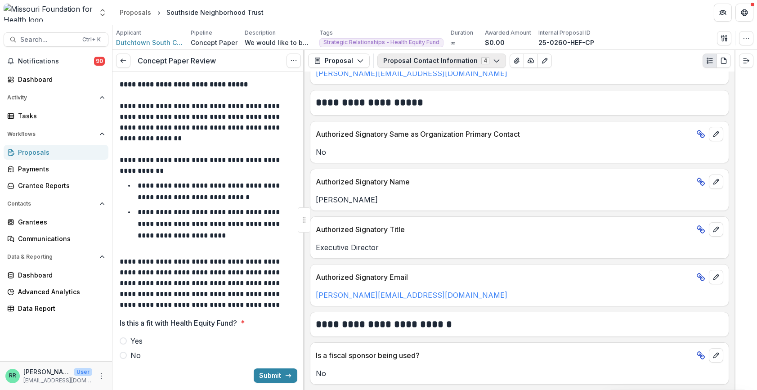
click at [446, 59] on button "Proposal Contact Information 4" at bounding box center [441, 60] width 129 height 14
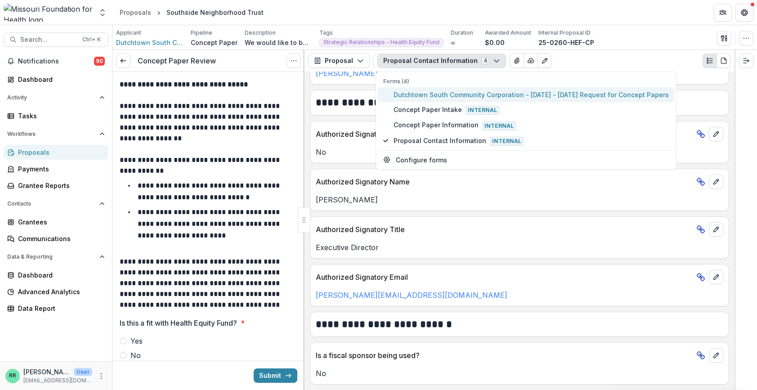
click at [416, 95] on span "Dutchtown South Community Corporation - 2025 - 2025 Request for Concept Papers" at bounding box center [530, 94] width 275 height 9
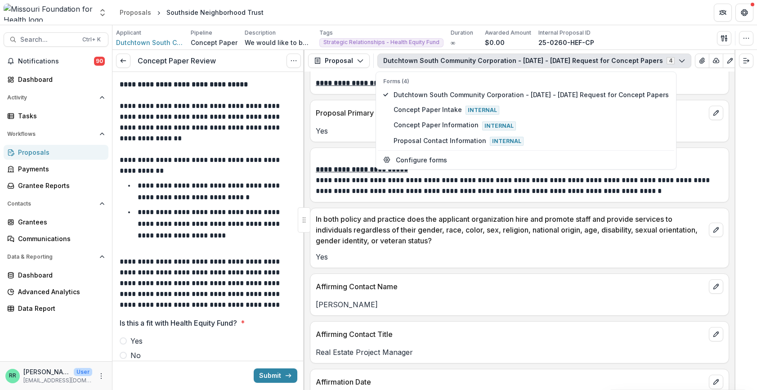
scroll to position [1356, 0]
click at [524, 279] on div "Affirming Contact Name" at bounding box center [519, 283] width 418 height 20
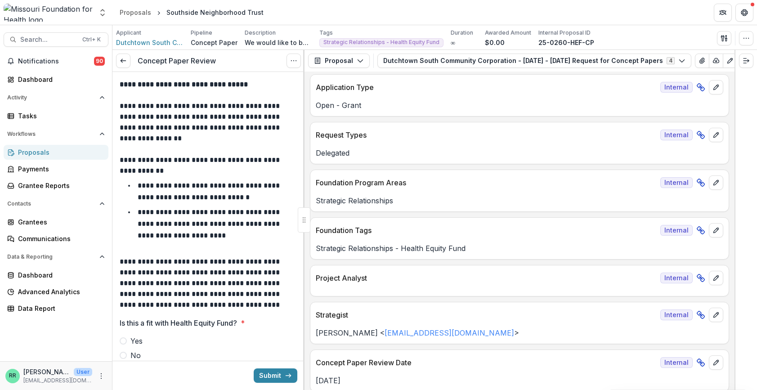
scroll to position [0, 0]
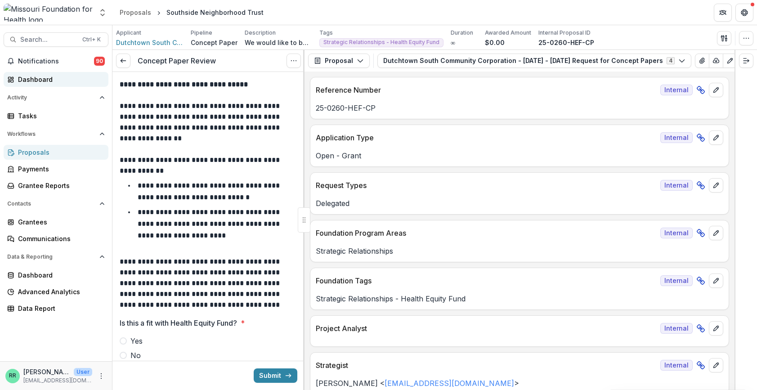
click at [46, 77] on div "Dashboard" at bounding box center [59, 79] width 83 height 9
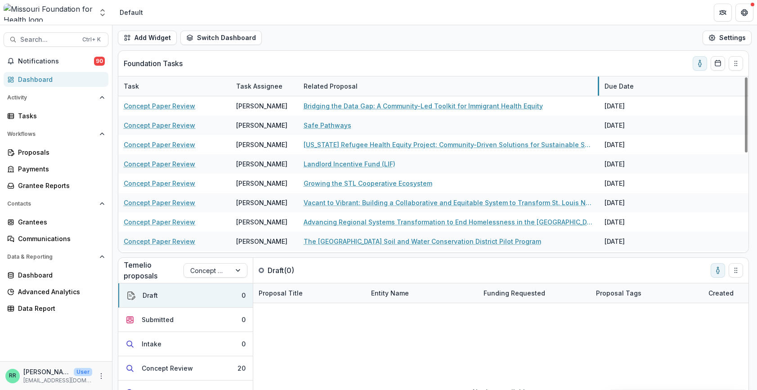
drag, startPoint x: 410, startPoint y: 86, endPoint x: 598, endPoint y: 89, distance: 188.4
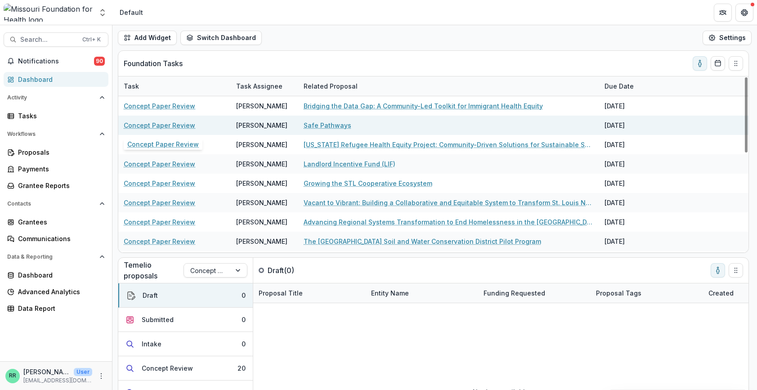
click at [143, 126] on link "Concept Paper Review" at bounding box center [159, 124] width 71 height 9
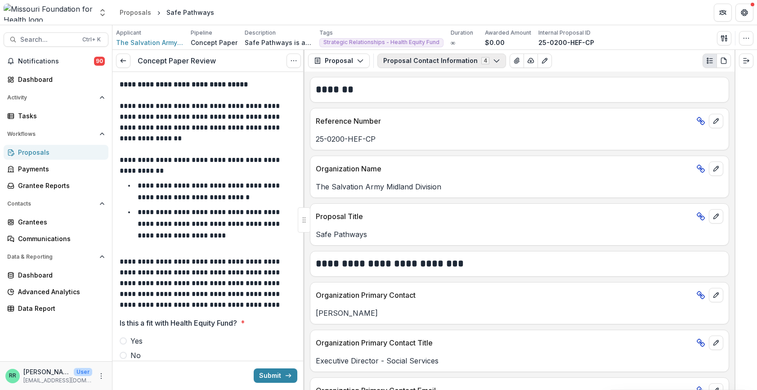
click at [473, 62] on button "Proposal Contact Information 4" at bounding box center [441, 60] width 129 height 14
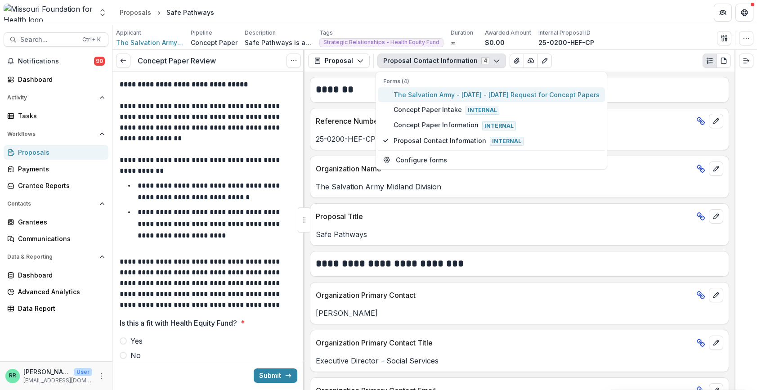
click at [426, 91] on span "The Salvation Army - 2025 - 2025 Request for Concept Papers" at bounding box center [496, 94] width 206 height 9
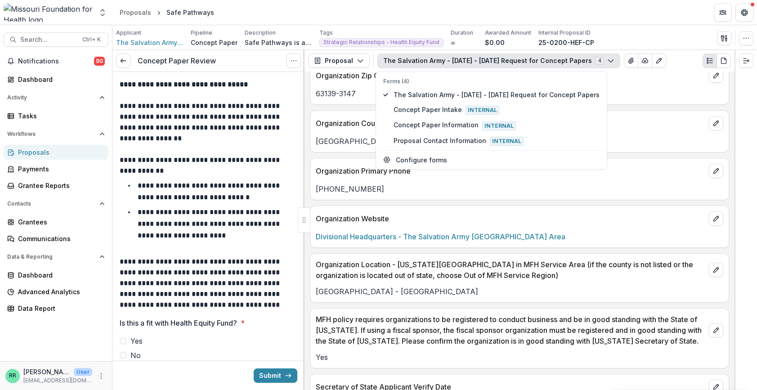
scroll to position [809, 0]
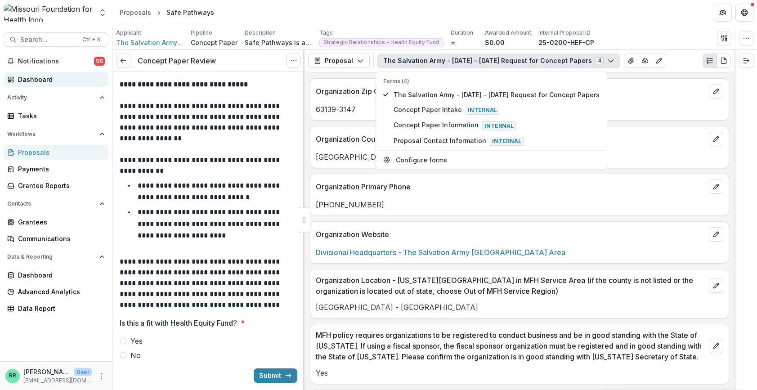
click at [46, 84] on link "Dashboard" at bounding box center [56, 79] width 105 height 15
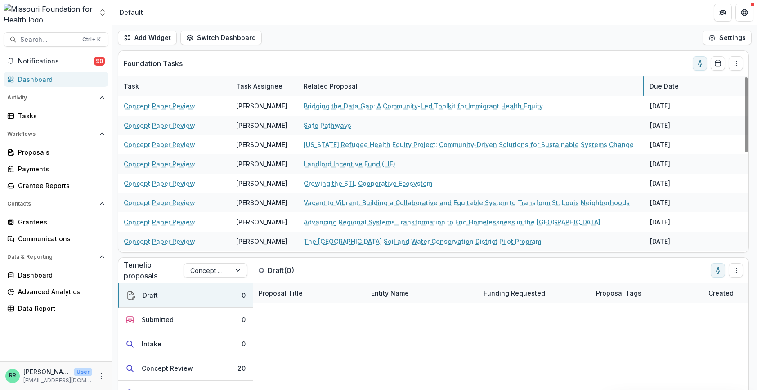
drag, startPoint x: 410, startPoint y: 85, endPoint x: 642, endPoint y: 92, distance: 232.1
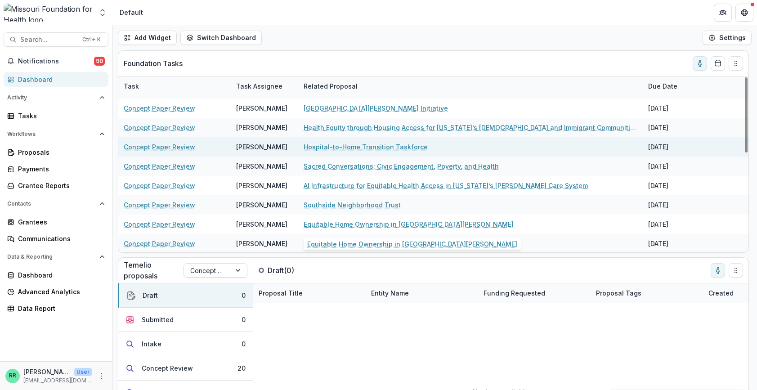
scroll to position [231, 0]
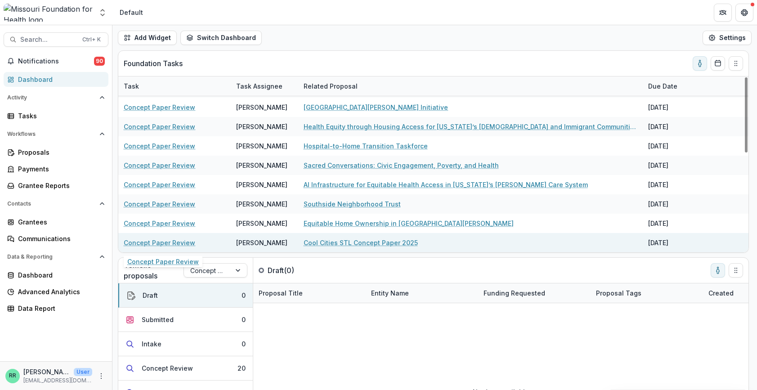
click at [143, 243] on link "Concept Paper Review" at bounding box center [159, 242] width 71 height 9
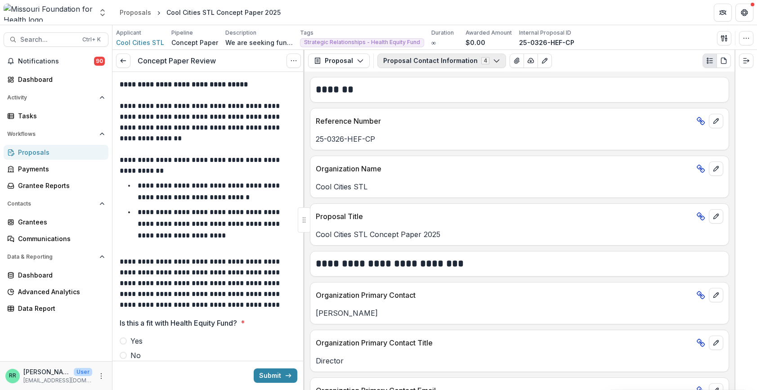
click at [425, 64] on button "Proposal Contact Information 4" at bounding box center [441, 60] width 129 height 14
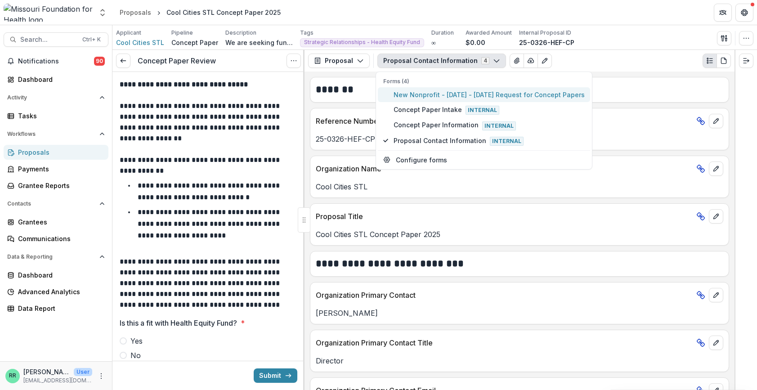
click at [427, 97] on span "New Nonprofit - [DATE] - [DATE] Request for Concept Papers" at bounding box center [488, 94] width 191 height 9
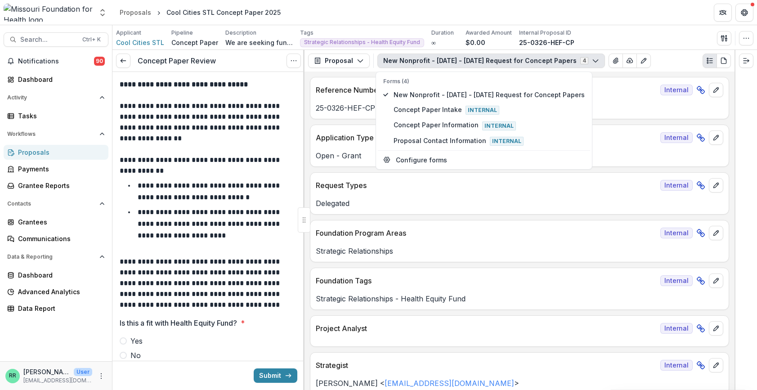
click at [614, 99] on div "25-0326-HEF-CP" at bounding box center [519, 105] width 418 height 16
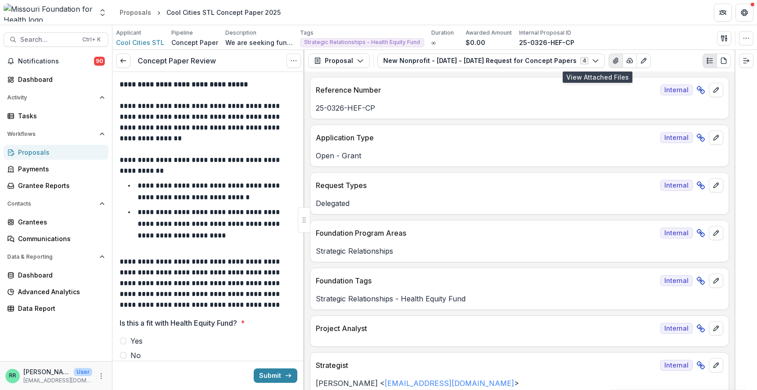
click at [608, 56] on button "View Attached Files" at bounding box center [615, 60] width 14 height 14
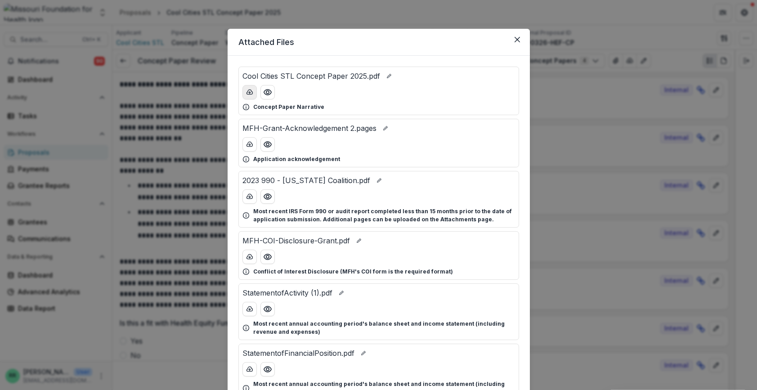
click at [253, 92] on button "download-button" at bounding box center [249, 92] width 14 height 14
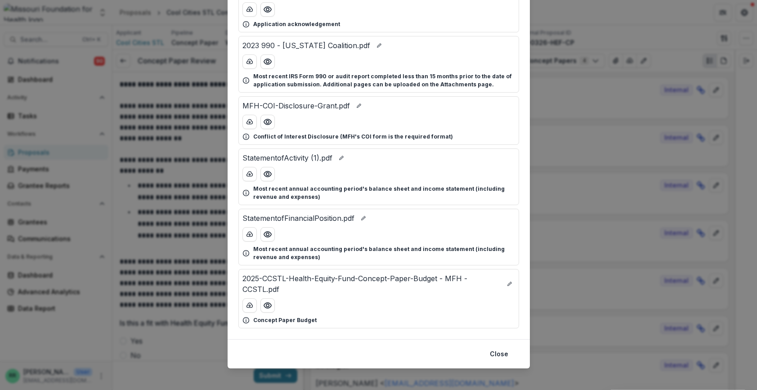
scroll to position [142, 0]
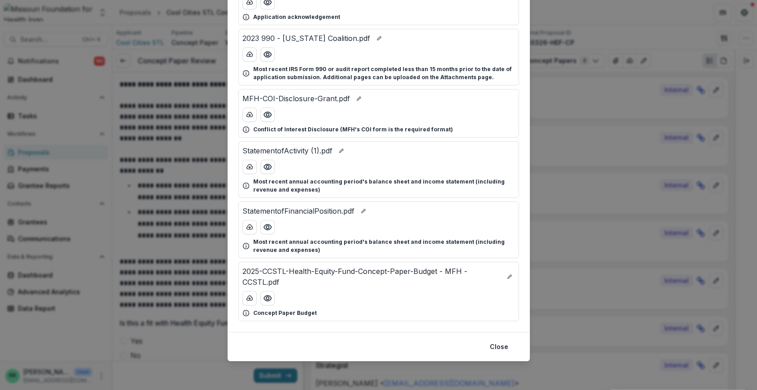
drag, startPoint x: 248, startPoint y: 297, endPoint x: 334, endPoint y: 242, distance: 102.0
click at [248, 297] on icon "download-button" at bounding box center [249, 297] width 7 height 7
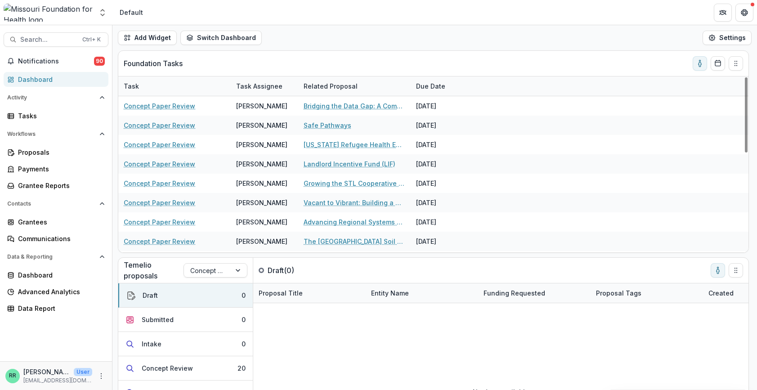
click at [417, 57] on div "Foundation Tasks" at bounding box center [426, 63] width 605 height 25
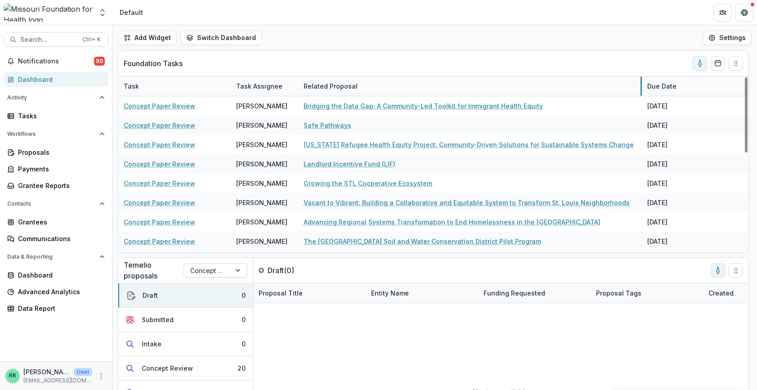
drag, startPoint x: 410, startPoint y: 88, endPoint x: 641, endPoint y: 94, distance: 231.2
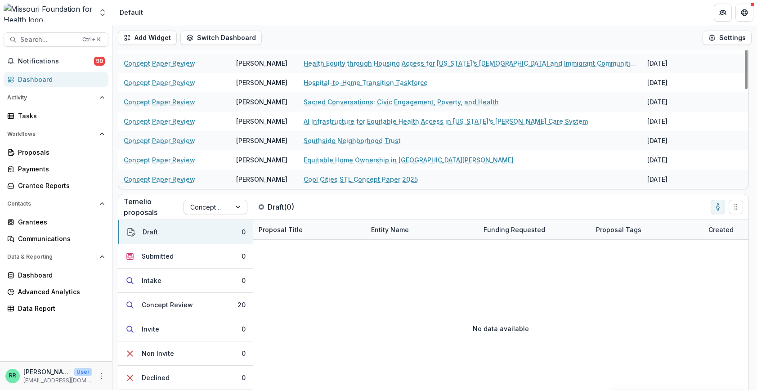
scroll to position [70, 0]
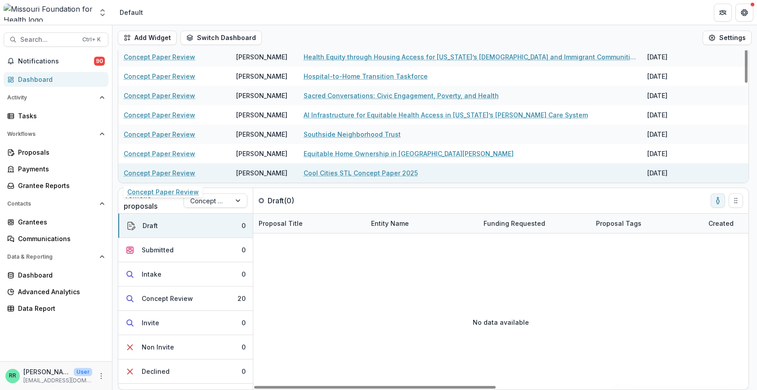
click at [151, 173] on link "Concept Paper Review" at bounding box center [159, 172] width 71 height 9
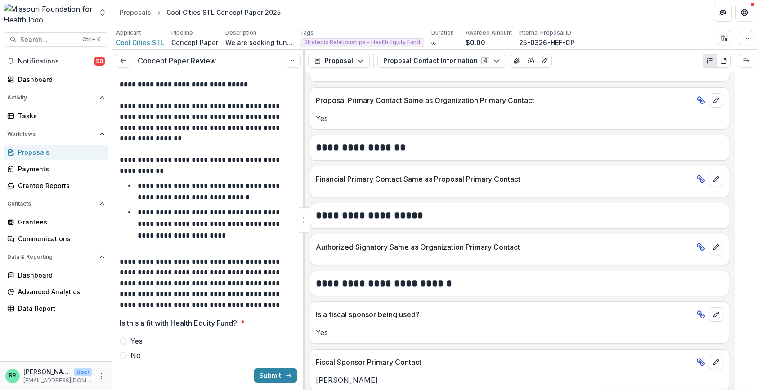
scroll to position [405, 0]
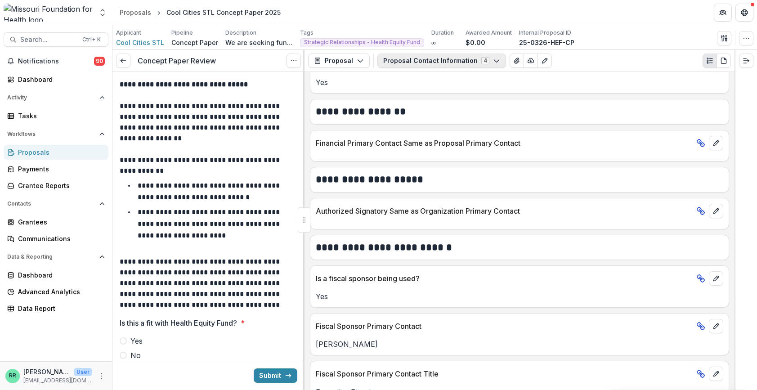
click at [456, 61] on button "Proposal Contact Information 4" at bounding box center [441, 60] width 129 height 14
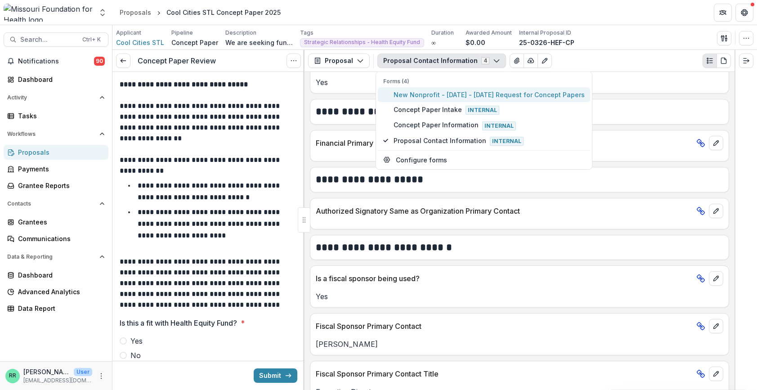
click at [445, 88] on button "New Nonprofit - [DATE] - [DATE] Request for Concept Papers" at bounding box center [484, 94] width 212 height 15
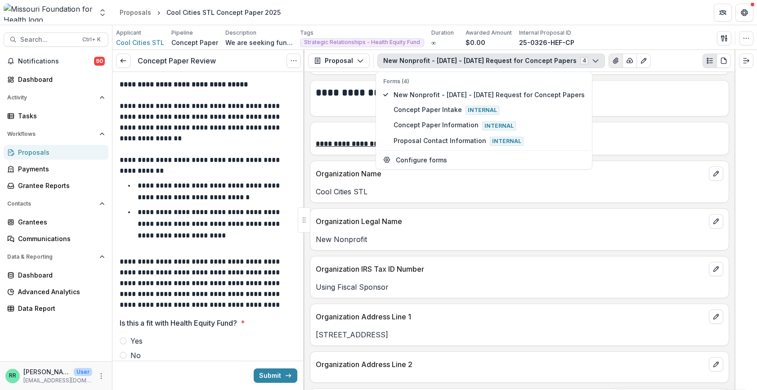
click at [608, 58] on button "View Attached Files" at bounding box center [615, 60] width 14 height 14
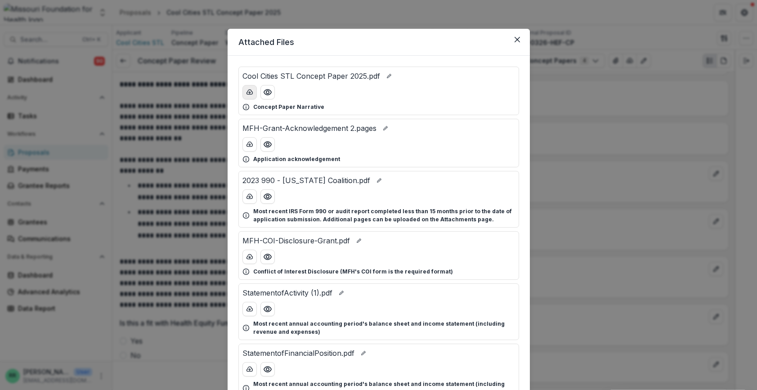
click at [250, 97] on button "download-button" at bounding box center [249, 92] width 14 height 14
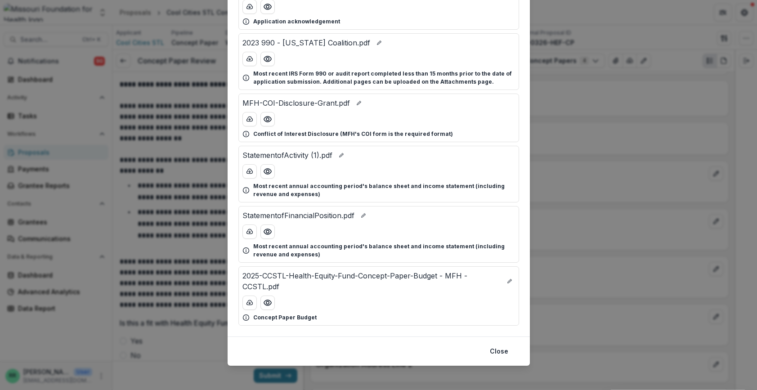
scroll to position [142, 0]
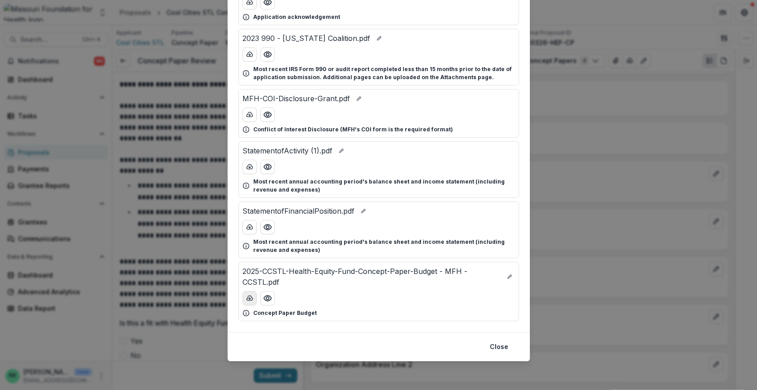
click at [246, 300] on icon "download-button" at bounding box center [249, 297] width 6 height 4
drag, startPoint x: 499, startPoint y: 341, endPoint x: 466, endPoint y: 230, distance: 115.9
click at [499, 341] on button "Close" at bounding box center [498, 346] width 29 height 14
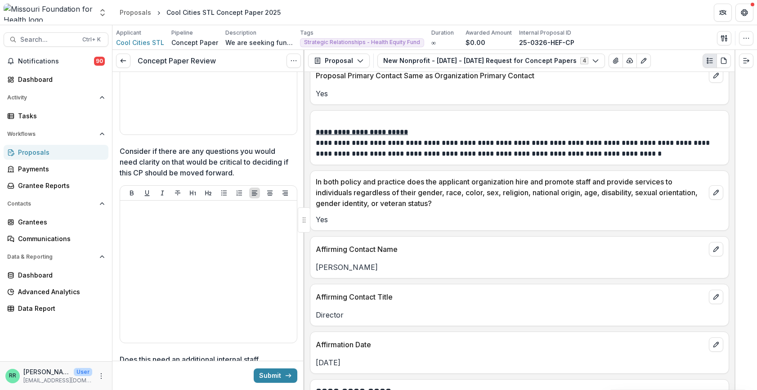
scroll to position [1708, 0]
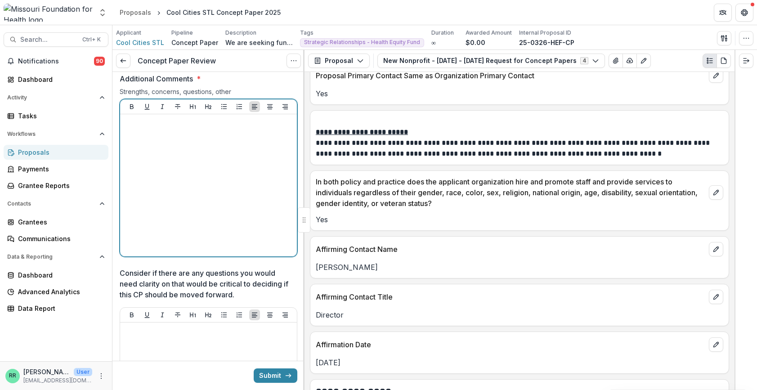
click at [245, 199] on div at bounding box center [208, 185] width 169 height 135
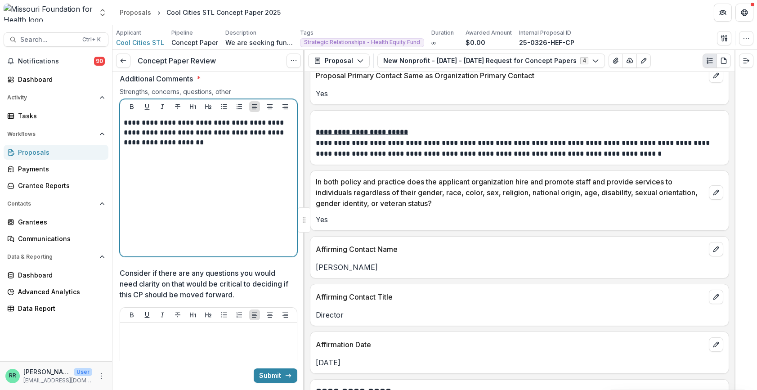
click at [161, 134] on p "**********" at bounding box center [207, 133] width 167 height 30
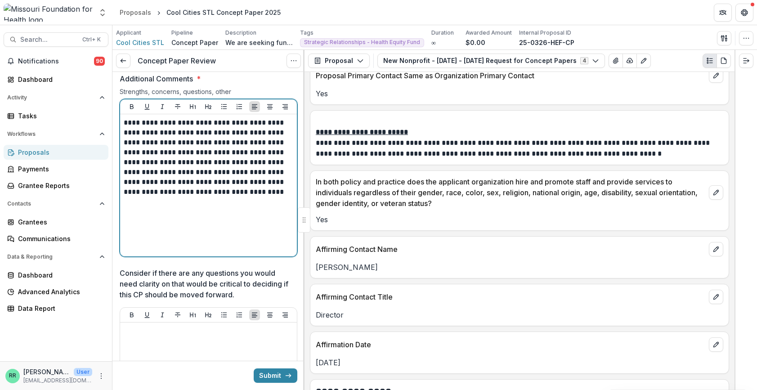
click at [178, 207] on p "**********" at bounding box center [207, 162] width 167 height 89
click at [125, 196] on p "**********" at bounding box center [207, 162] width 167 height 89
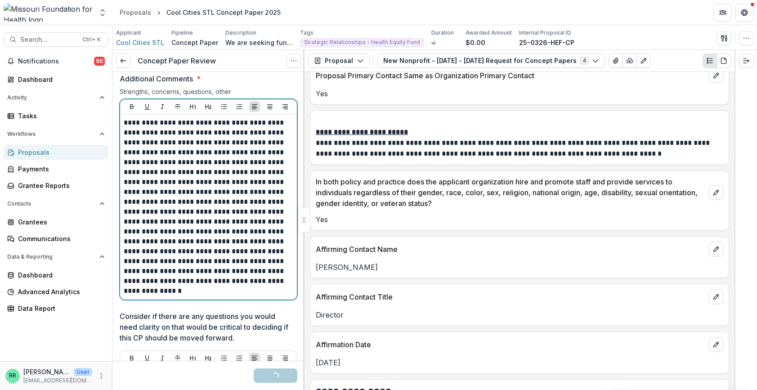
click at [197, 275] on p "**********" at bounding box center [207, 207] width 167 height 178
click at [150, 285] on p "**********" at bounding box center [207, 207] width 167 height 178
click at [221, 287] on p "**********" at bounding box center [207, 207] width 167 height 178
click at [233, 241] on p "**********" at bounding box center [207, 207] width 167 height 178
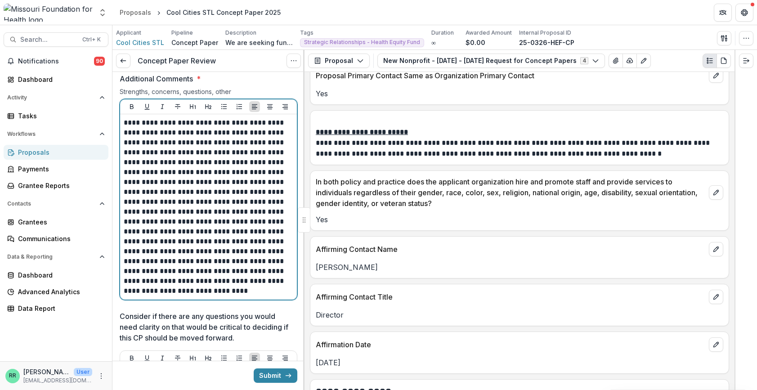
drag, startPoint x: 242, startPoint y: 306, endPoint x: 243, endPoint y: 292, distance: 14.4
click at [242, 296] on p "**********" at bounding box center [207, 207] width 167 height 178
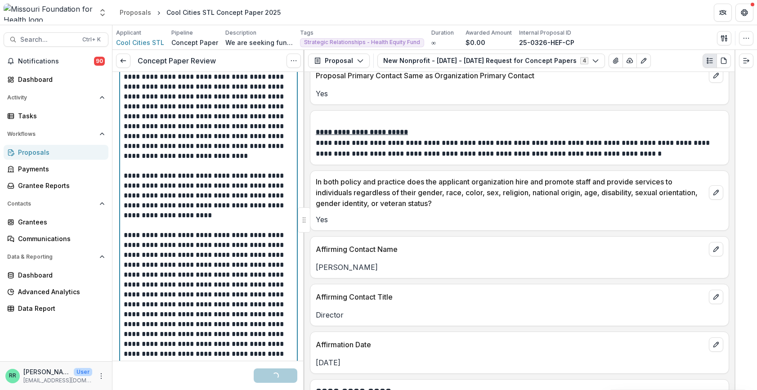
scroll to position [1933, 0]
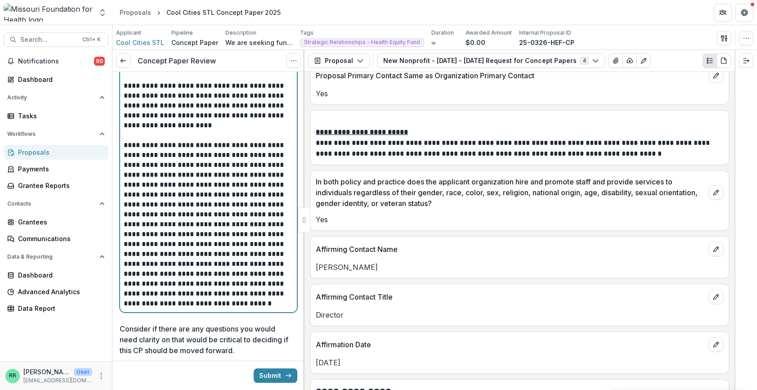
click at [197, 130] on p "**********" at bounding box center [207, 105] width 167 height 49
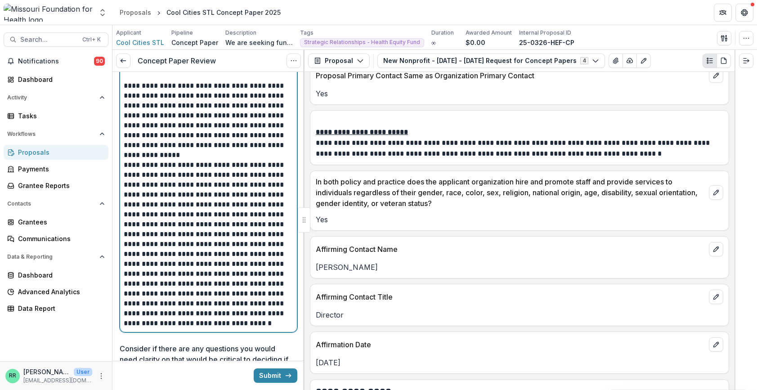
click at [234, 284] on p "**********" at bounding box center [207, 244] width 167 height 168
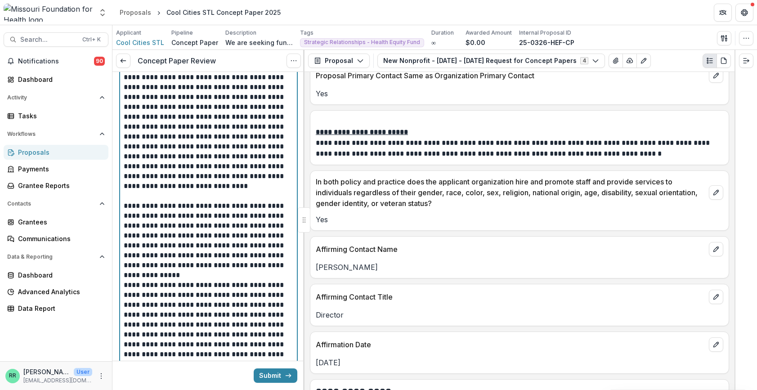
scroll to position [1798, 0]
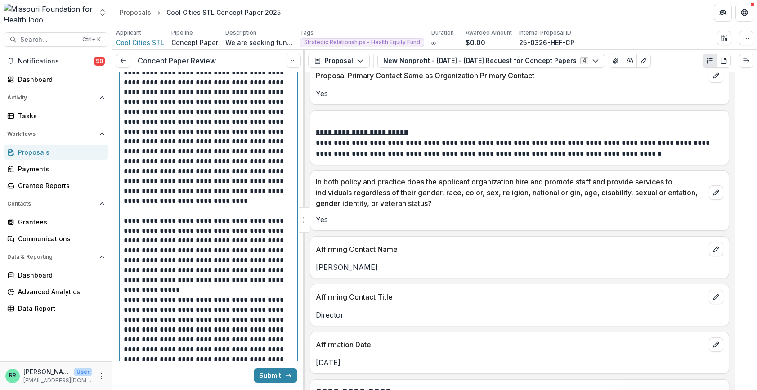
click at [150, 196] on p "**********" at bounding box center [207, 117] width 167 height 178
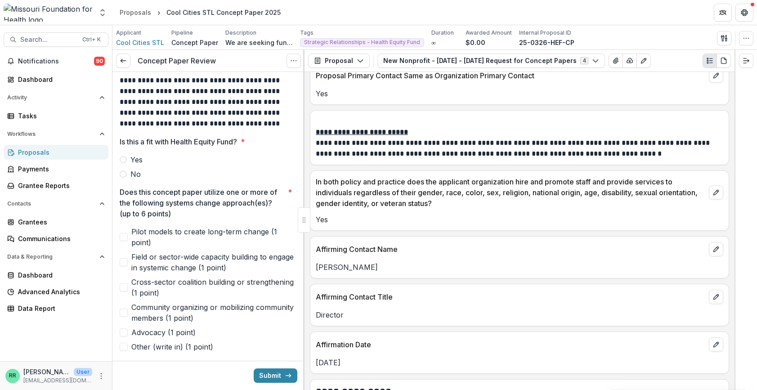
scroll to position [180, 0]
click at [124, 159] on span at bounding box center [123, 160] width 7 height 7
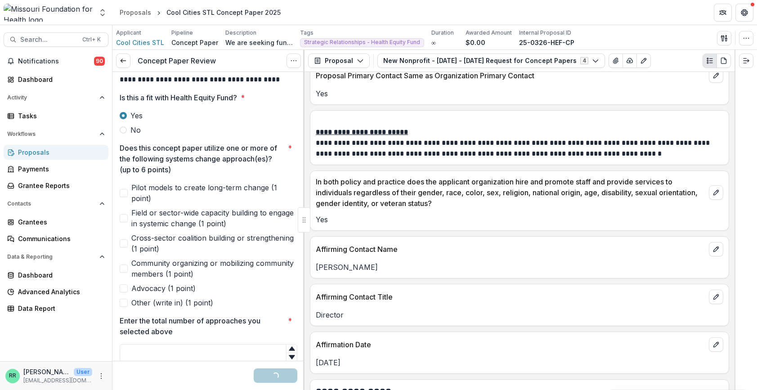
scroll to position [270, 0]
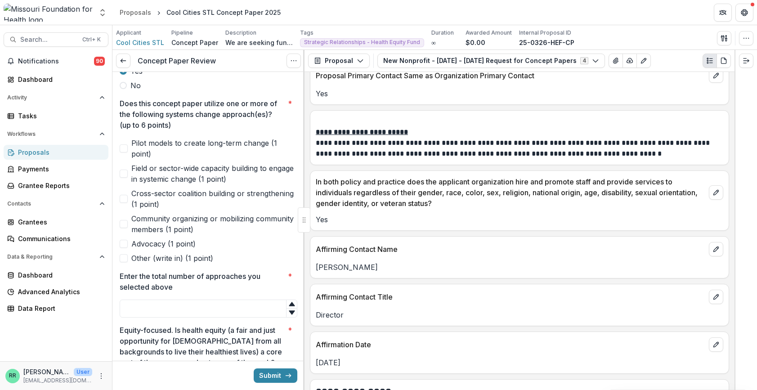
click at [125, 173] on span at bounding box center [124, 173] width 8 height 8
click at [122, 243] on span at bounding box center [124, 244] width 8 height 8
click at [171, 304] on input "Enter the total number of approaches you selected above *" at bounding box center [209, 308] width 178 height 18
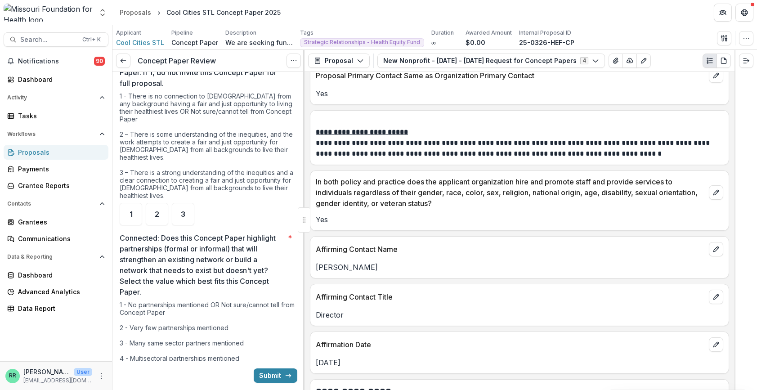
scroll to position [584, 0]
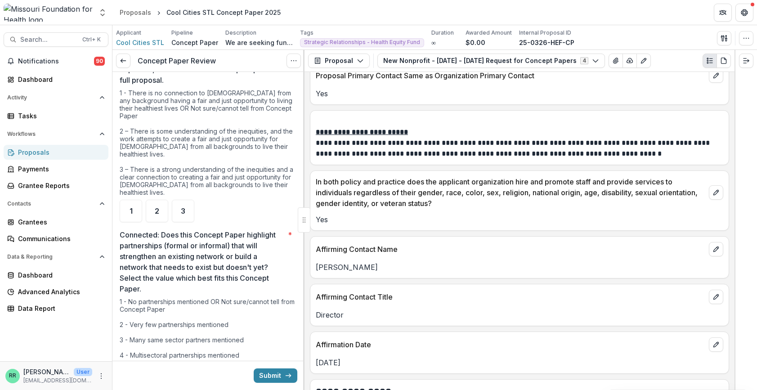
type input "*"
click at [175, 256] on p "Connected: Does this Concept Paper highlight partnerships (formal or informal) …" at bounding box center [202, 261] width 165 height 65
click at [158, 214] on span "2" at bounding box center [157, 210] width 4 height 7
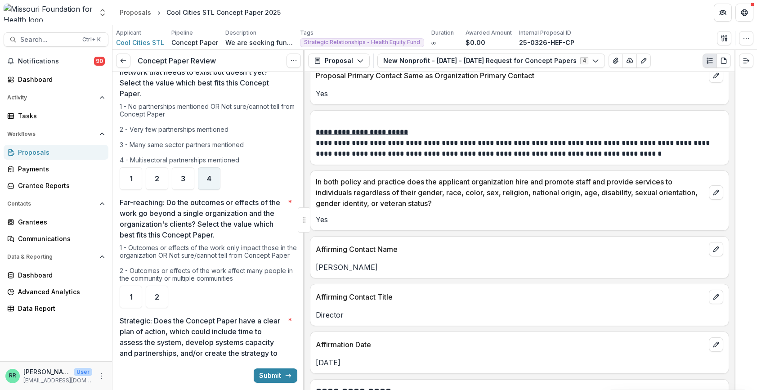
scroll to position [764, 0]
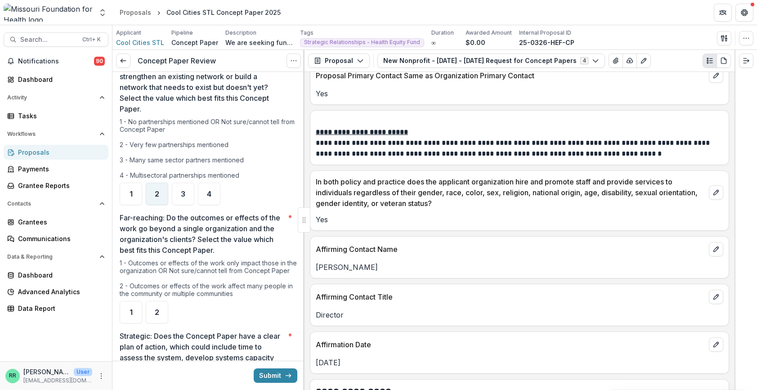
click at [165, 196] on div "2" at bounding box center [157, 194] width 22 height 22
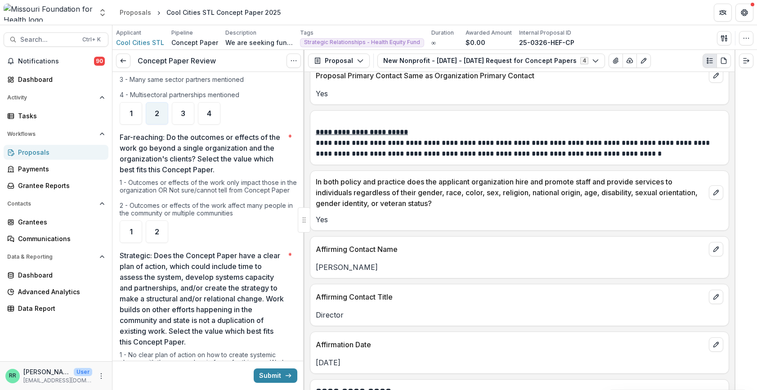
scroll to position [854, 0]
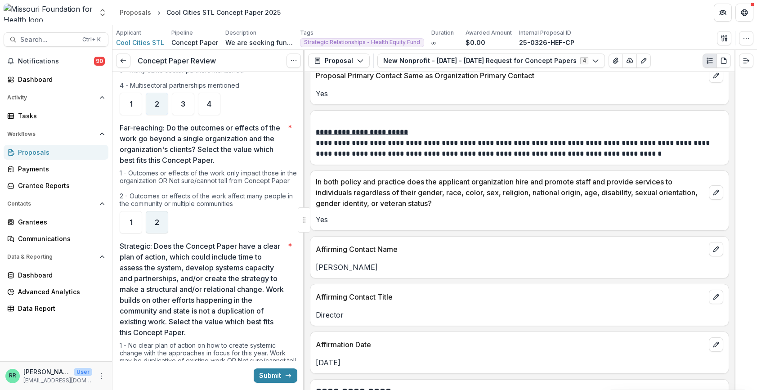
click at [156, 226] on span "2" at bounding box center [157, 221] width 4 height 7
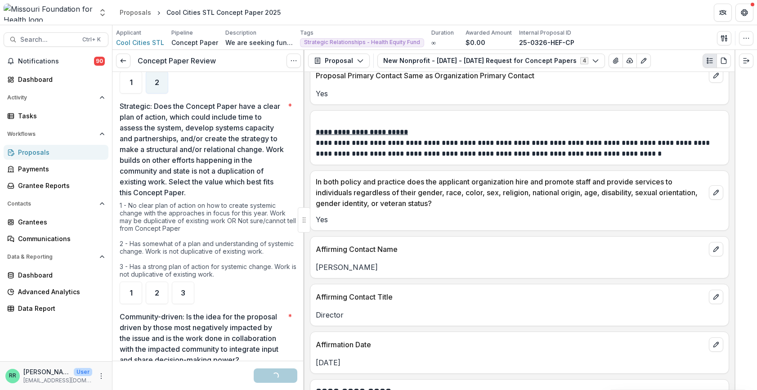
scroll to position [1034, 0]
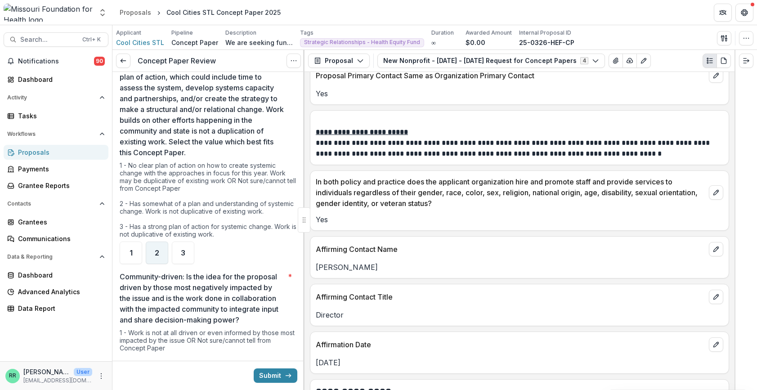
click at [160, 264] on div "2" at bounding box center [157, 252] width 22 height 22
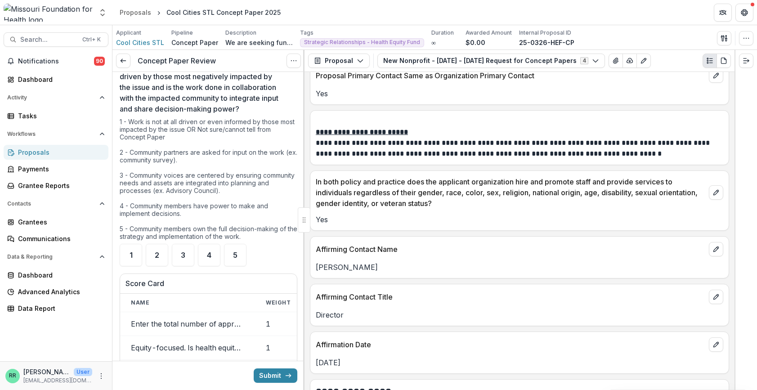
scroll to position [1259, 0]
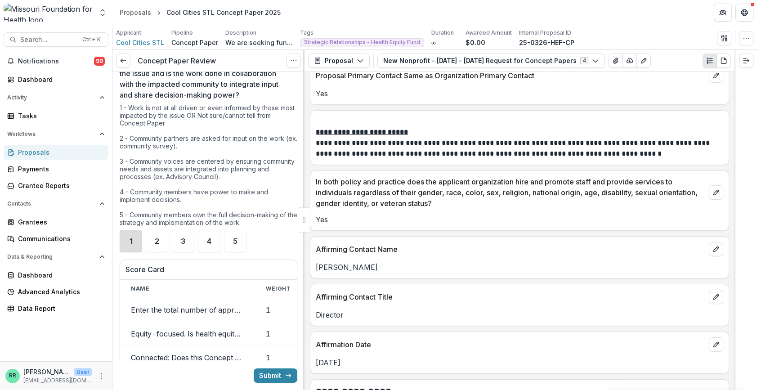
click at [125, 252] on div "1" at bounding box center [131, 241] width 22 height 22
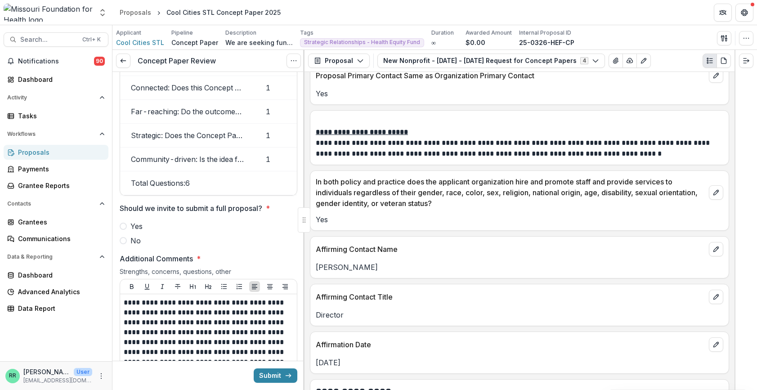
scroll to position [1574, 0]
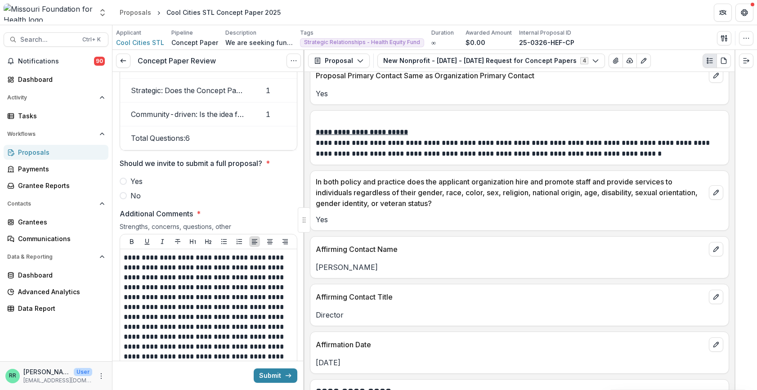
click at [126, 199] on span at bounding box center [123, 195] width 7 height 7
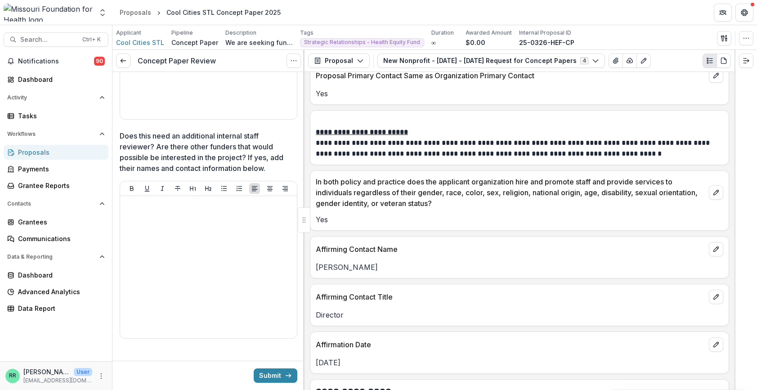
scroll to position [2373, 0]
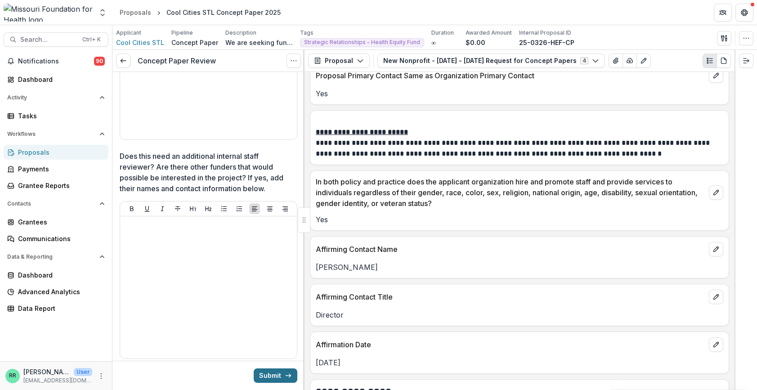
click at [266, 372] on button "Submit" at bounding box center [276, 375] width 44 height 14
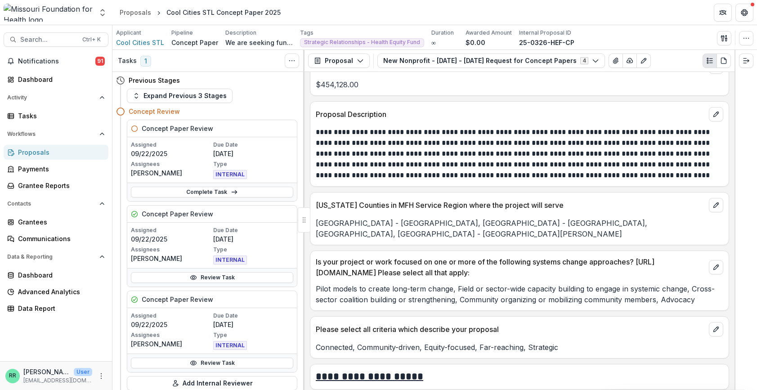
scroll to position [2652, 0]
click at [37, 81] on div "Dashboard" at bounding box center [59, 79] width 83 height 9
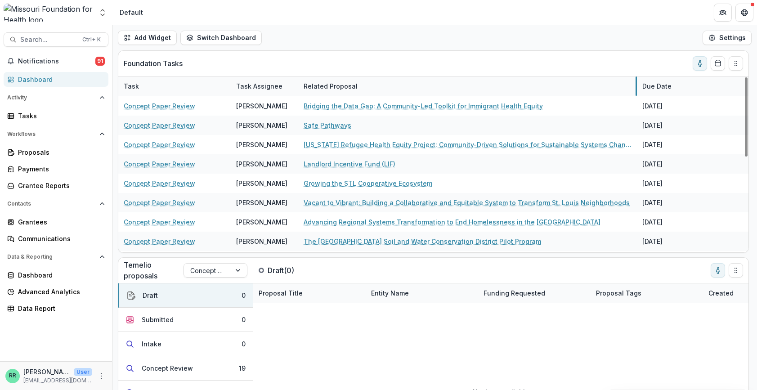
drag, startPoint x: 410, startPoint y: 85, endPoint x: 636, endPoint y: 82, distance: 226.2
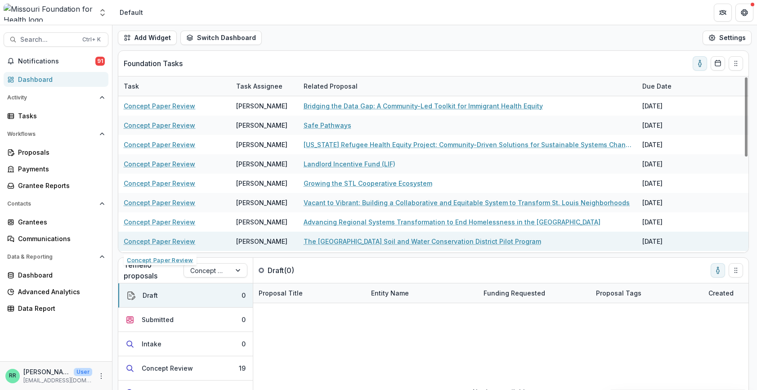
click at [162, 242] on link "Concept Paper Review" at bounding box center [159, 240] width 71 height 9
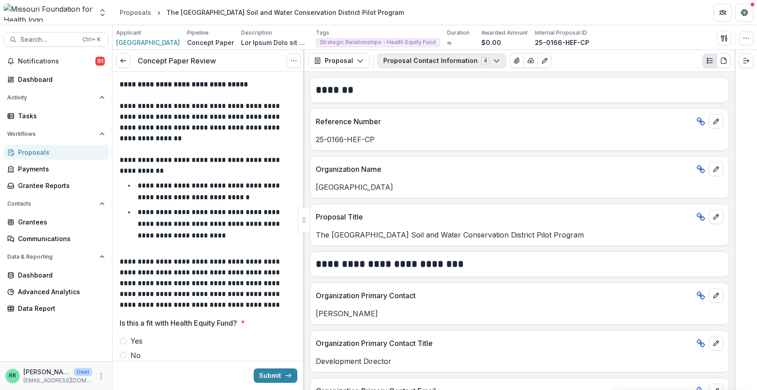
click at [459, 62] on button "Proposal Contact Information 4" at bounding box center [441, 60] width 129 height 14
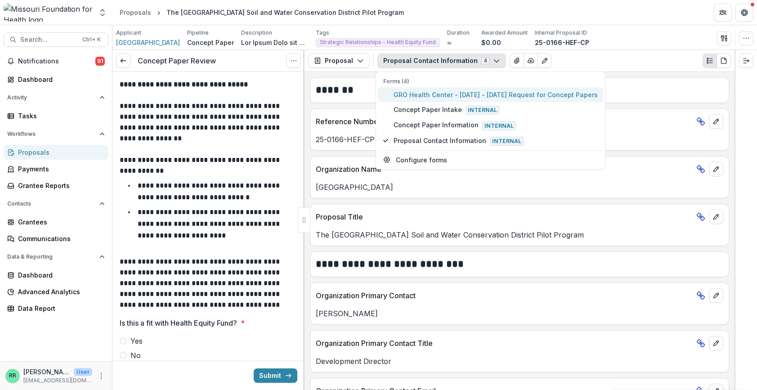
click at [418, 93] on span "GRO Health Center - [DATE] - [DATE] Request for Concept Papers" at bounding box center [495, 94] width 204 height 9
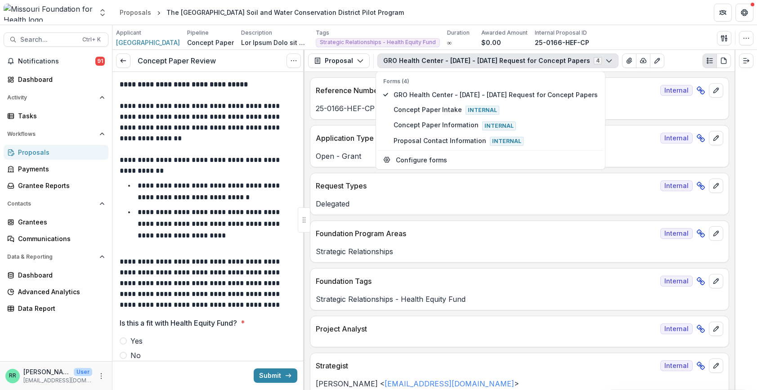
click at [278, 159] on p "**********" at bounding box center [207, 166] width 175 height 22
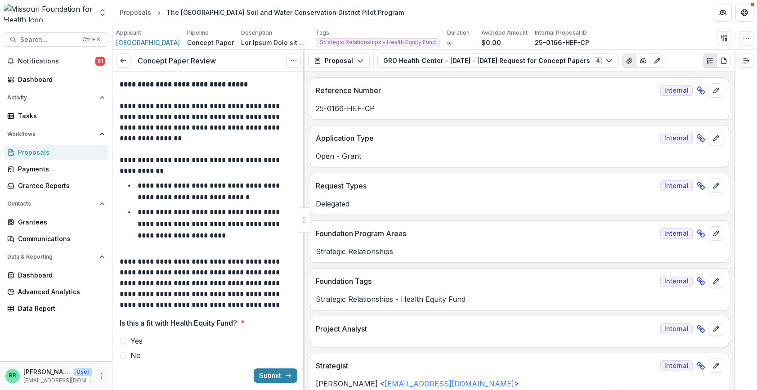
click at [625, 59] on icon "View Attached Files" at bounding box center [628, 60] width 7 height 7
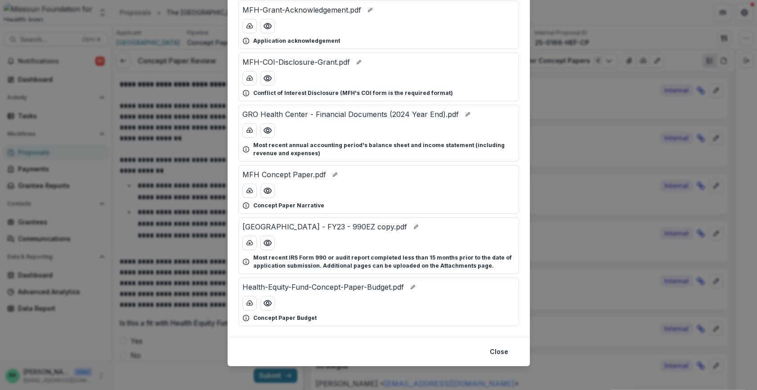
scroll to position [71, 0]
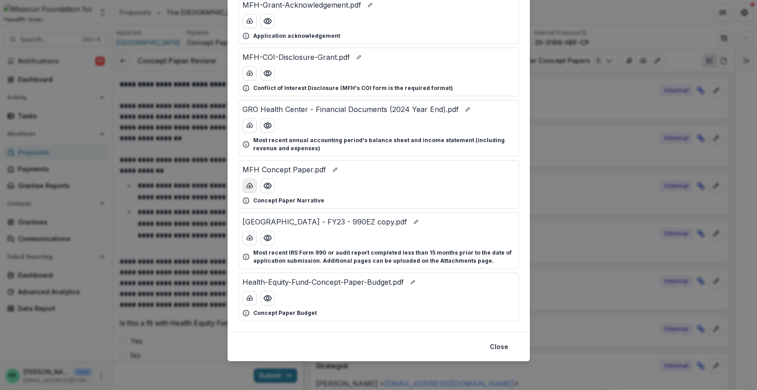
click at [250, 187] on icon "download-button" at bounding box center [249, 185] width 7 height 7
click at [250, 299] on line "download-button" at bounding box center [250, 298] width 0 height 2
click at [496, 346] on button "Close" at bounding box center [498, 346] width 29 height 14
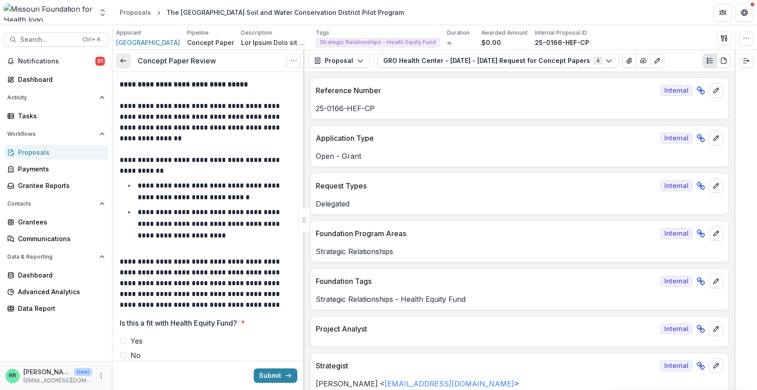
click at [127, 58] on link at bounding box center [123, 60] width 14 height 14
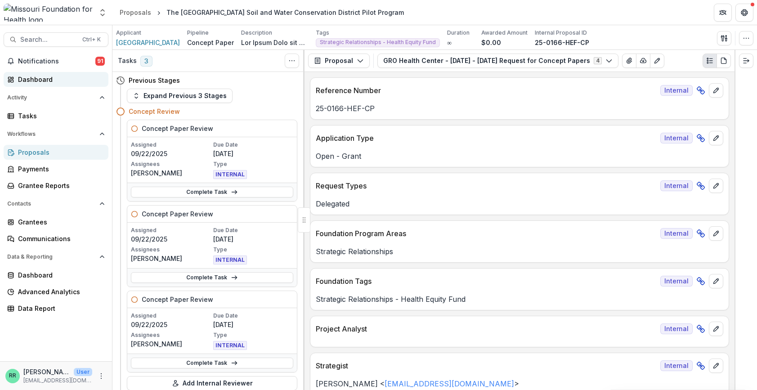
click at [30, 80] on div "Dashboard" at bounding box center [59, 79] width 83 height 9
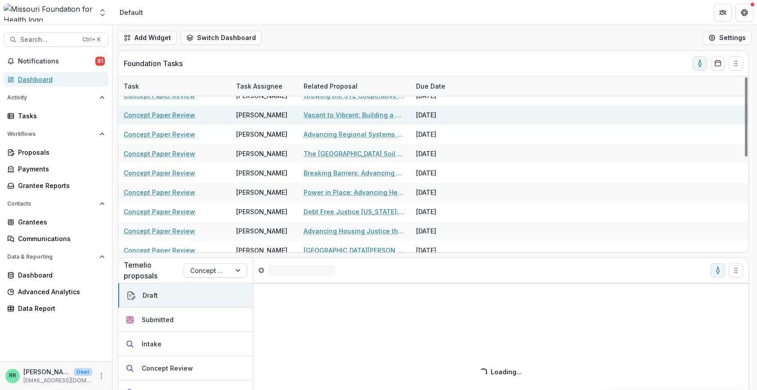
scroll to position [211, 0]
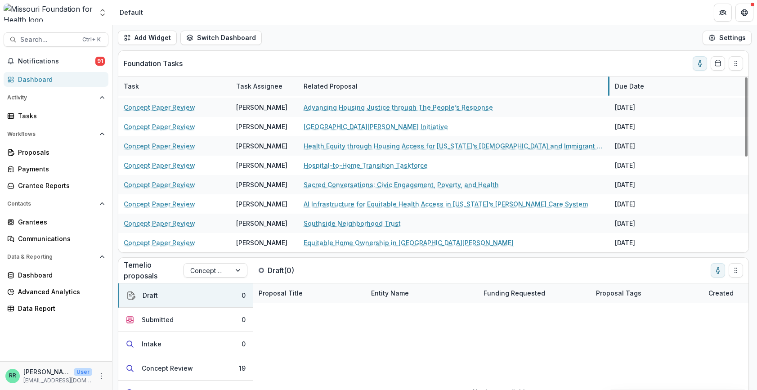
drag, startPoint x: 409, startPoint y: 85, endPoint x: 608, endPoint y: 85, distance: 198.7
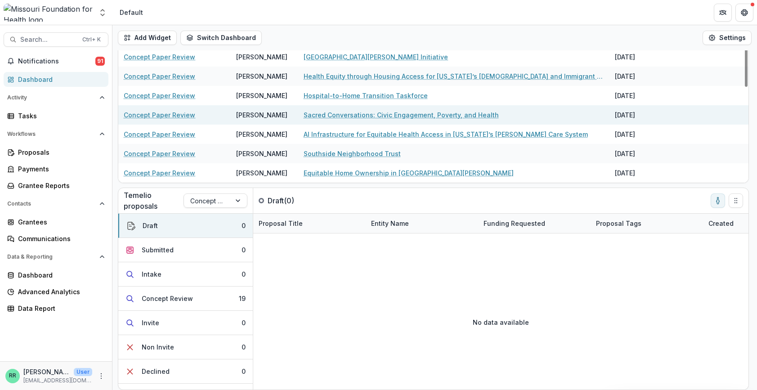
click at [145, 114] on link "Concept Paper Review" at bounding box center [159, 114] width 71 height 9
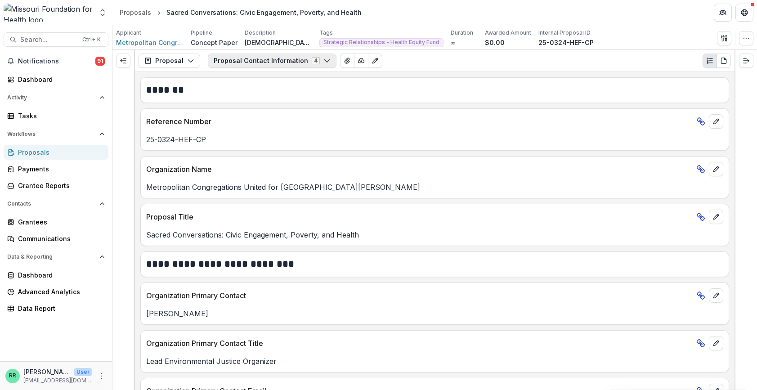
click at [275, 55] on button "Proposal Contact Information 4" at bounding box center [272, 60] width 129 height 14
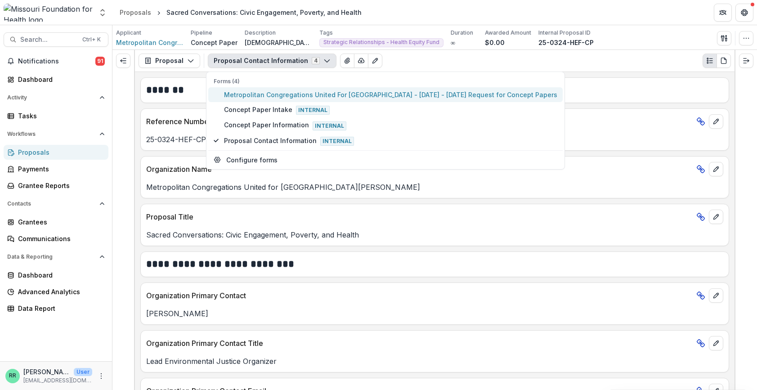
click at [287, 98] on span "Metropolitan Congregations United For [GEOGRAPHIC_DATA] - [DATE] - [DATE] Reque…" at bounding box center [390, 94] width 333 height 9
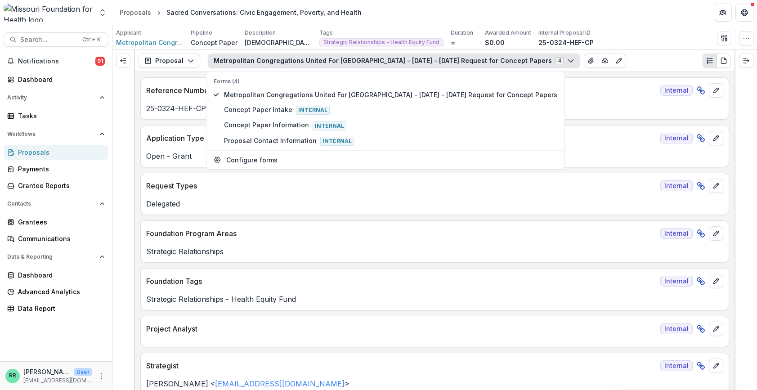
click at [554, 121] on div "**********" at bounding box center [434, 231] width 599 height 318
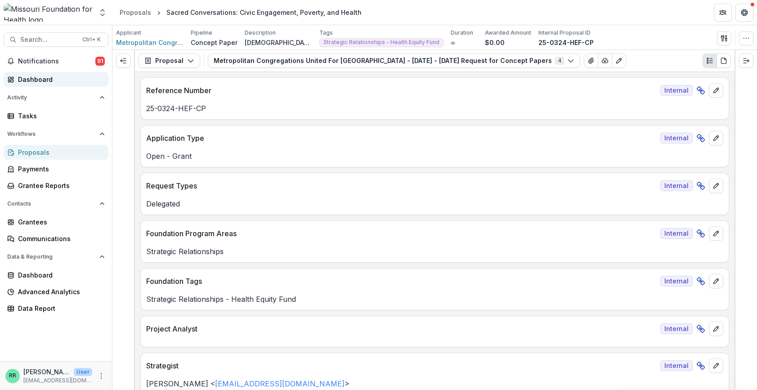
click at [42, 81] on div "Dashboard" at bounding box center [59, 79] width 83 height 9
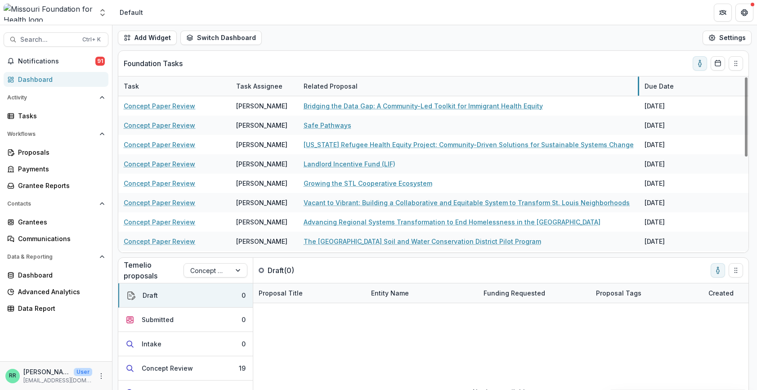
drag, startPoint x: 410, startPoint y: 85, endPoint x: 638, endPoint y: 84, distance: 228.4
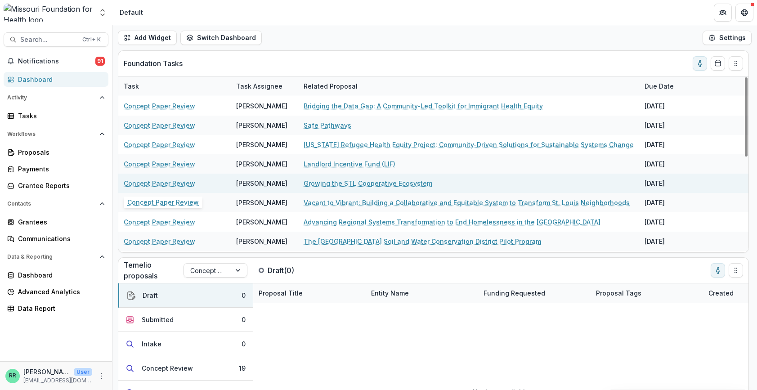
click at [134, 182] on link "Concept Paper Review" at bounding box center [159, 182] width 71 height 9
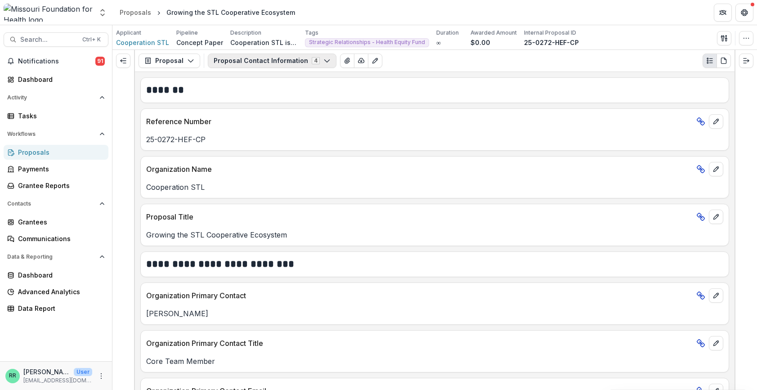
click at [323, 62] on icon "button" at bounding box center [326, 60] width 7 height 7
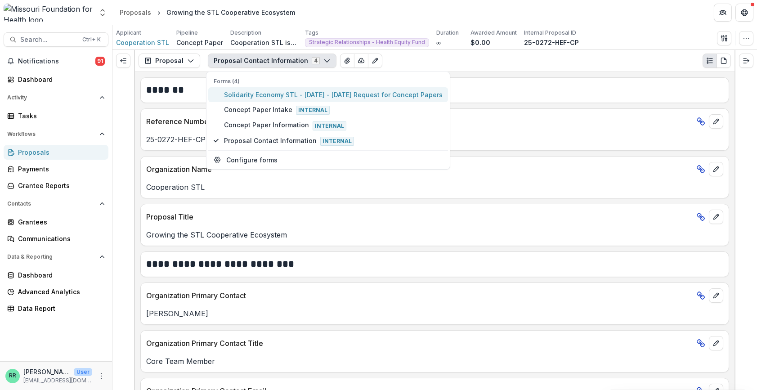
click at [268, 98] on span "Solidarity Economy STL - [DATE] - [DATE] Request for Concept Papers" at bounding box center [333, 94] width 218 height 9
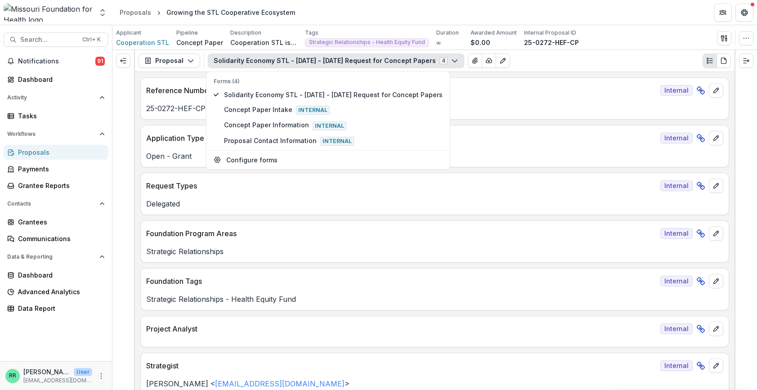
click at [506, 148] on div "Open - Grant" at bounding box center [435, 153] width 588 height 16
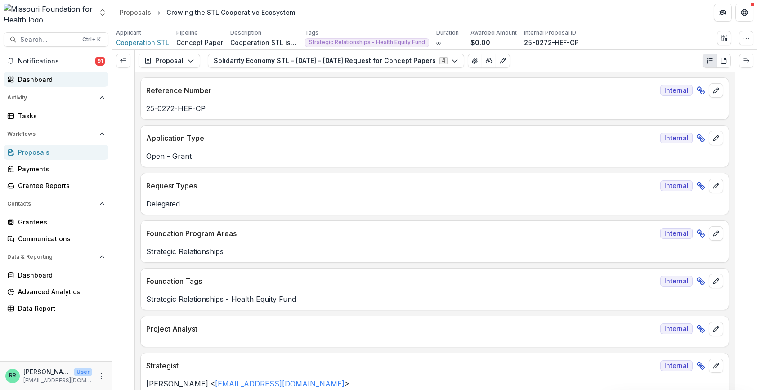
click at [43, 80] on div "Dashboard" at bounding box center [59, 79] width 83 height 9
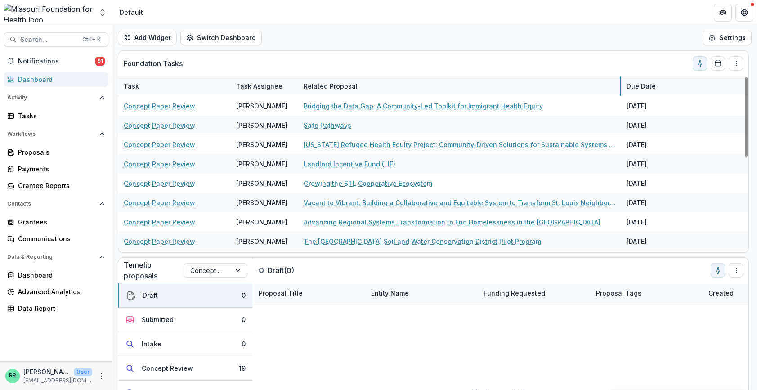
drag, startPoint x: 410, startPoint y: 86, endPoint x: 620, endPoint y: 95, distance: 210.6
